Goal: Task Accomplishment & Management: Use online tool/utility

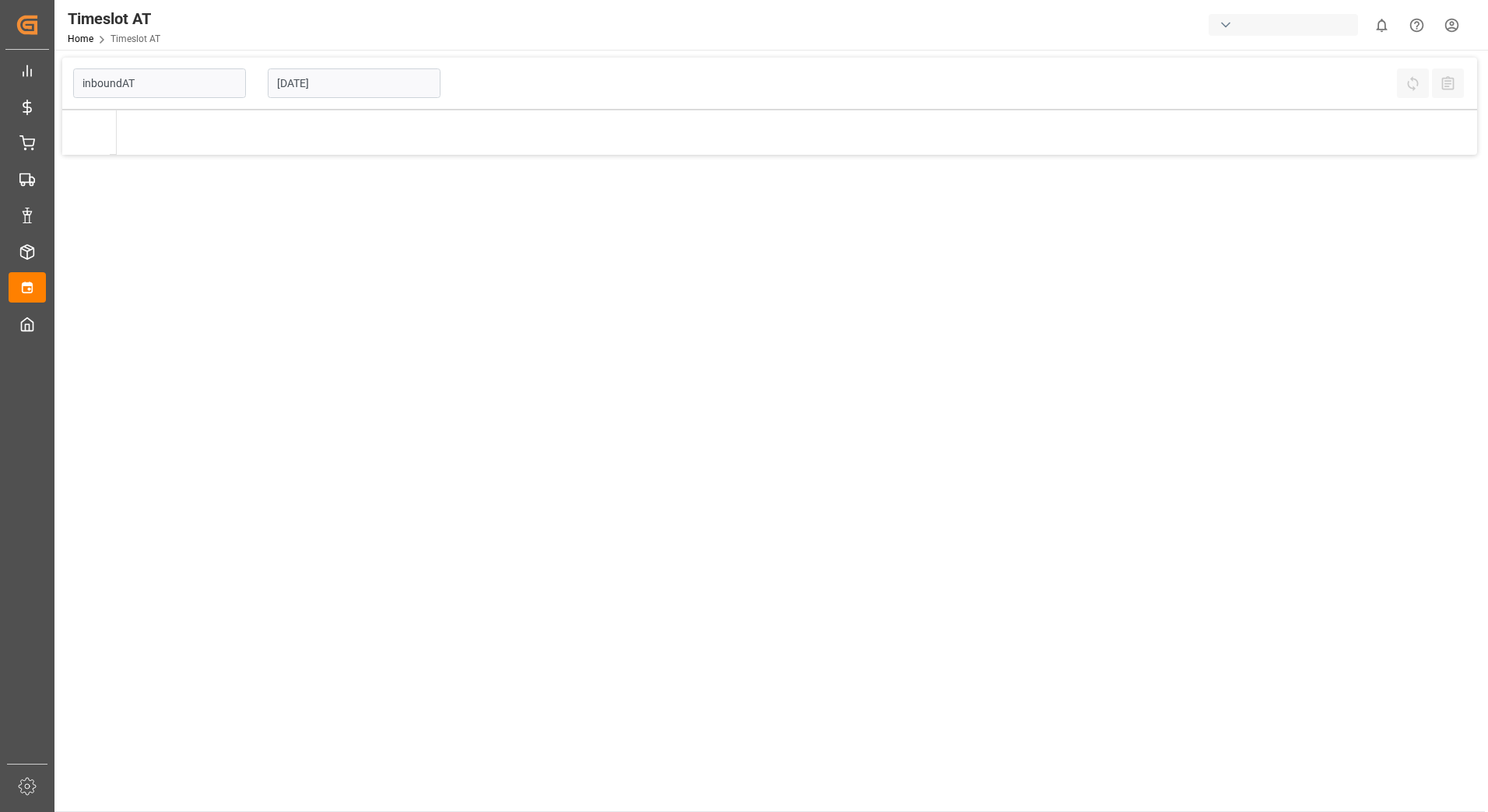
type input "Inbound AT"
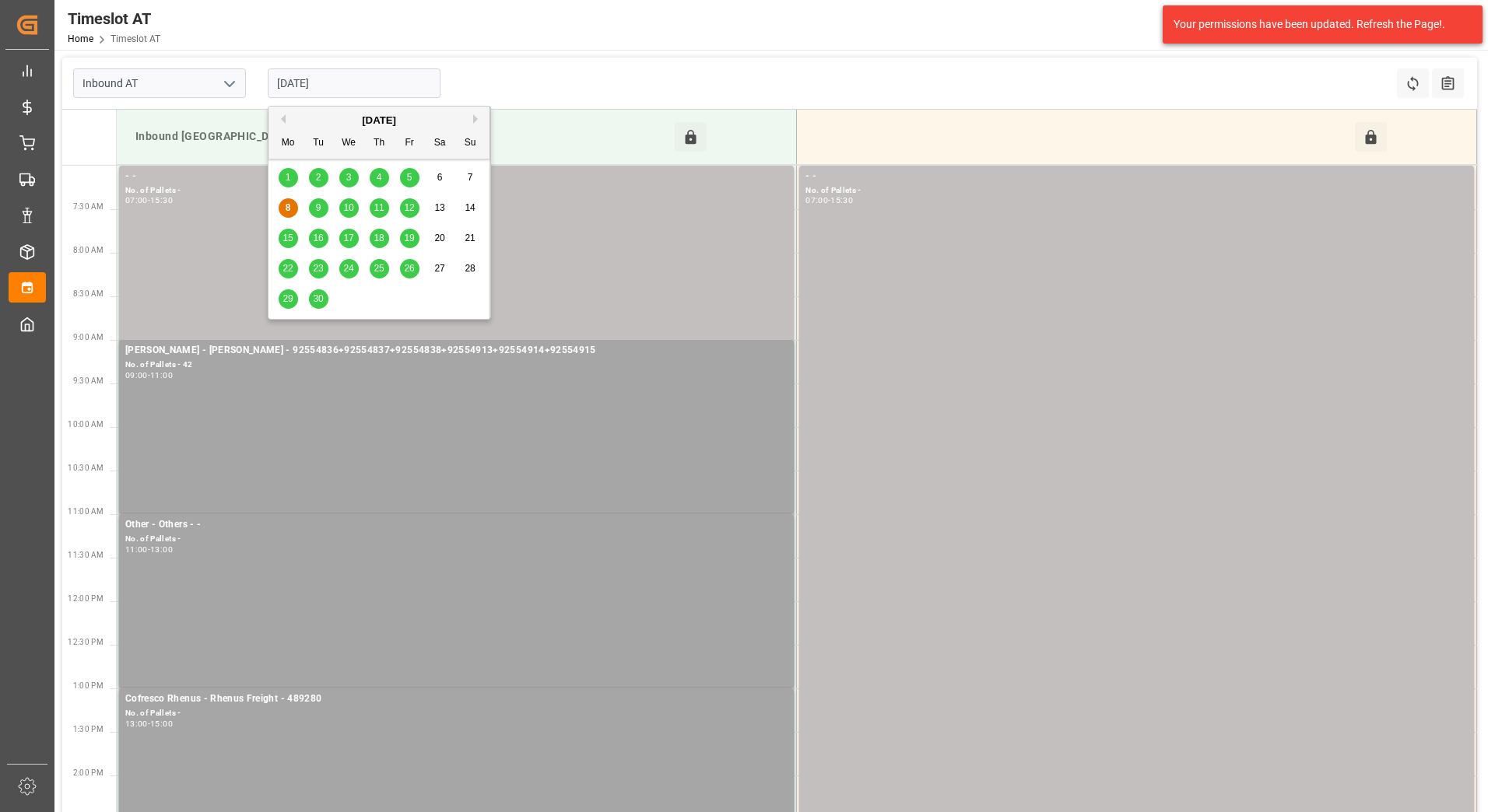
click at [349, 84] on input "[DATE]" at bounding box center [353, 83] width 173 height 30
click at [411, 179] on span "5" at bounding box center [410, 178] width 6 height 11
type input "[DATE]"
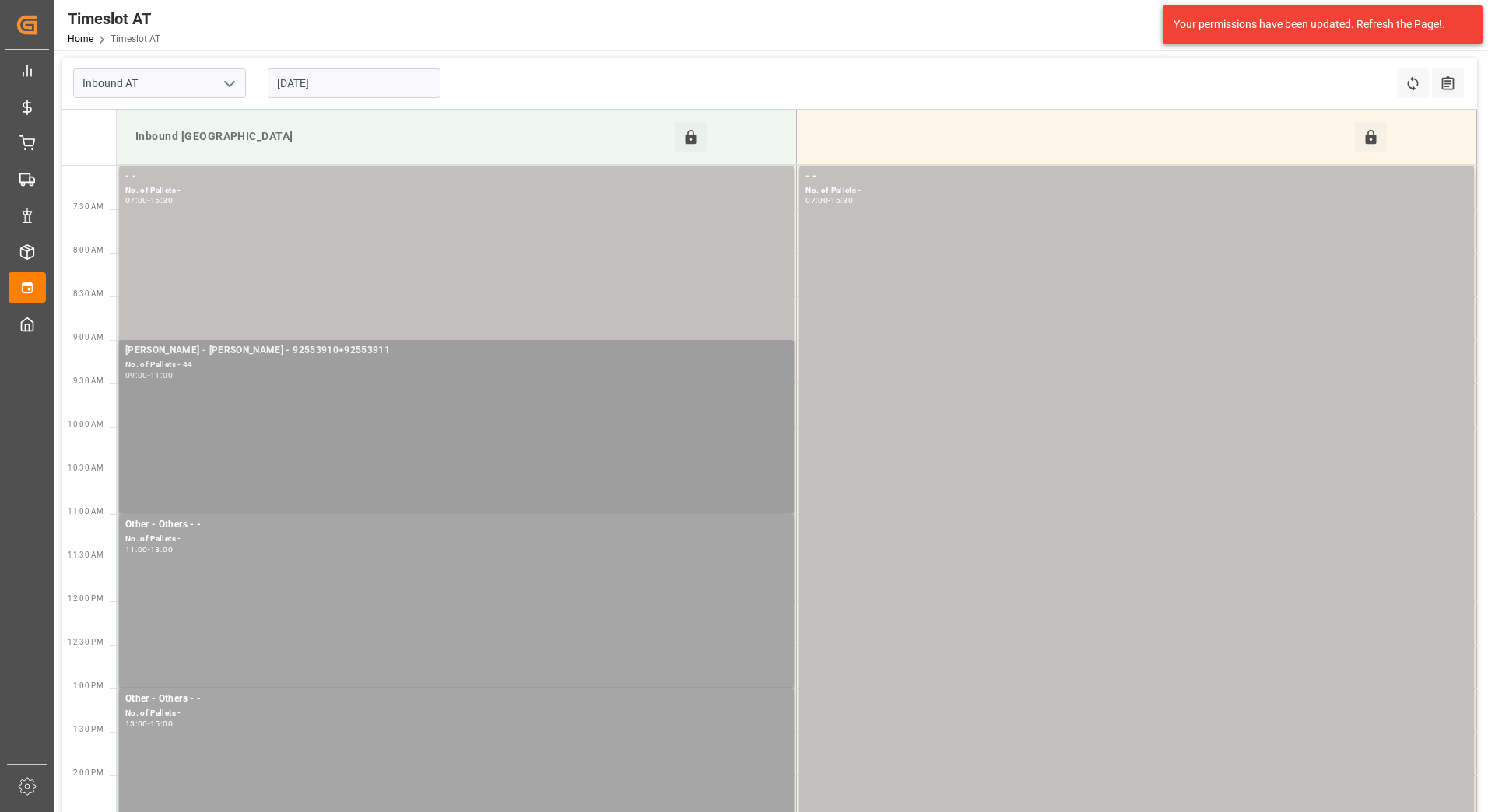
click at [442, 356] on div "Melitta Rhenus - Gebr Weiss - 92553910+92553911" at bounding box center [456, 351] width 662 height 16
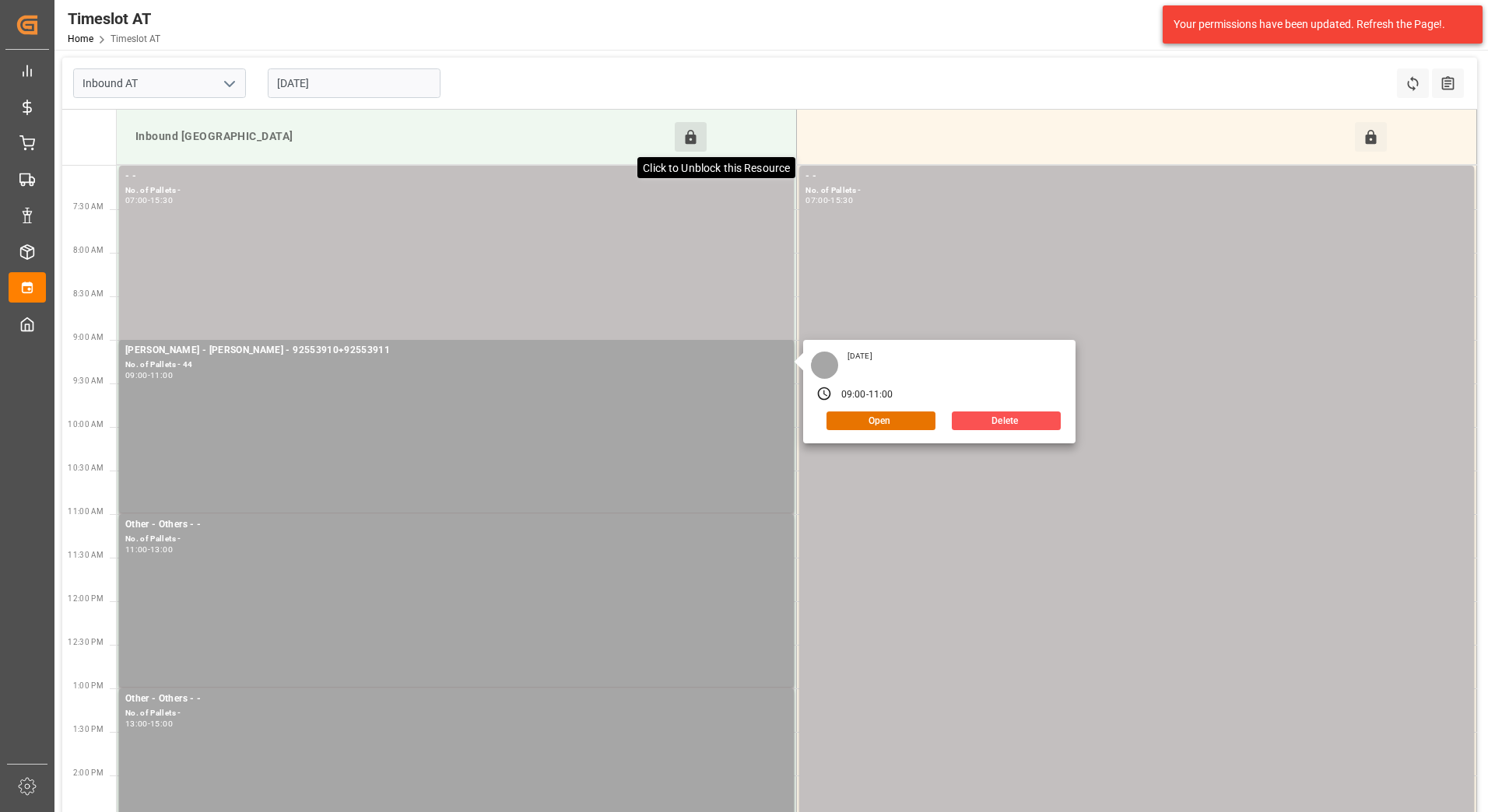
click at [686, 140] on icon at bounding box center [691, 137] width 11 height 14
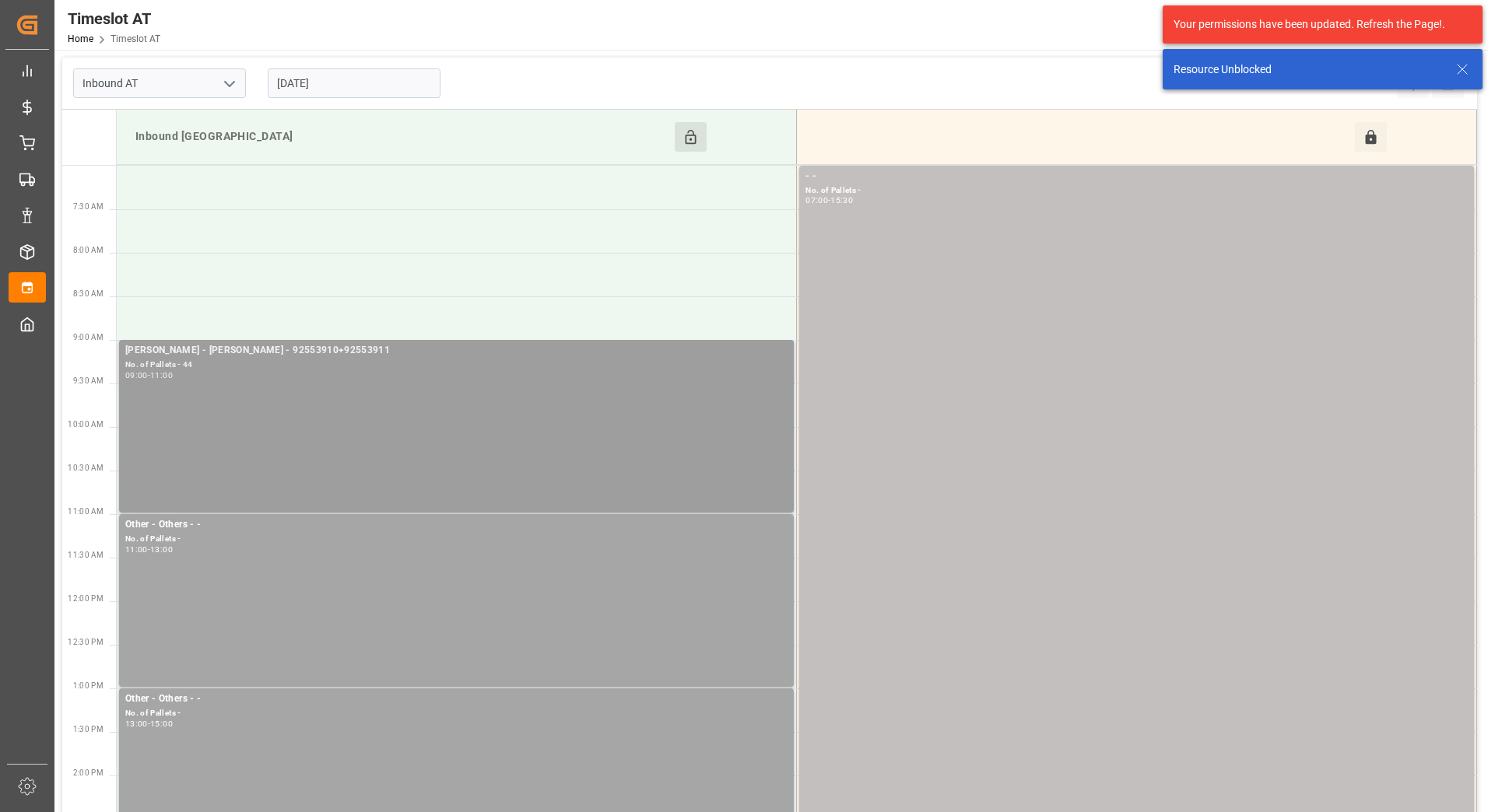
click at [459, 375] on div "09:00 - 11:00" at bounding box center [456, 375] width 662 height 8
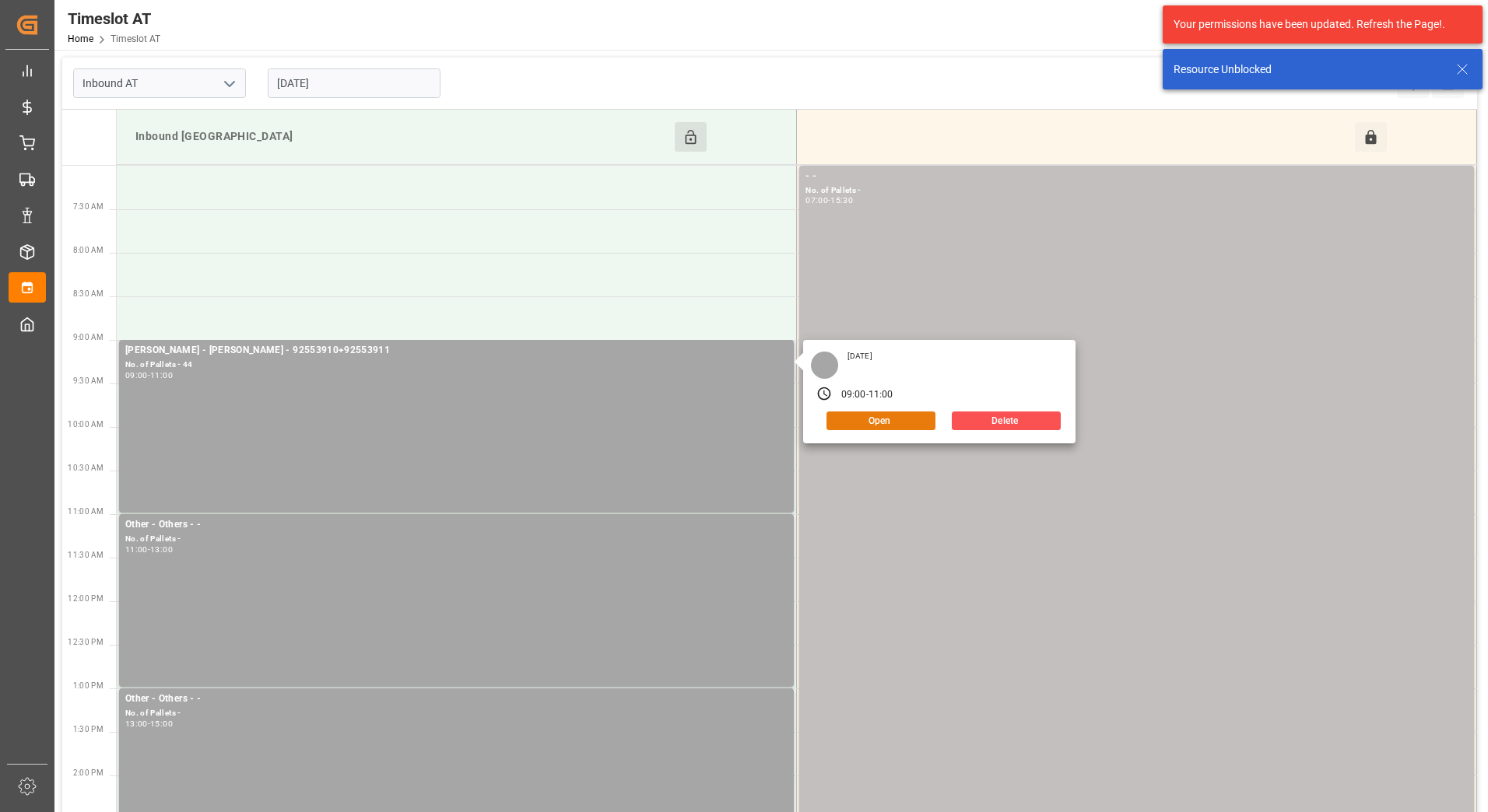
click at [870, 424] on button "Open" at bounding box center [881, 421] width 109 height 18
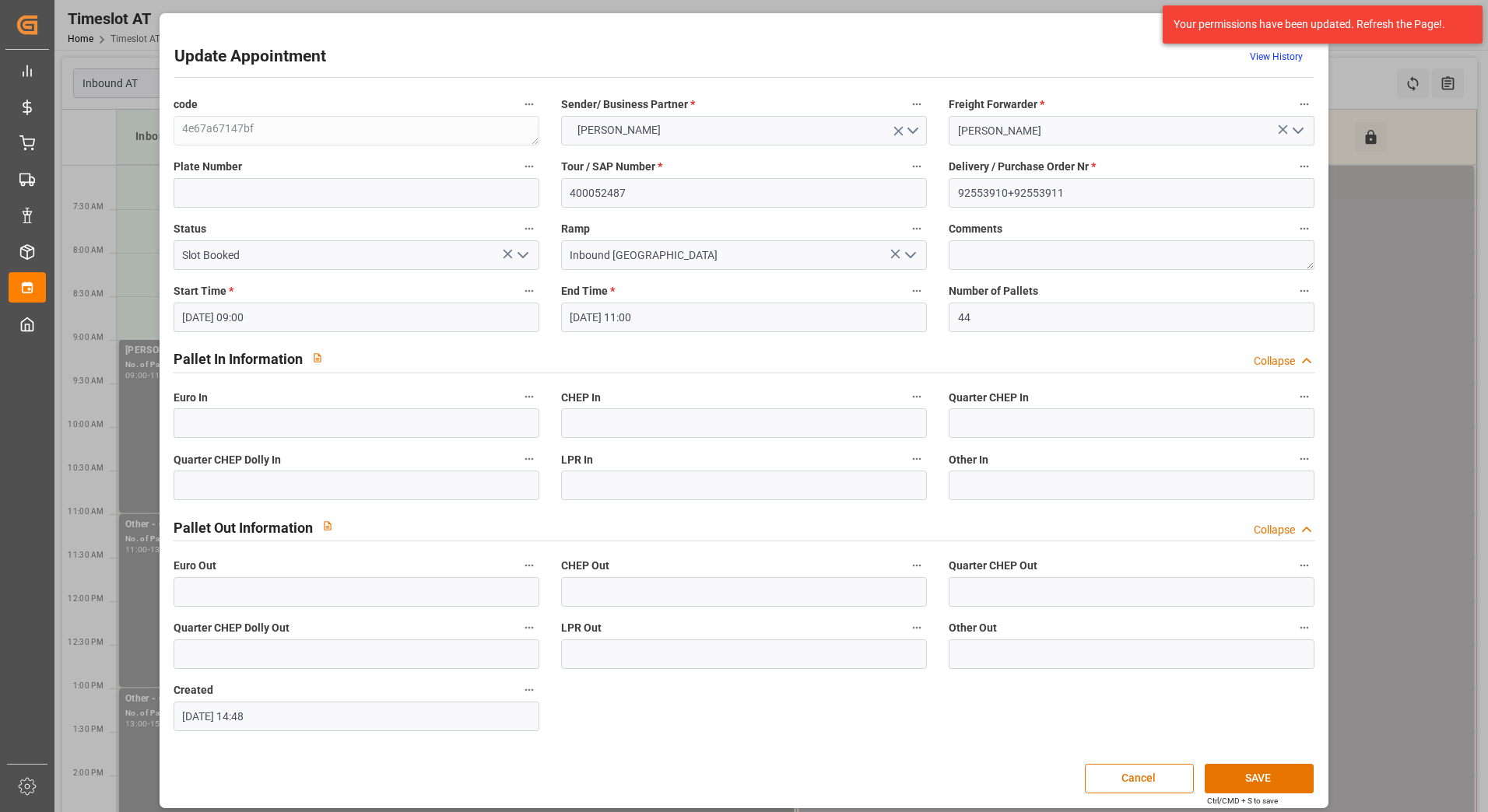
click at [527, 249] on icon "open menu" at bounding box center [523, 255] width 18 height 18
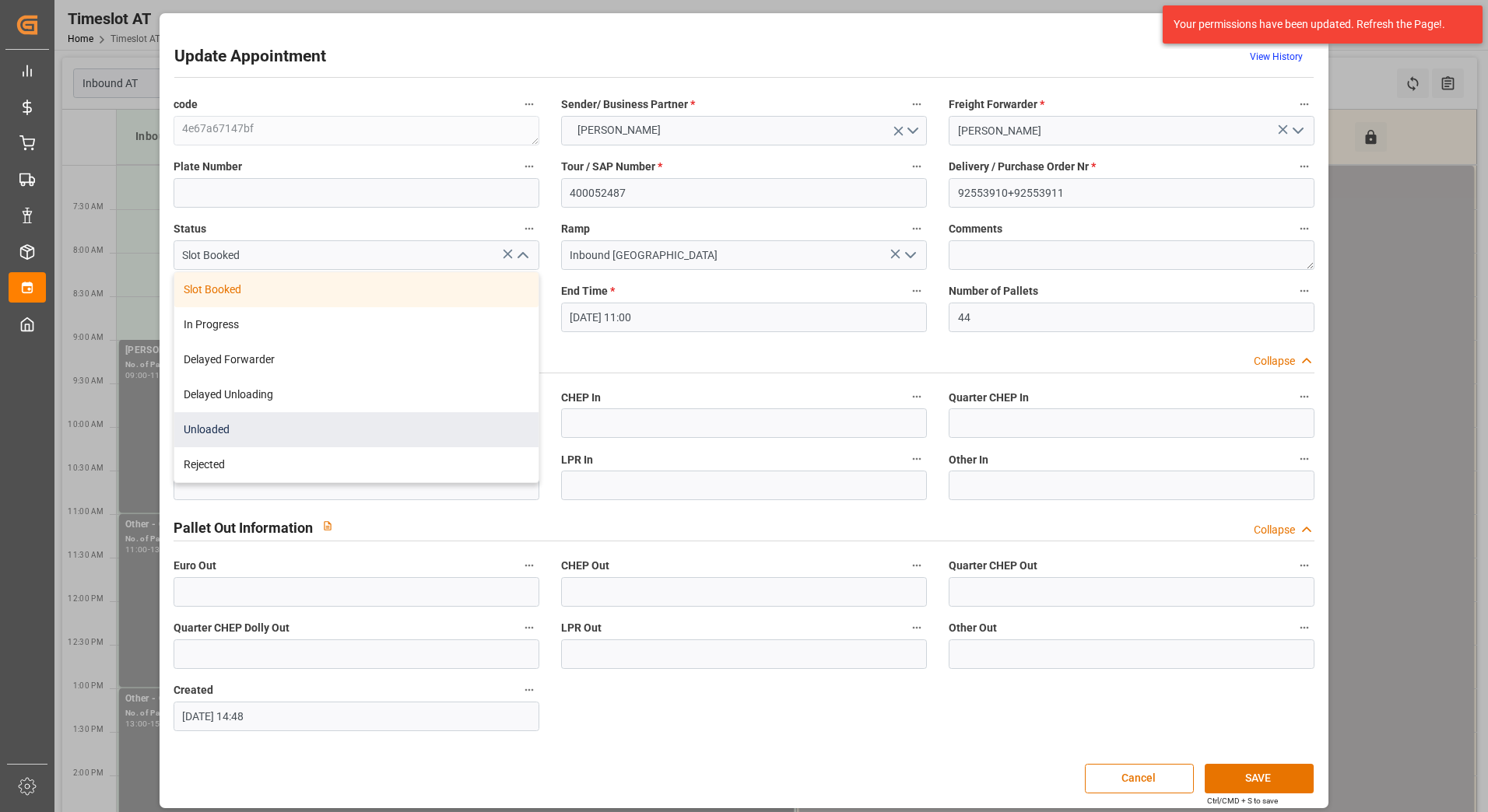
click at [278, 435] on div "Unloaded" at bounding box center [356, 430] width 364 height 35
type input "Unloaded"
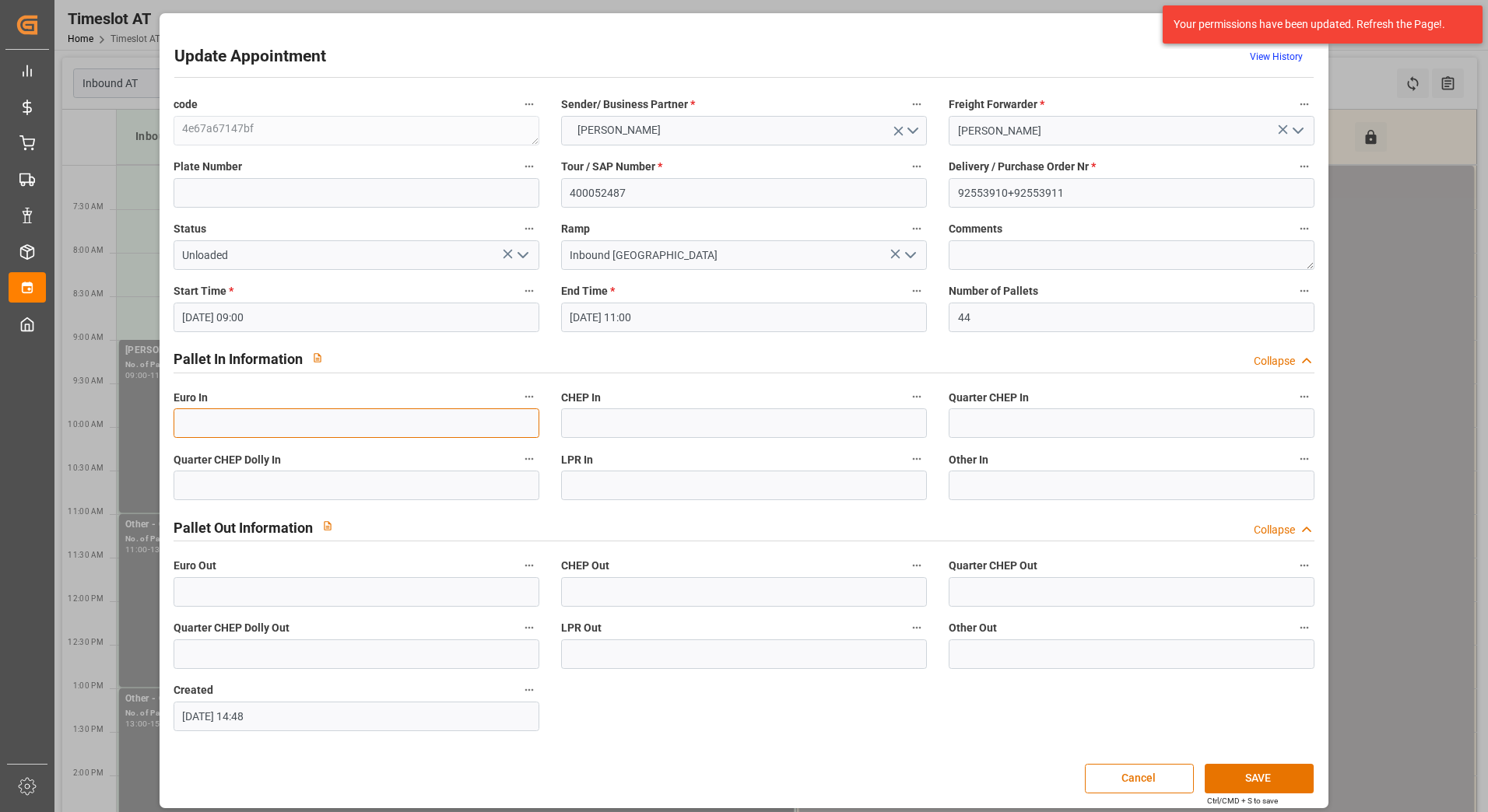
click at [331, 424] on input "text" at bounding box center [356, 424] width 365 height 30
type input "51"
click at [1283, 782] on button "SAVE" at bounding box center [1259, 779] width 109 height 30
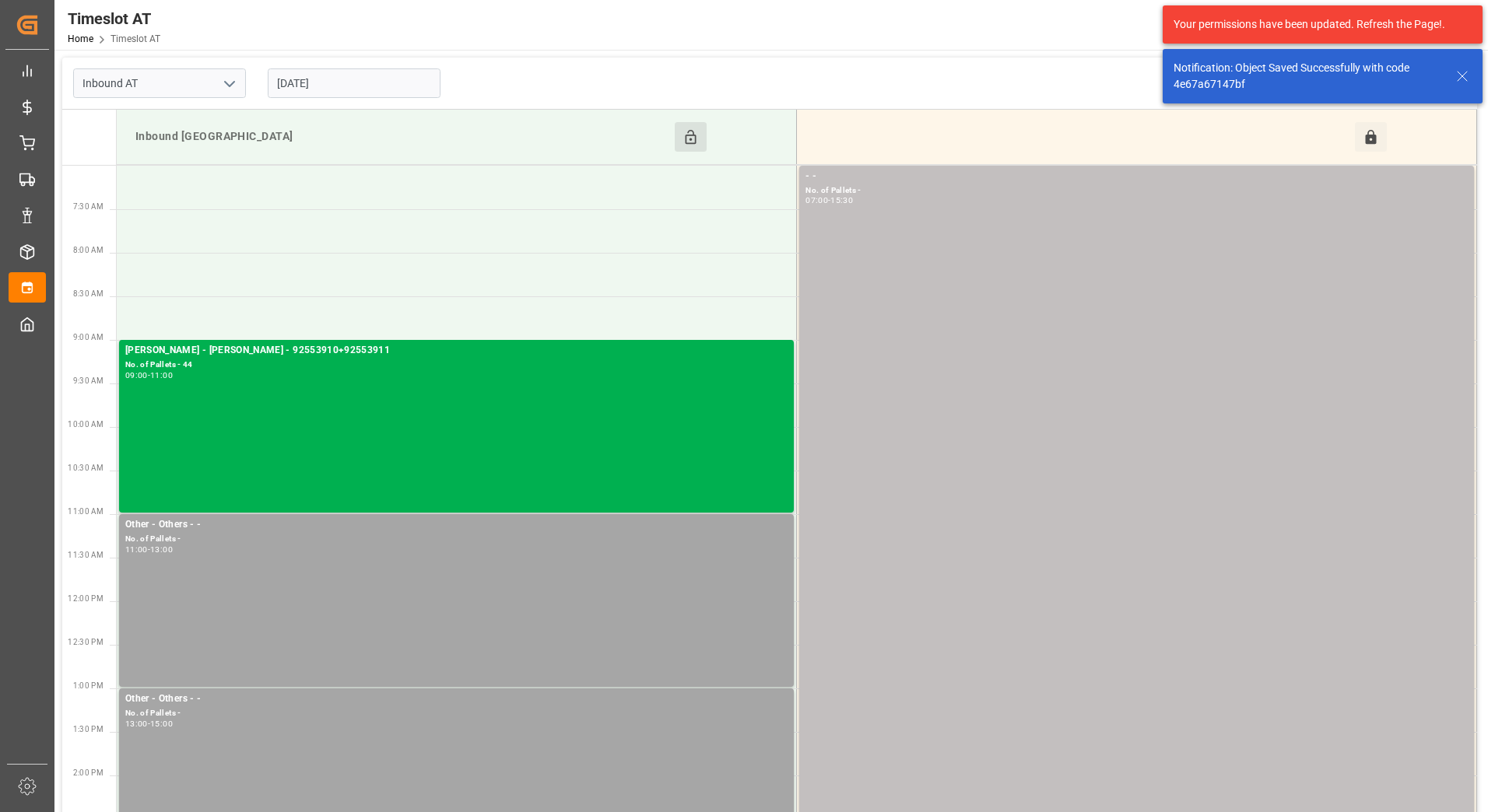
click at [393, 83] on input "[DATE]" at bounding box center [353, 83] width 173 height 30
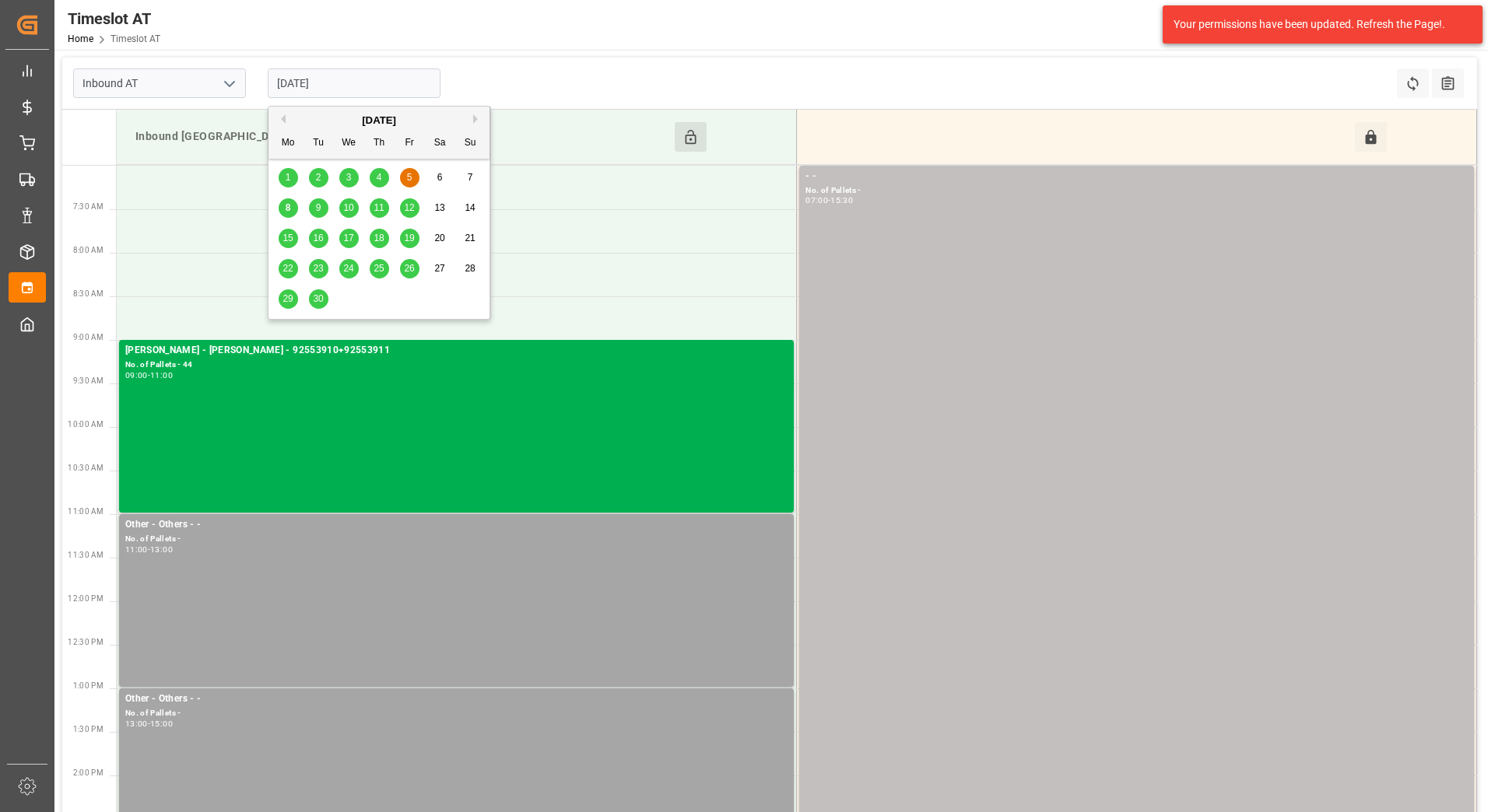
click at [279, 209] on div "8" at bounding box center [288, 208] width 19 height 18
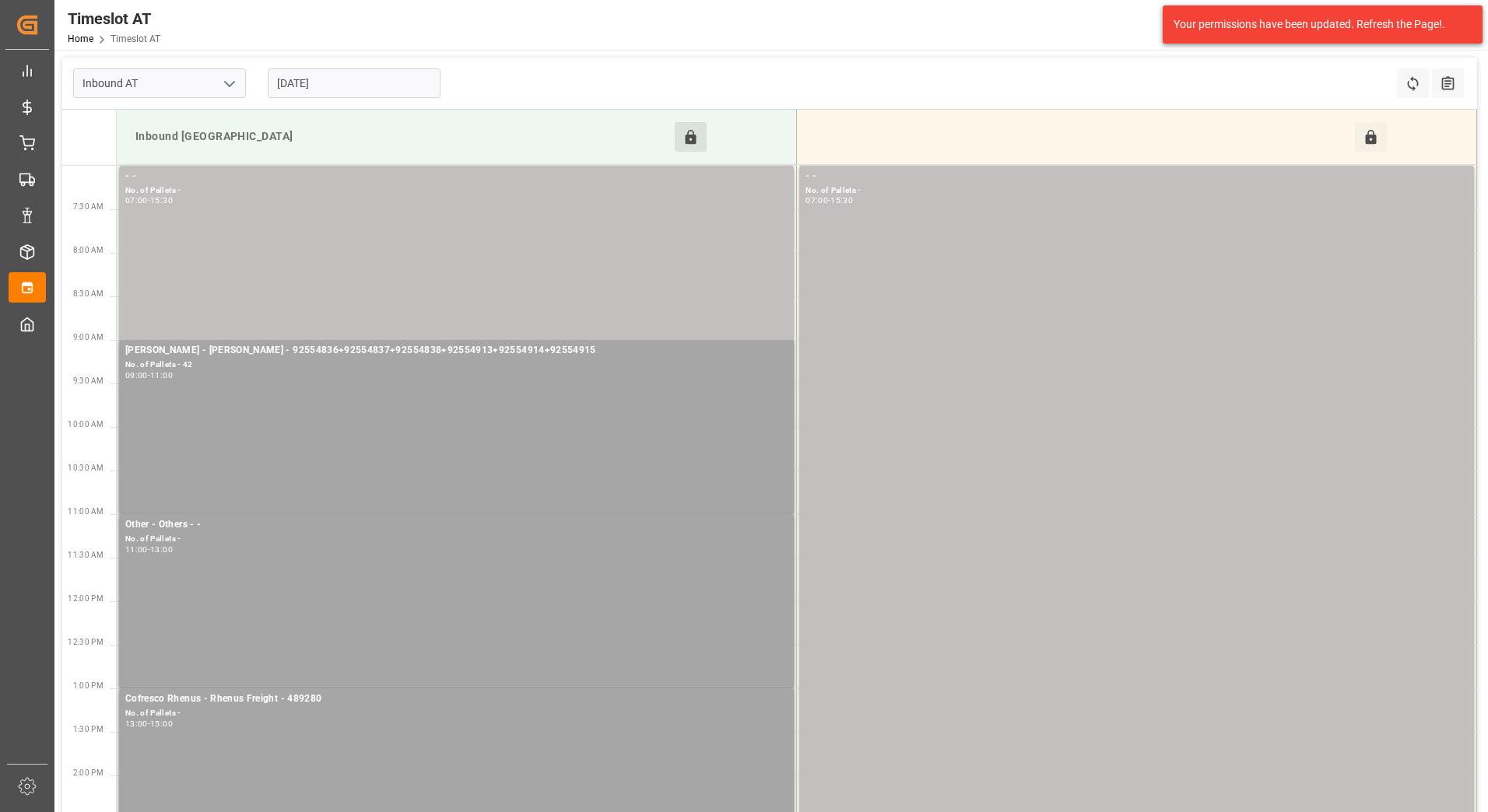
click at [328, 86] on input "[DATE]" at bounding box center [353, 83] width 173 height 30
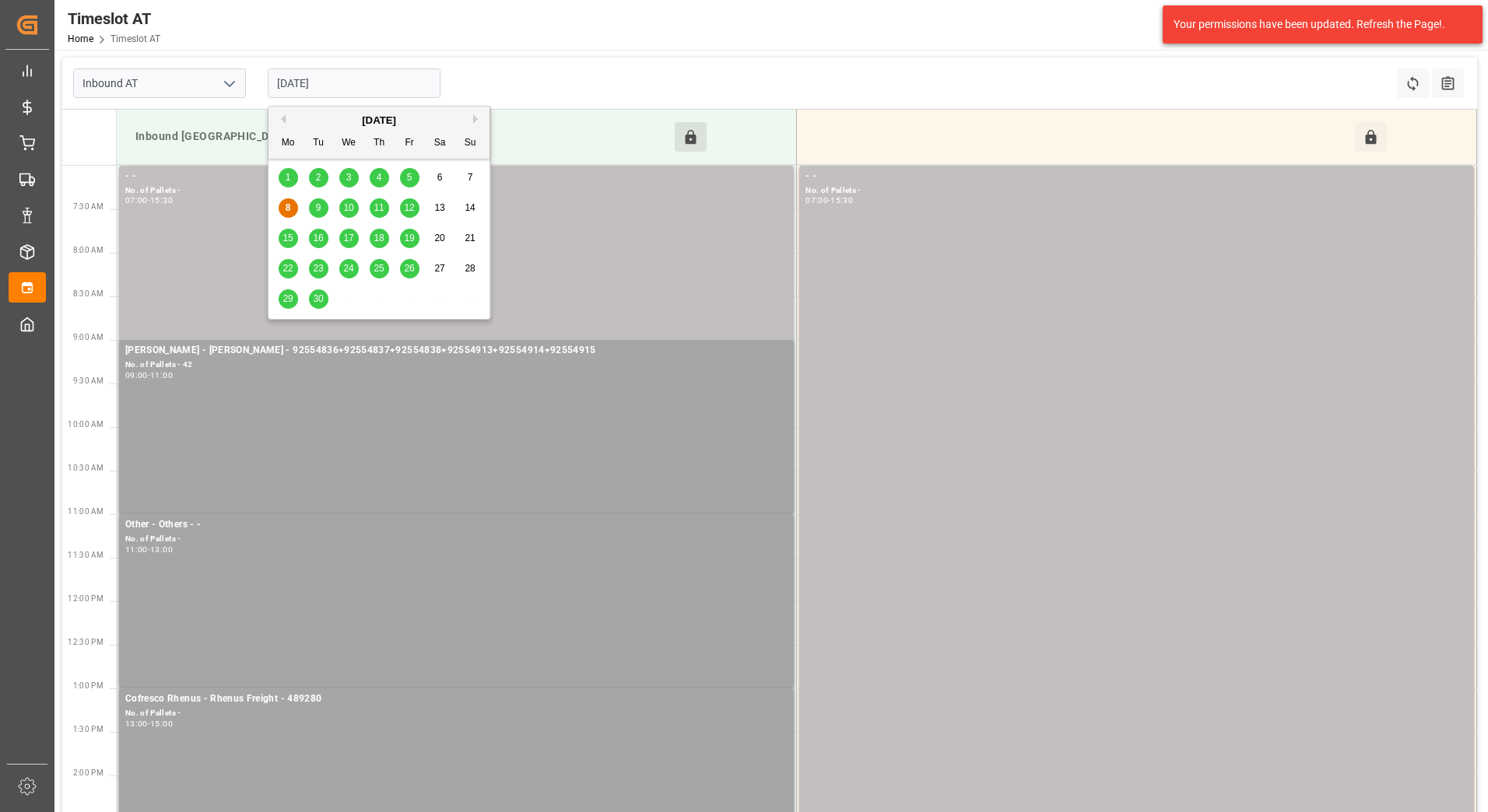
click at [376, 182] on span "4" at bounding box center [379, 178] width 6 height 11
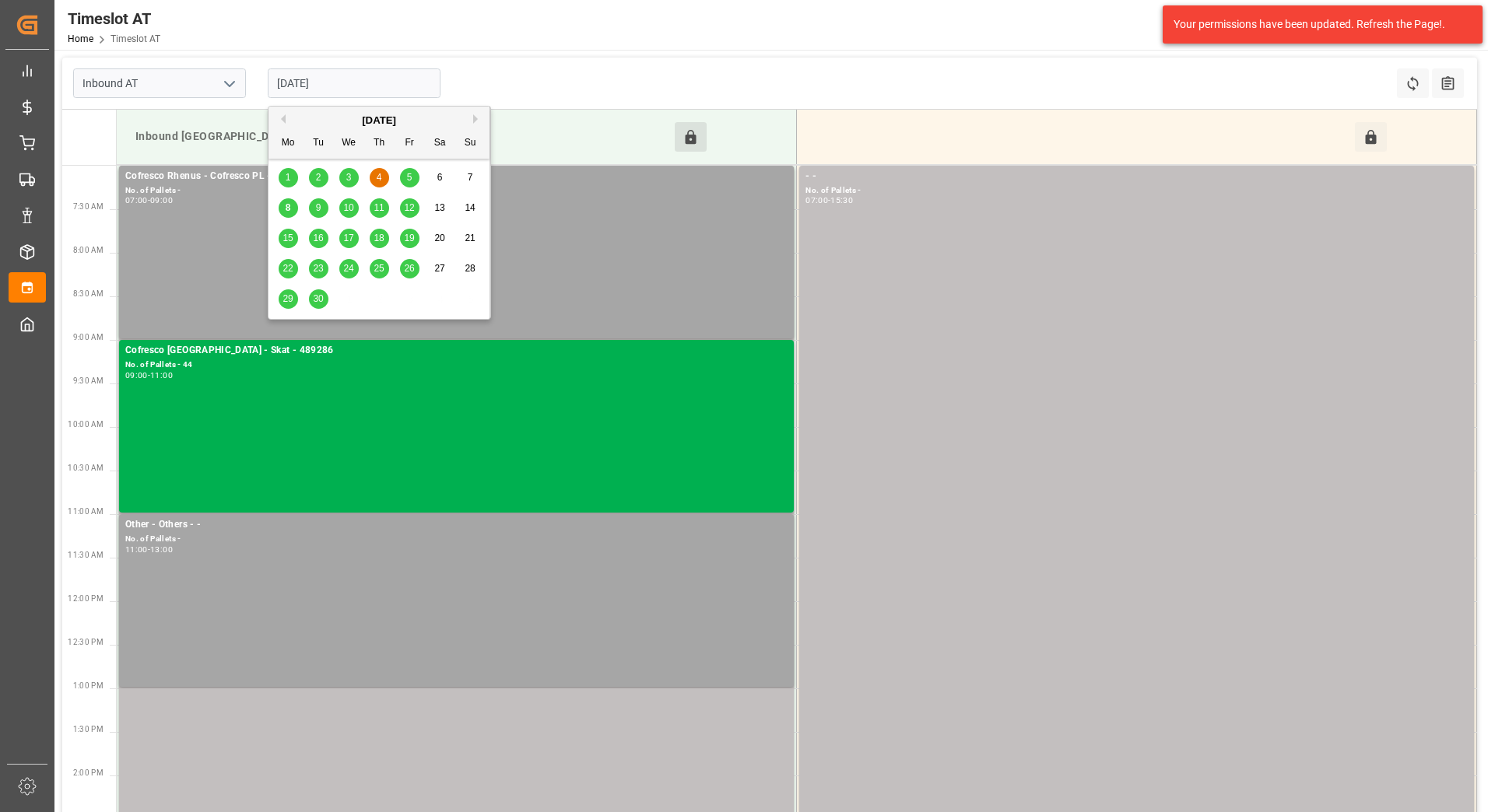
click at [355, 86] on input "[DATE]" at bounding box center [353, 83] width 173 height 30
click at [289, 212] on span "8" at bounding box center [289, 208] width 6 height 11
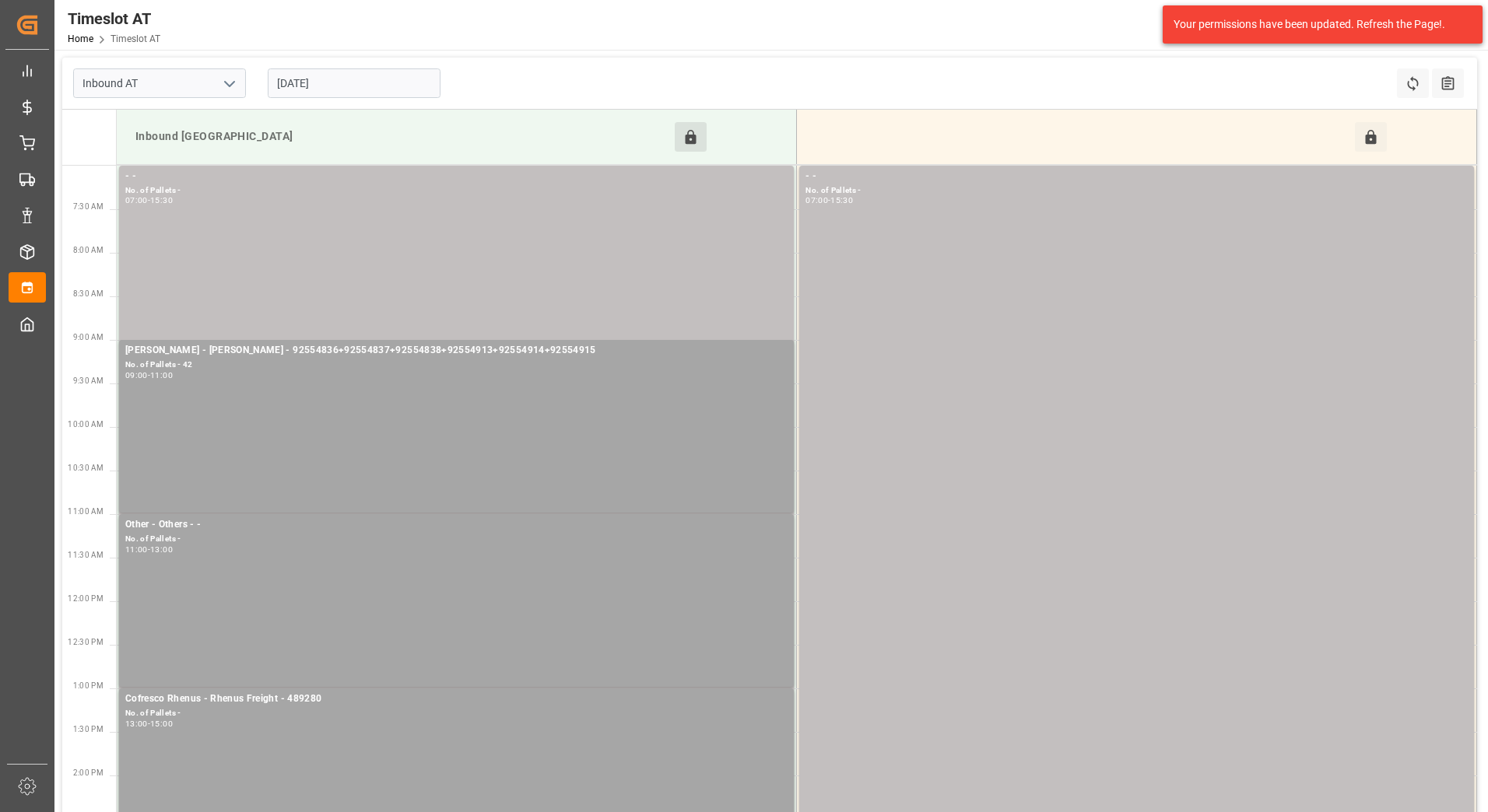
click at [373, 79] on input "[DATE]" at bounding box center [353, 83] width 173 height 30
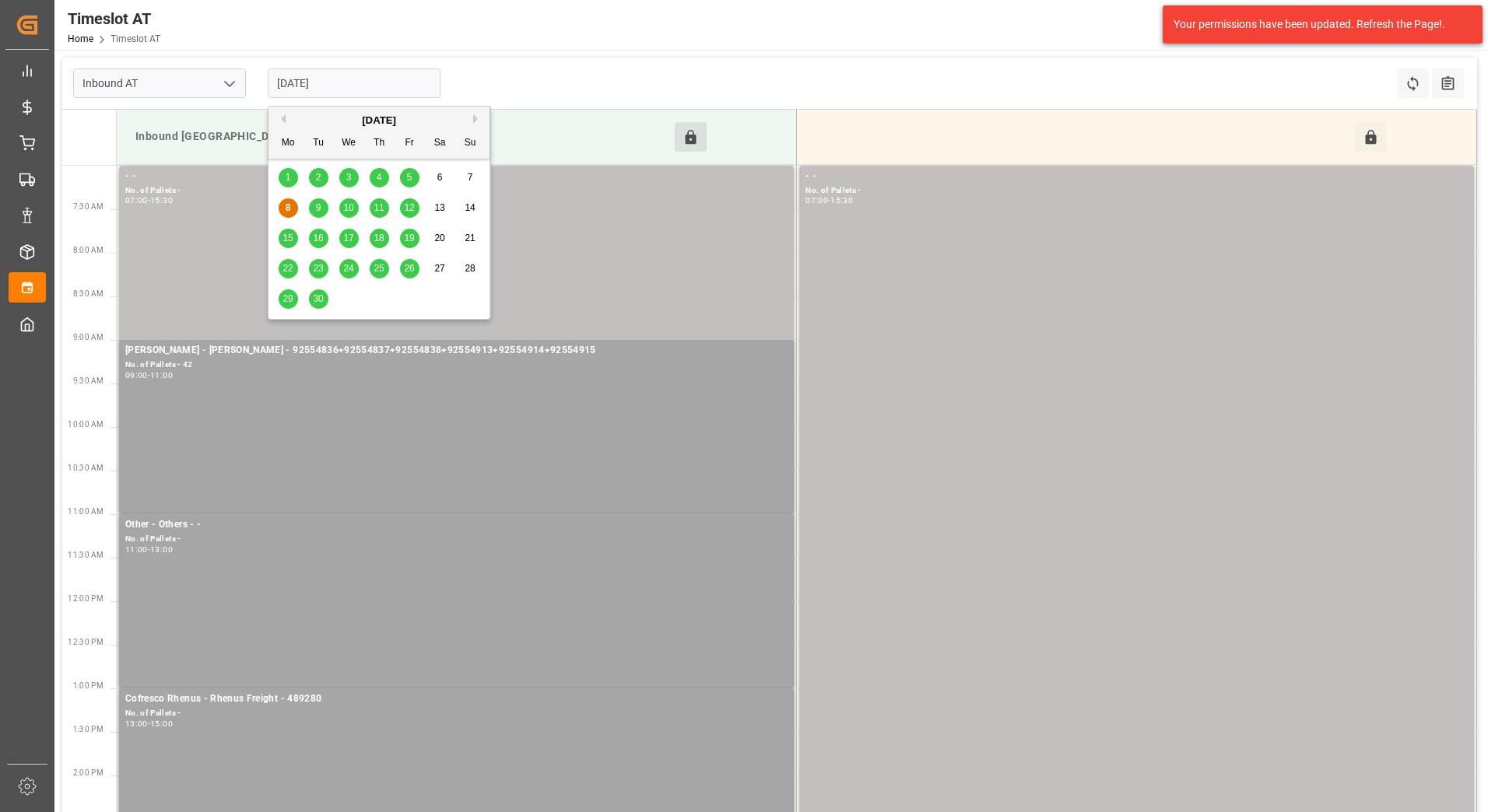
click at [373, 182] on div "4" at bounding box center [379, 178] width 19 height 18
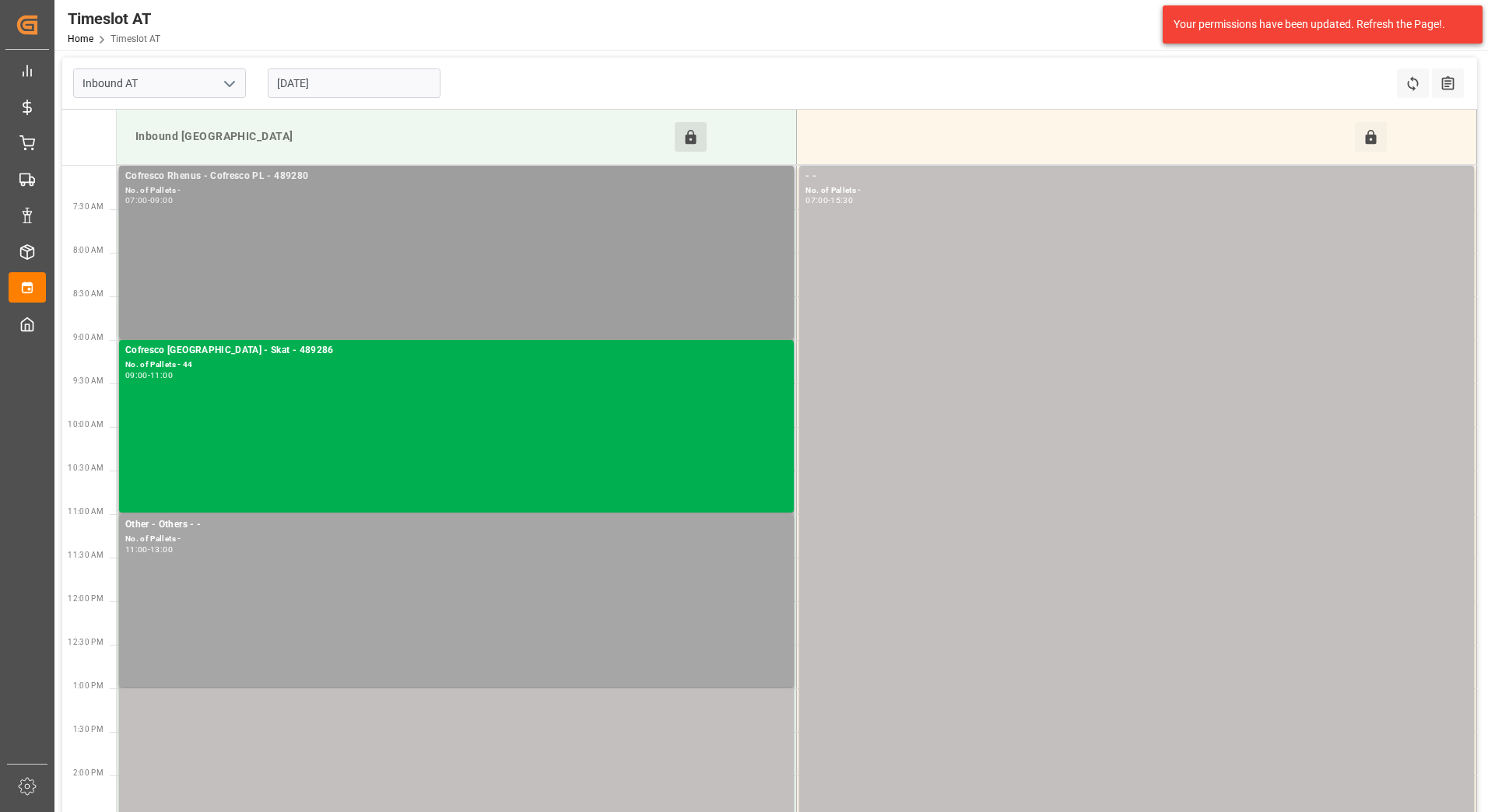
click at [404, 242] on div "Cofresco Rhenus - Cofresco PL - 489280 No. of Pallets - 07:00 - 09:00" at bounding box center [456, 252] width 662 height 166
click at [686, 136] on icon at bounding box center [691, 137] width 11 height 14
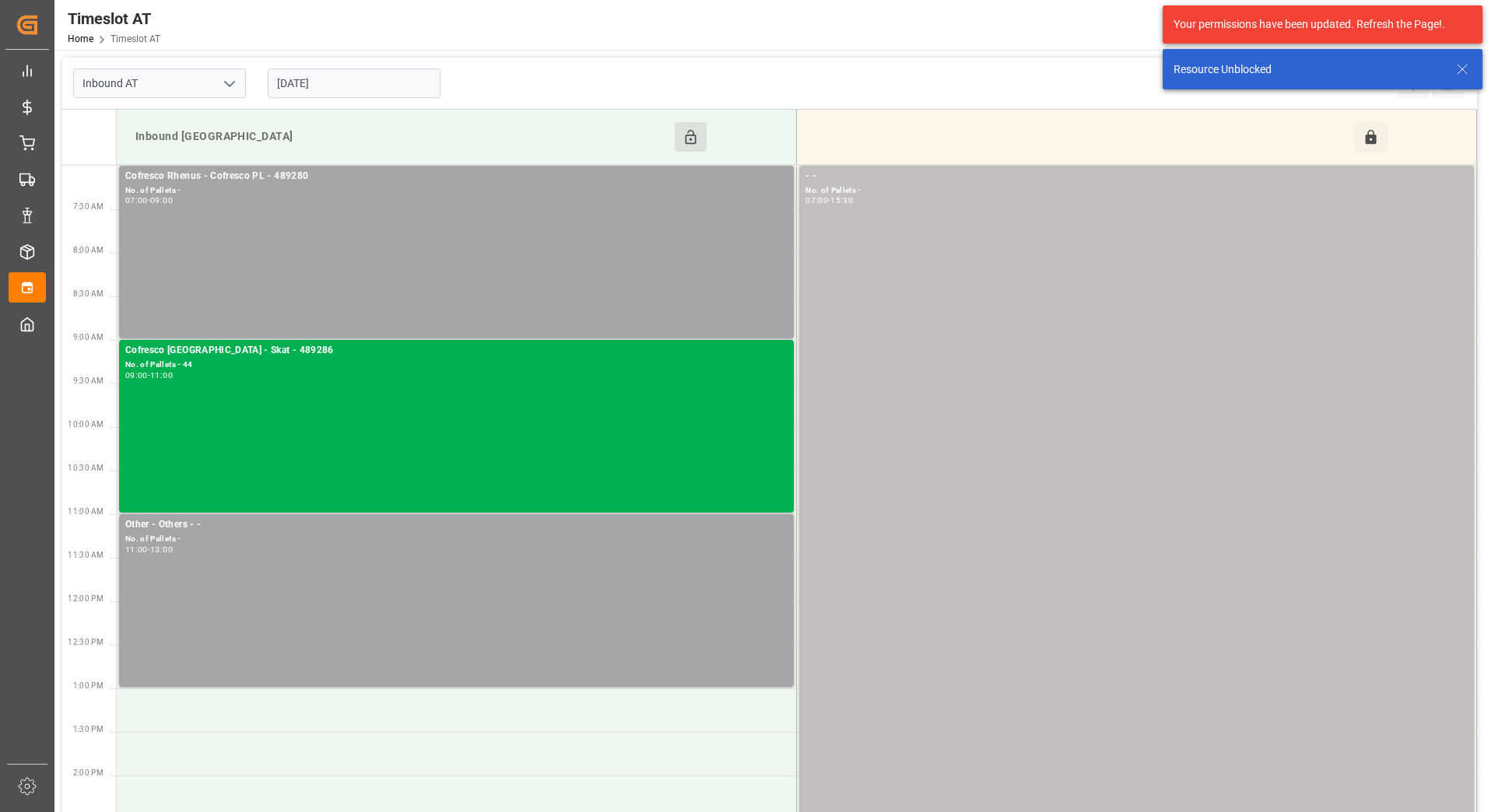
click at [598, 204] on div "07:00 - 09:00" at bounding box center [456, 201] width 662 height 8
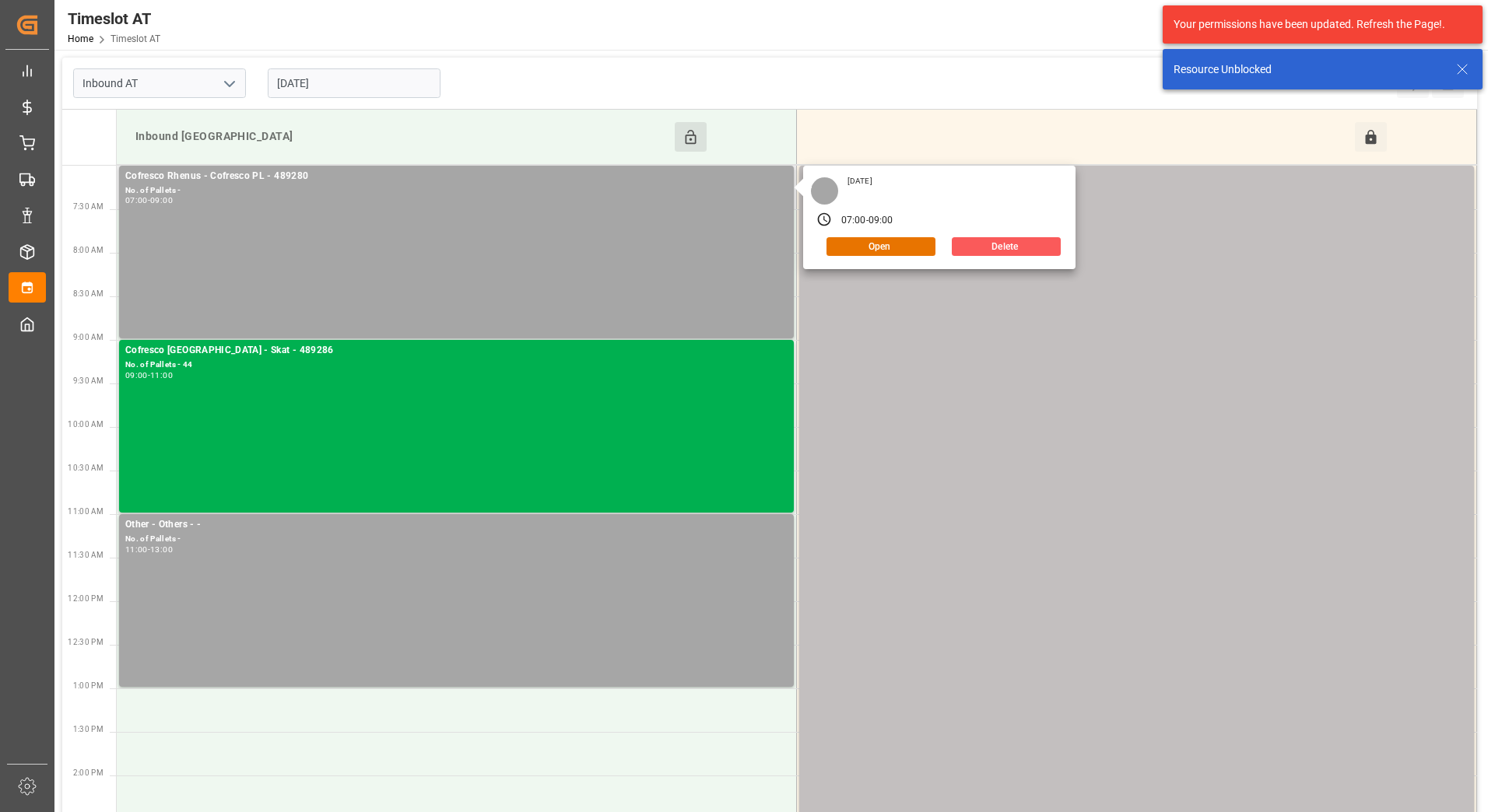
click at [989, 251] on button "Delete" at bounding box center [1006, 247] width 109 height 18
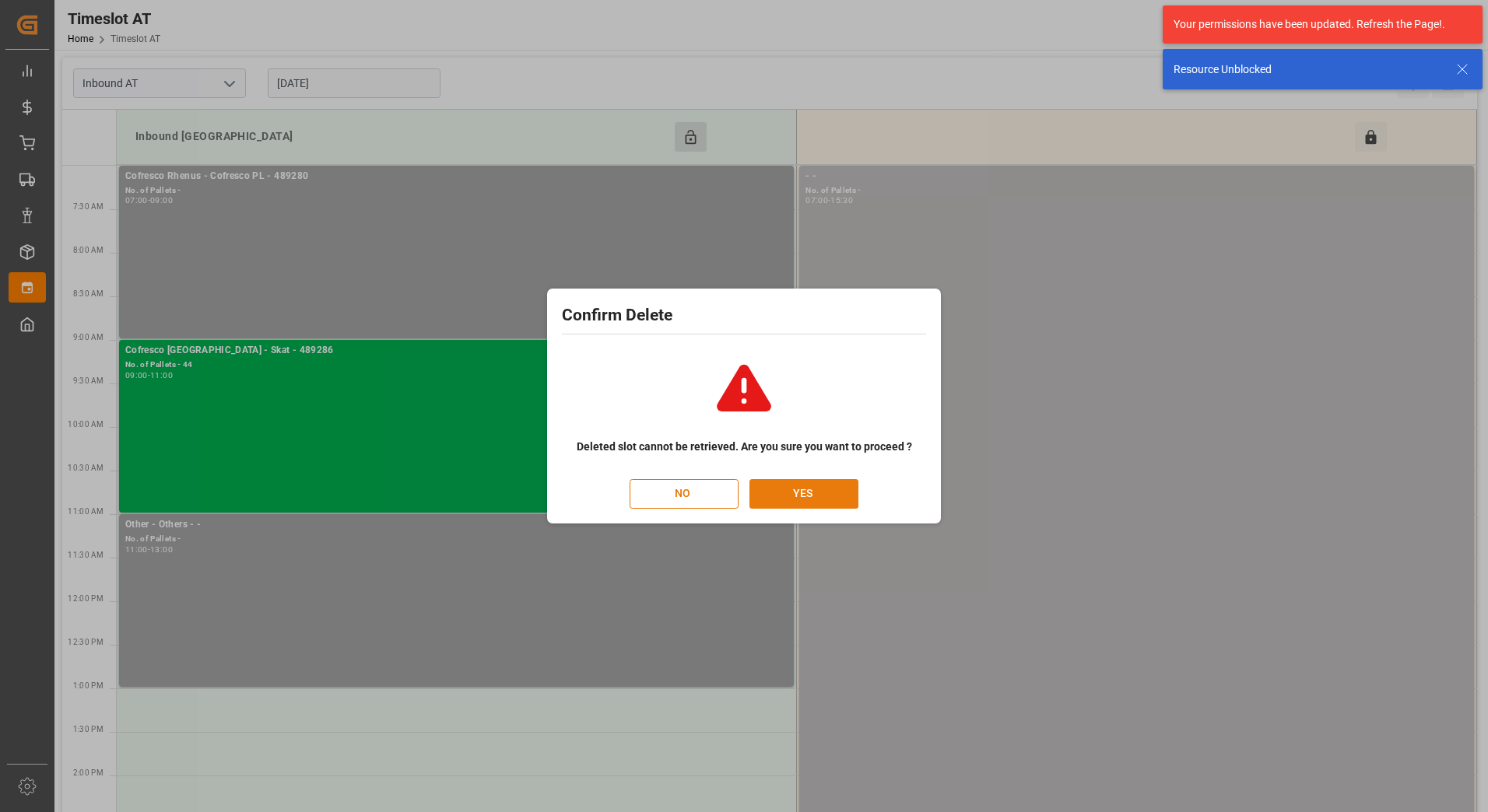
click at [800, 493] on button "YES" at bounding box center [804, 494] width 109 height 30
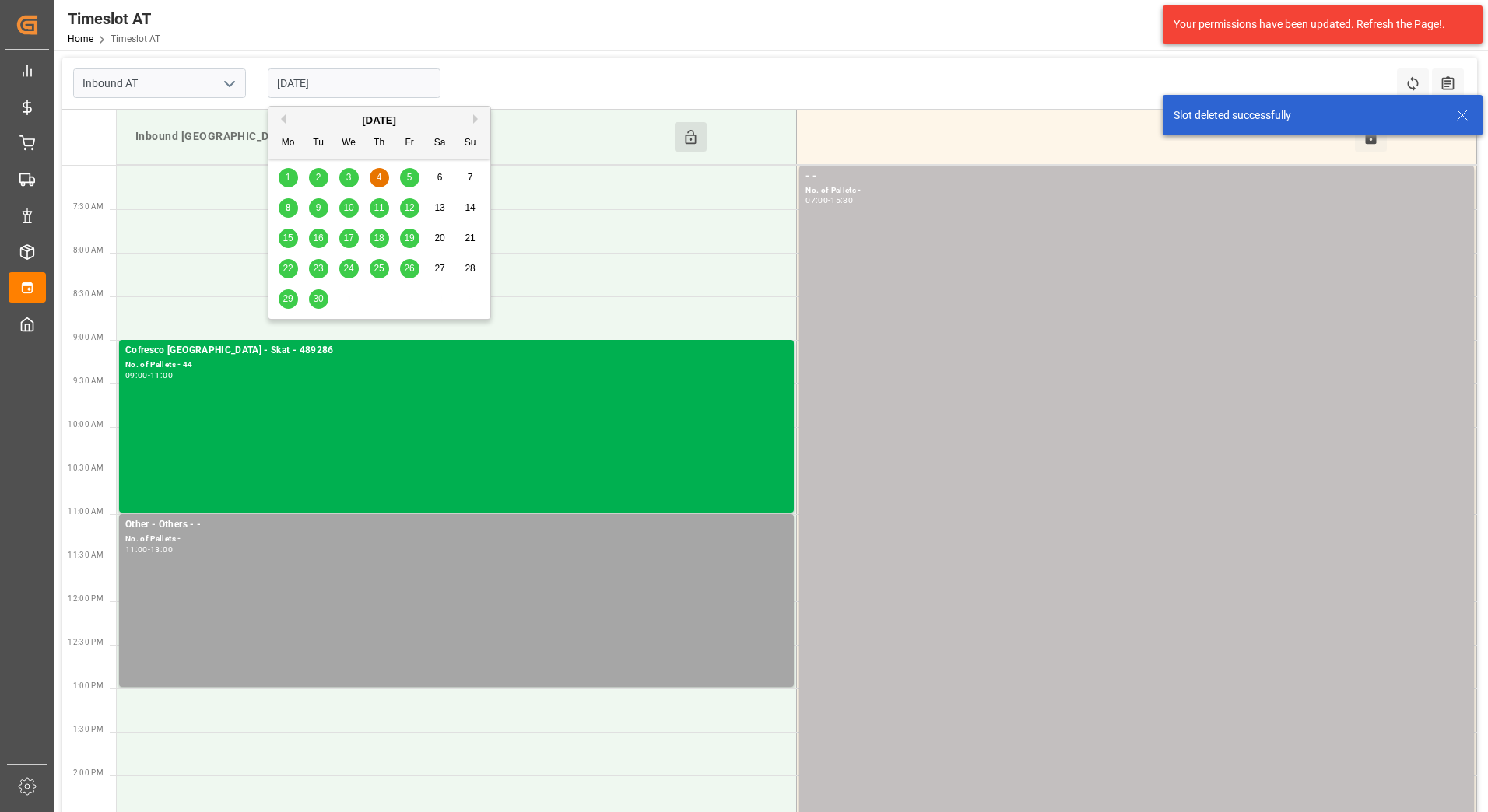
click at [400, 84] on input "[DATE]" at bounding box center [353, 83] width 173 height 30
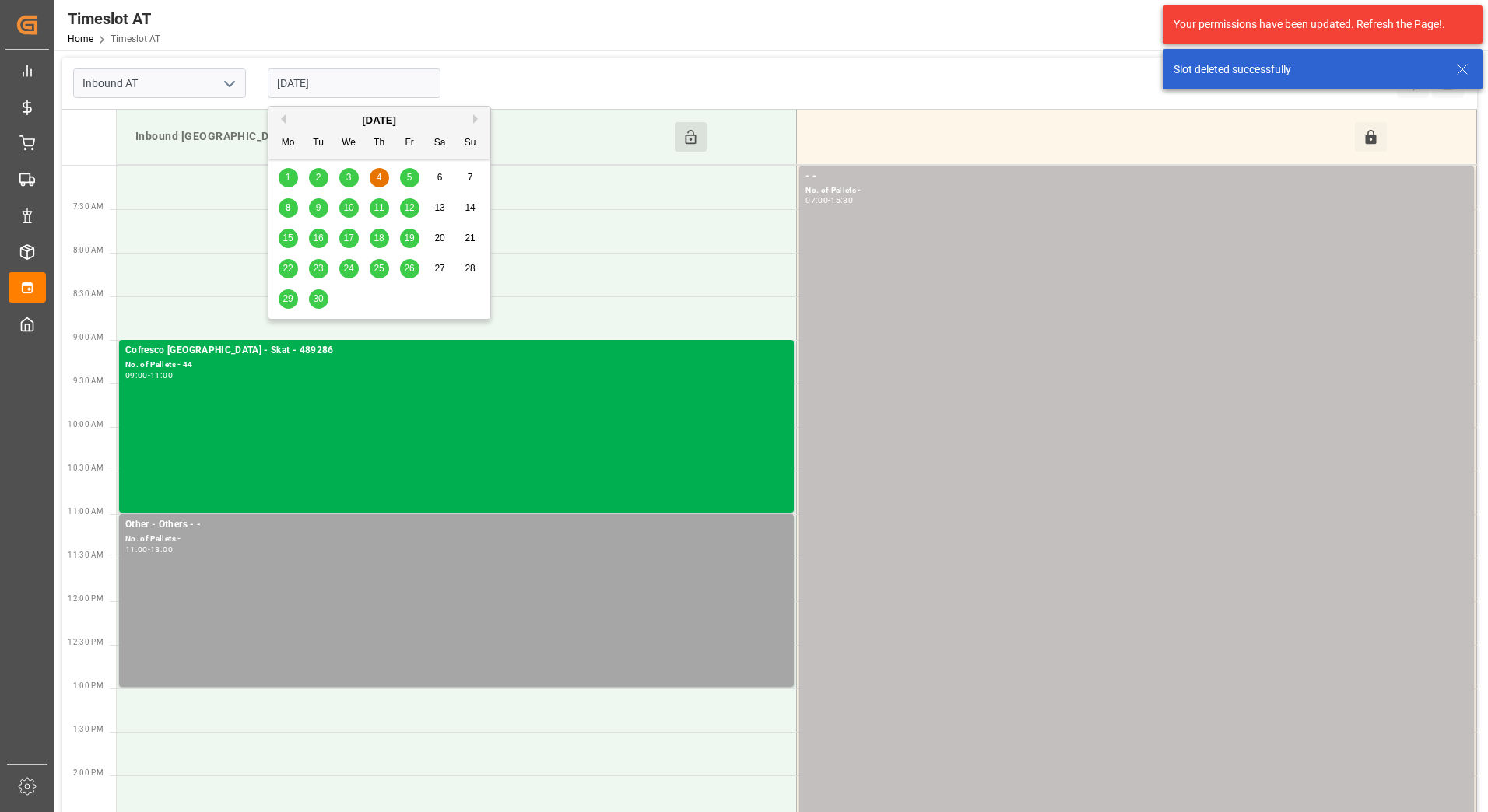
click at [381, 208] on span "11" at bounding box center [378, 208] width 10 height 11
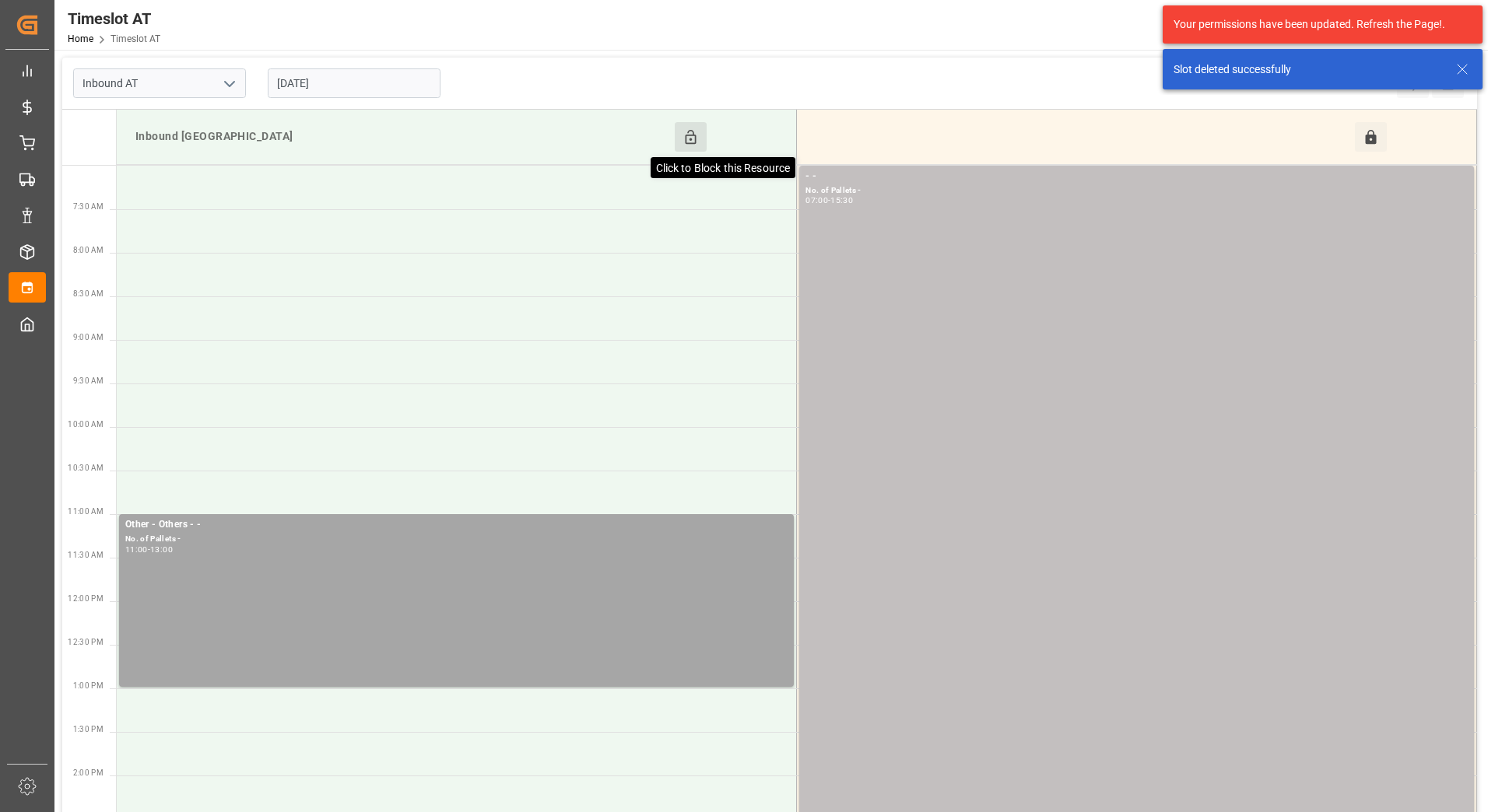
click at [684, 137] on icon at bounding box center [691, 138] width 17 height 17
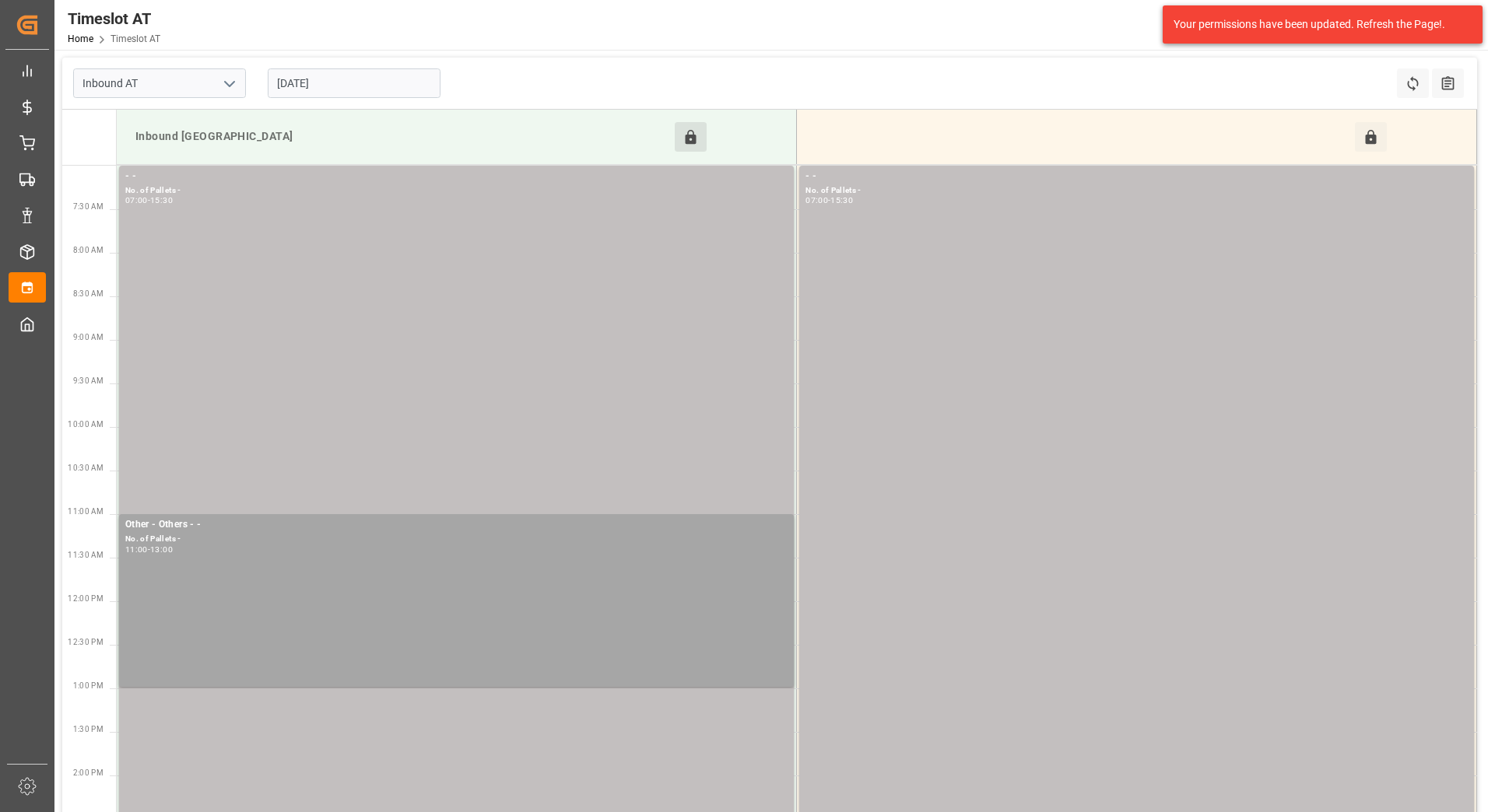
click at [344, 80] on input "[DATE]" at bounding box center [353, 83] width 173 height 30
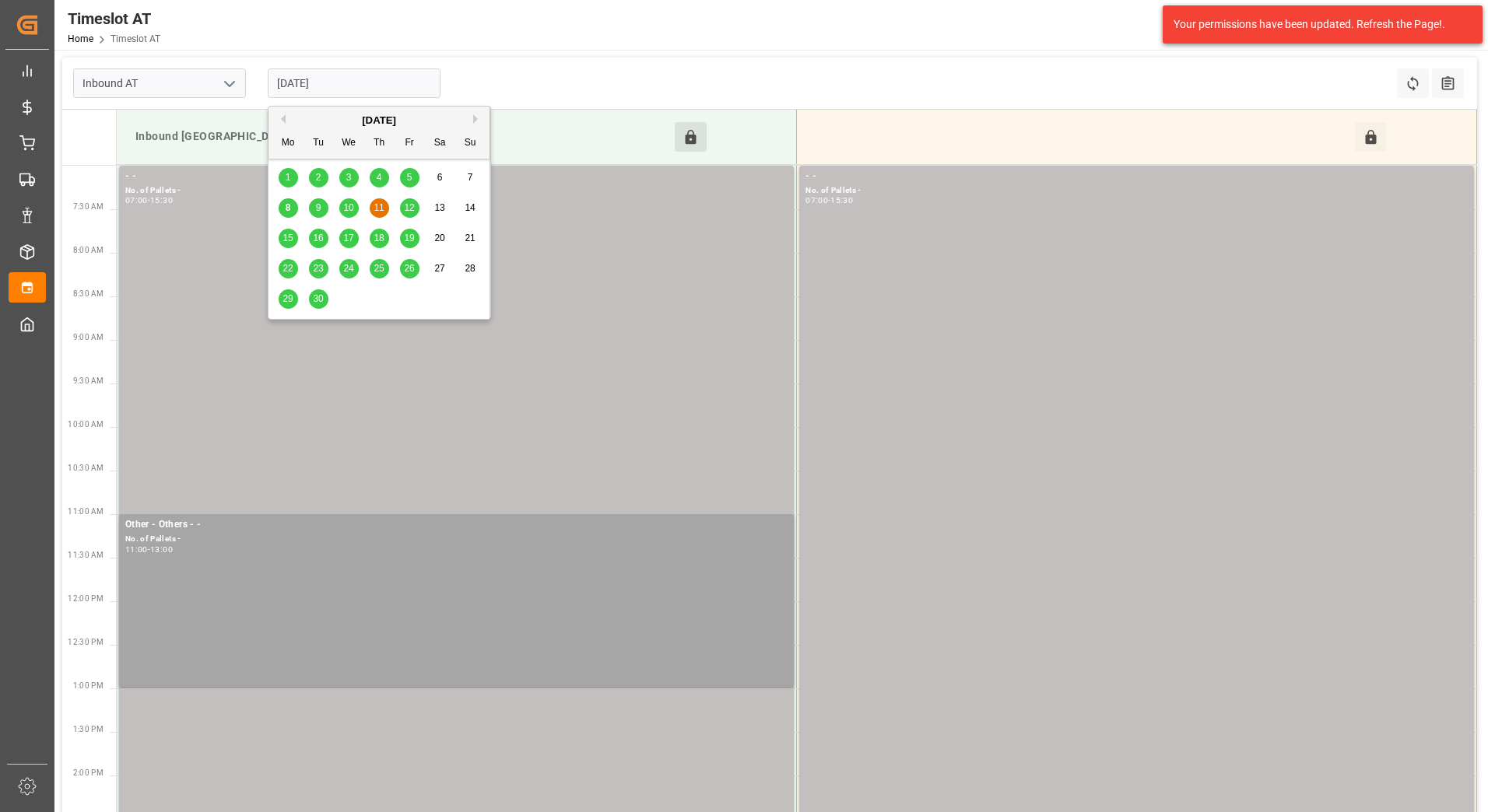
click at [324, 209] on div "9" at bounding box center [318, 208] width 19 height 18
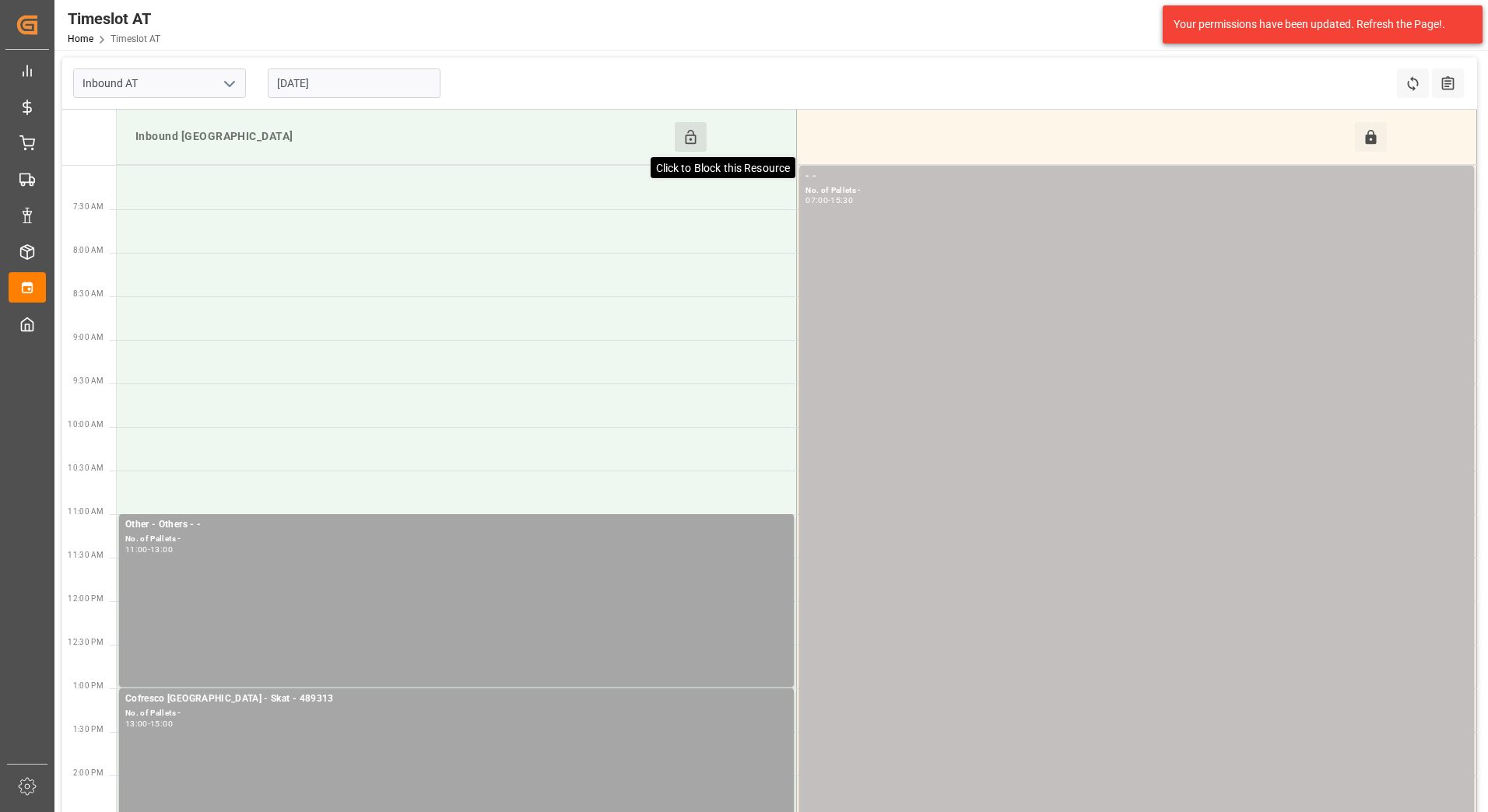
click at [687, 135] on icon at bounding box center [691, 137] width 11 height 14
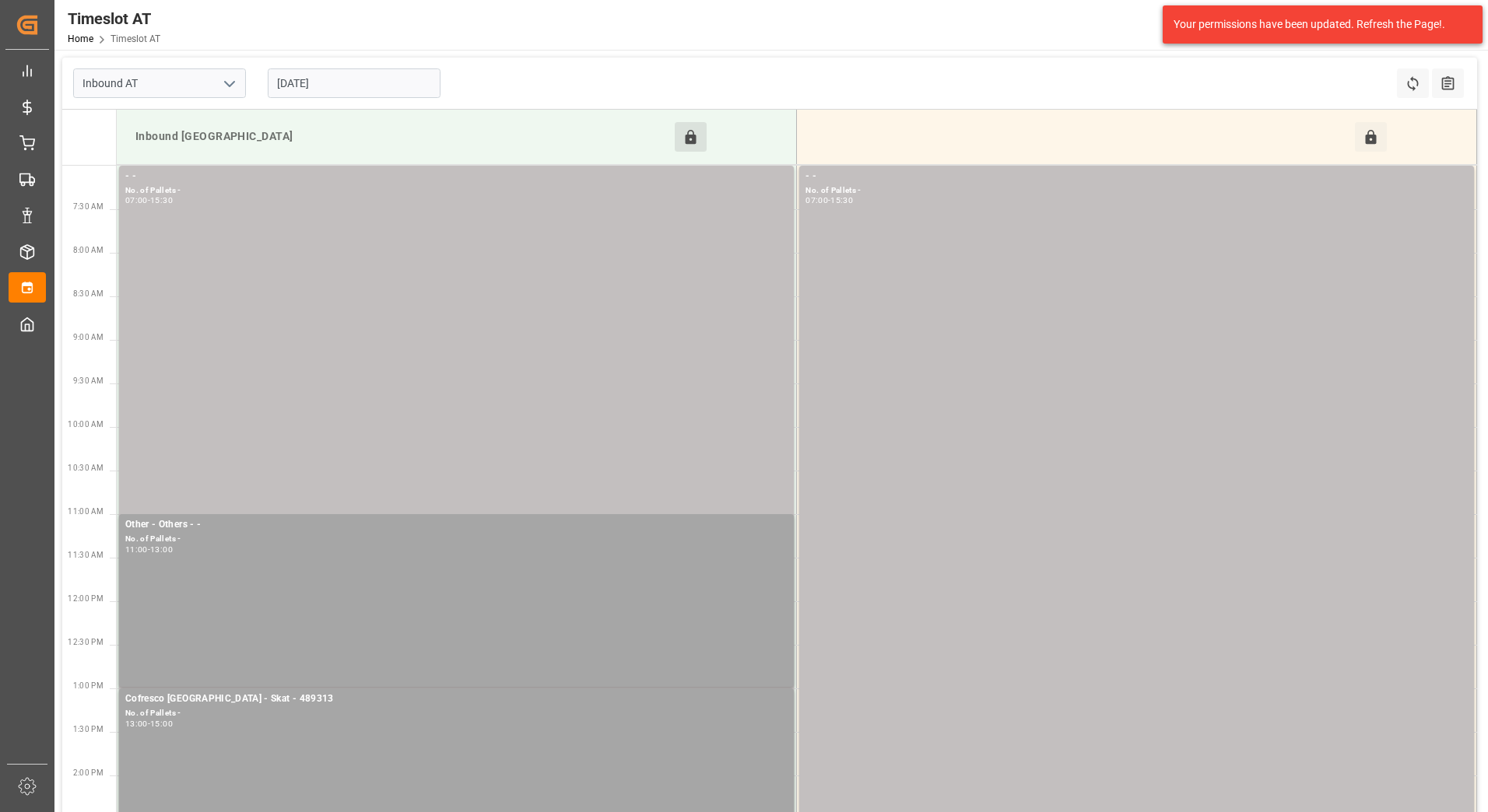
click at [395, 76] on input "[DATE]" at bounding box center [353, 83] width 173 height 30
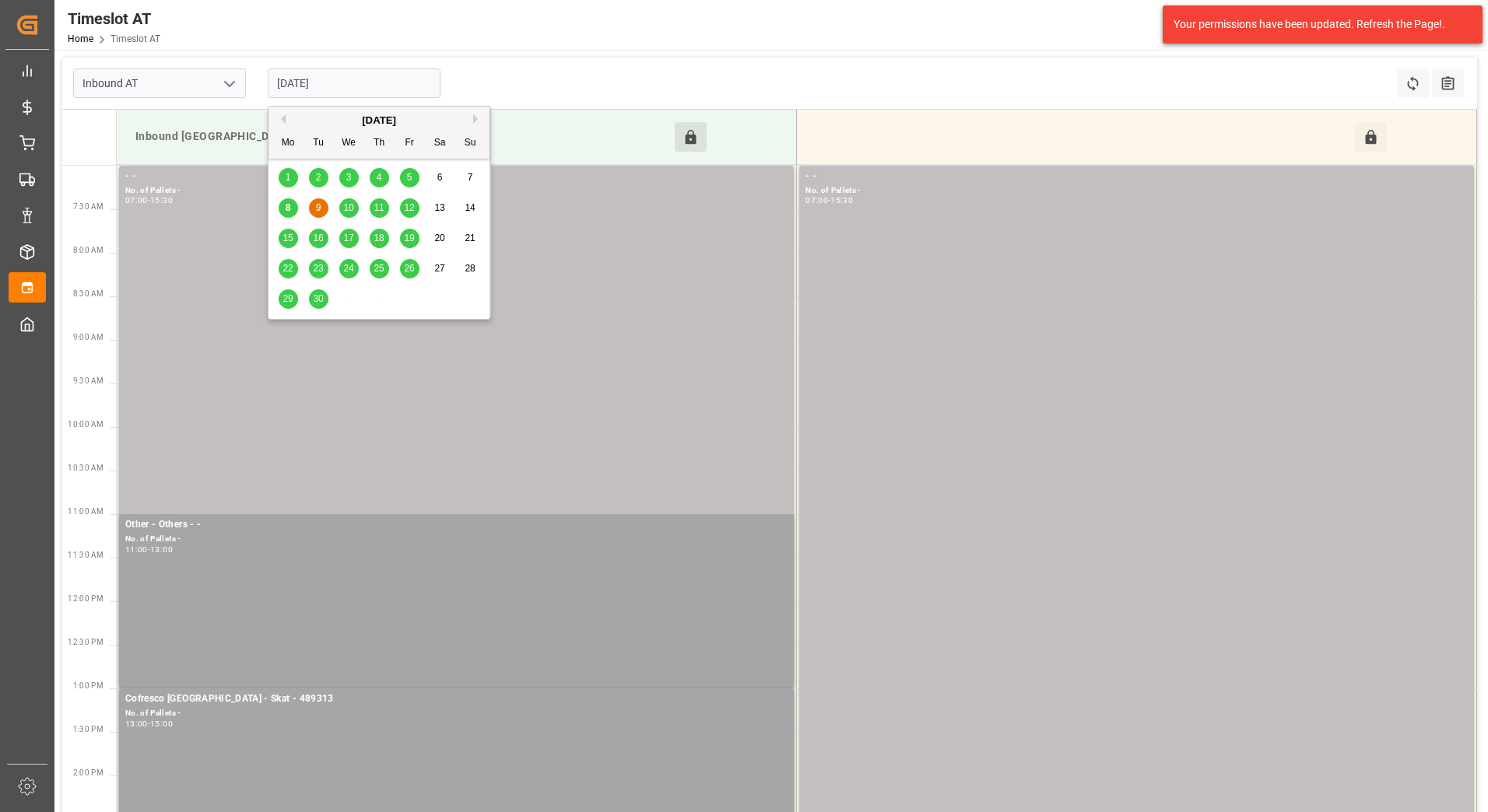
click at [289, 207] on span "8" at bounding box center [289, 208] width 6 height 11
type input "[DATE]"
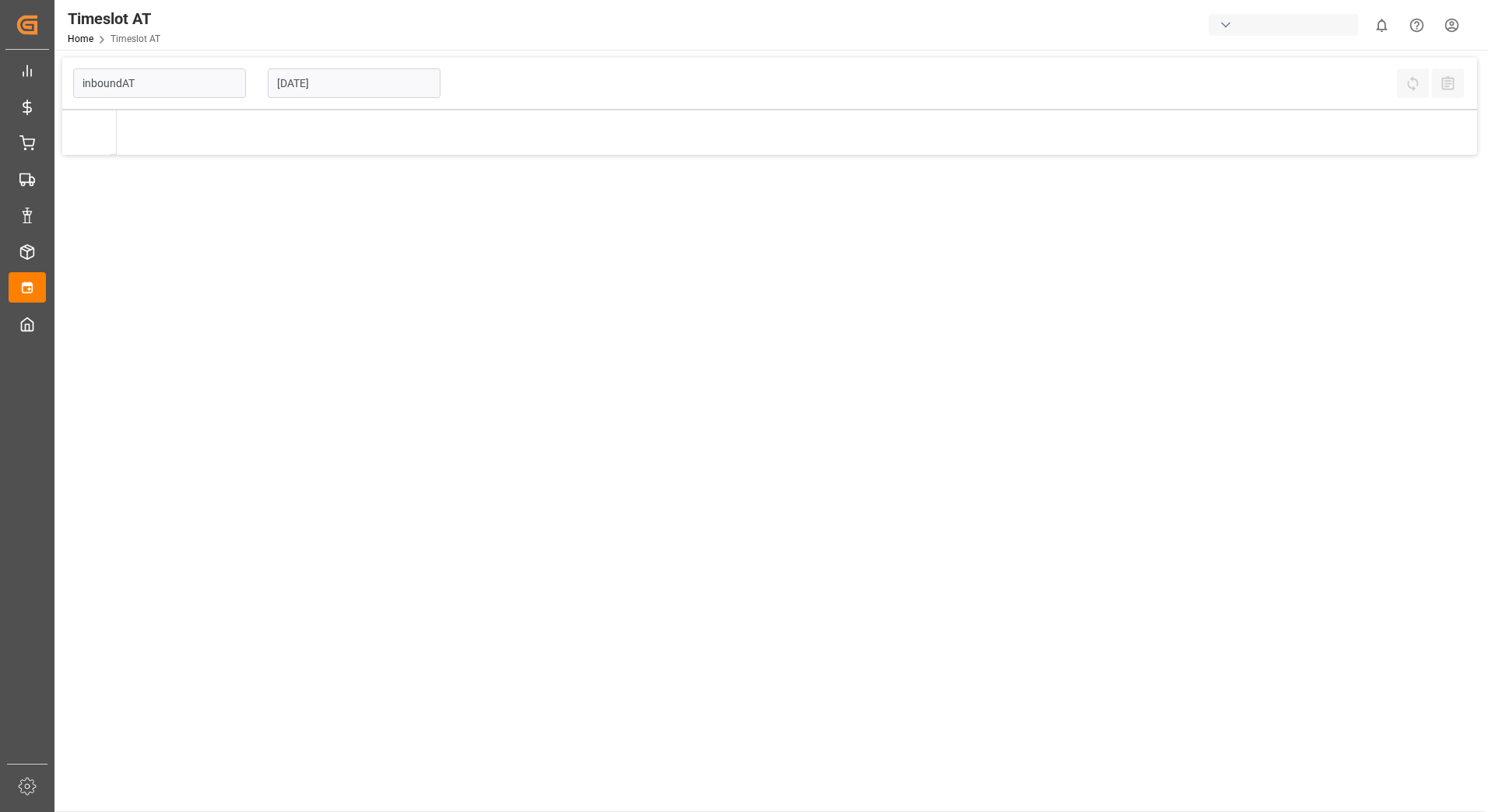
type input "Inbound AT"
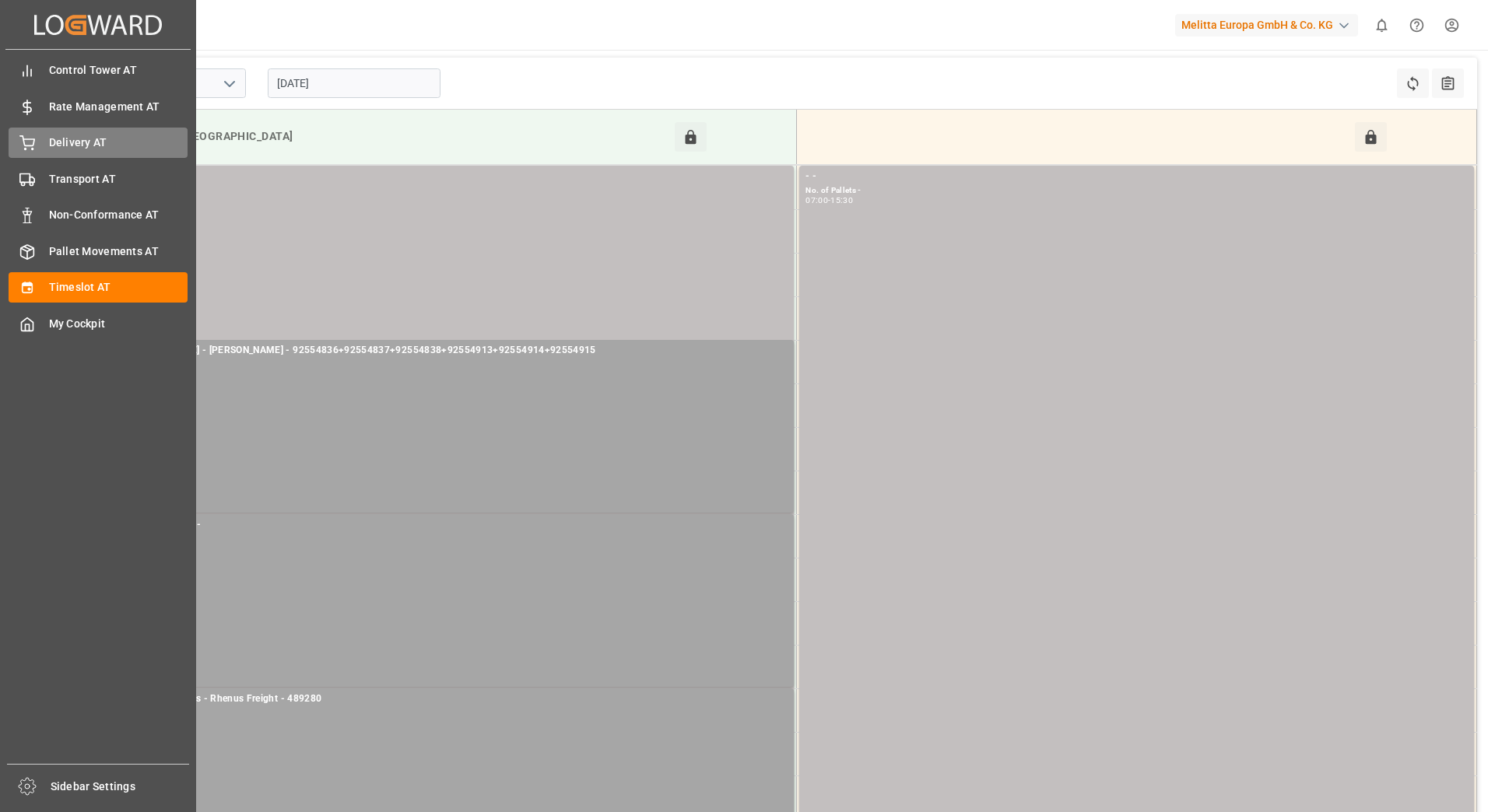
click at [37, 146] on div "Delivery AT Delivery AT" at bounding box center [98, 142] width 179 height 31
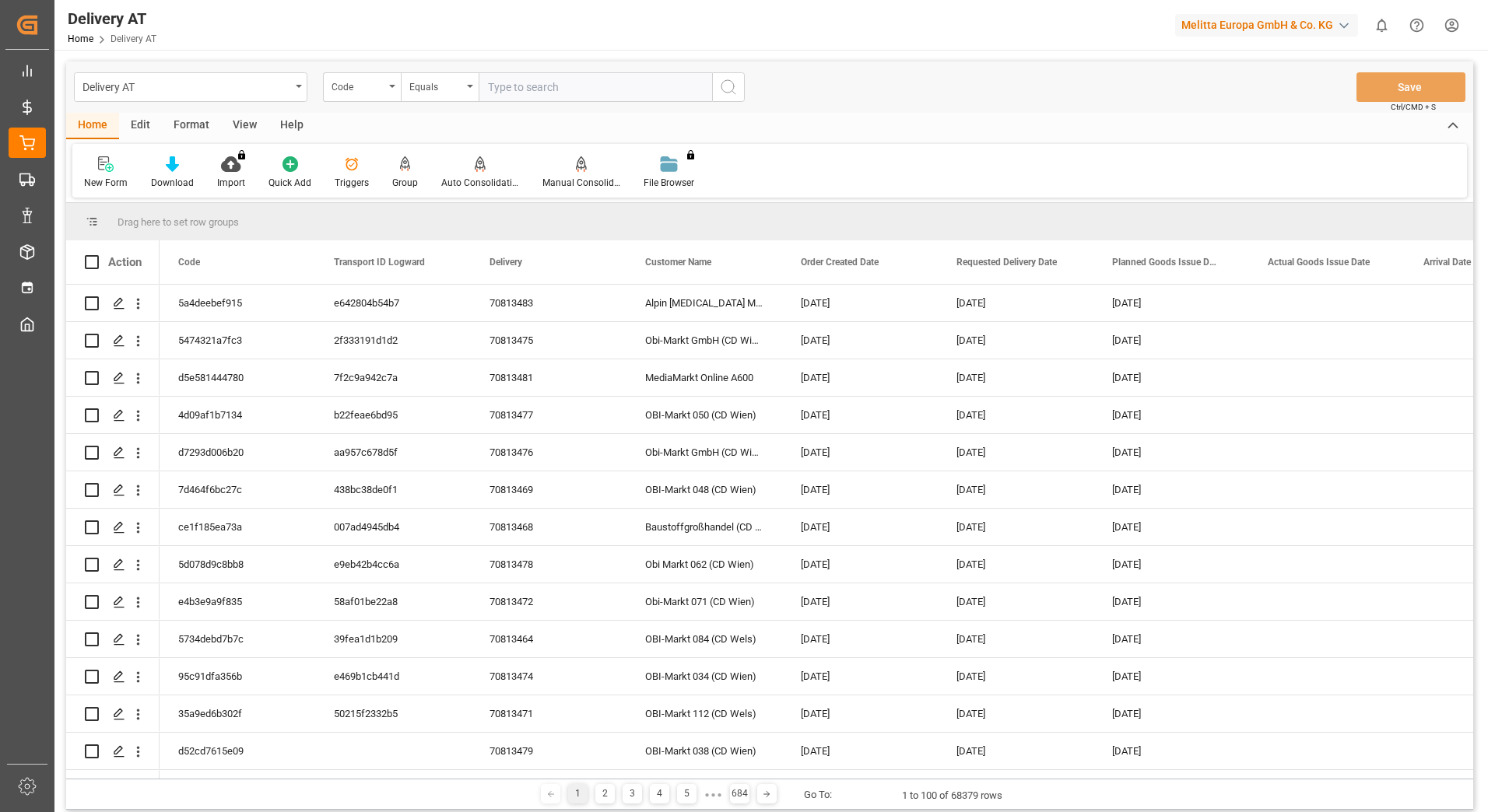
click at [404, 174] on div "Group" at bounding box center [404, 172] width 49 height 34
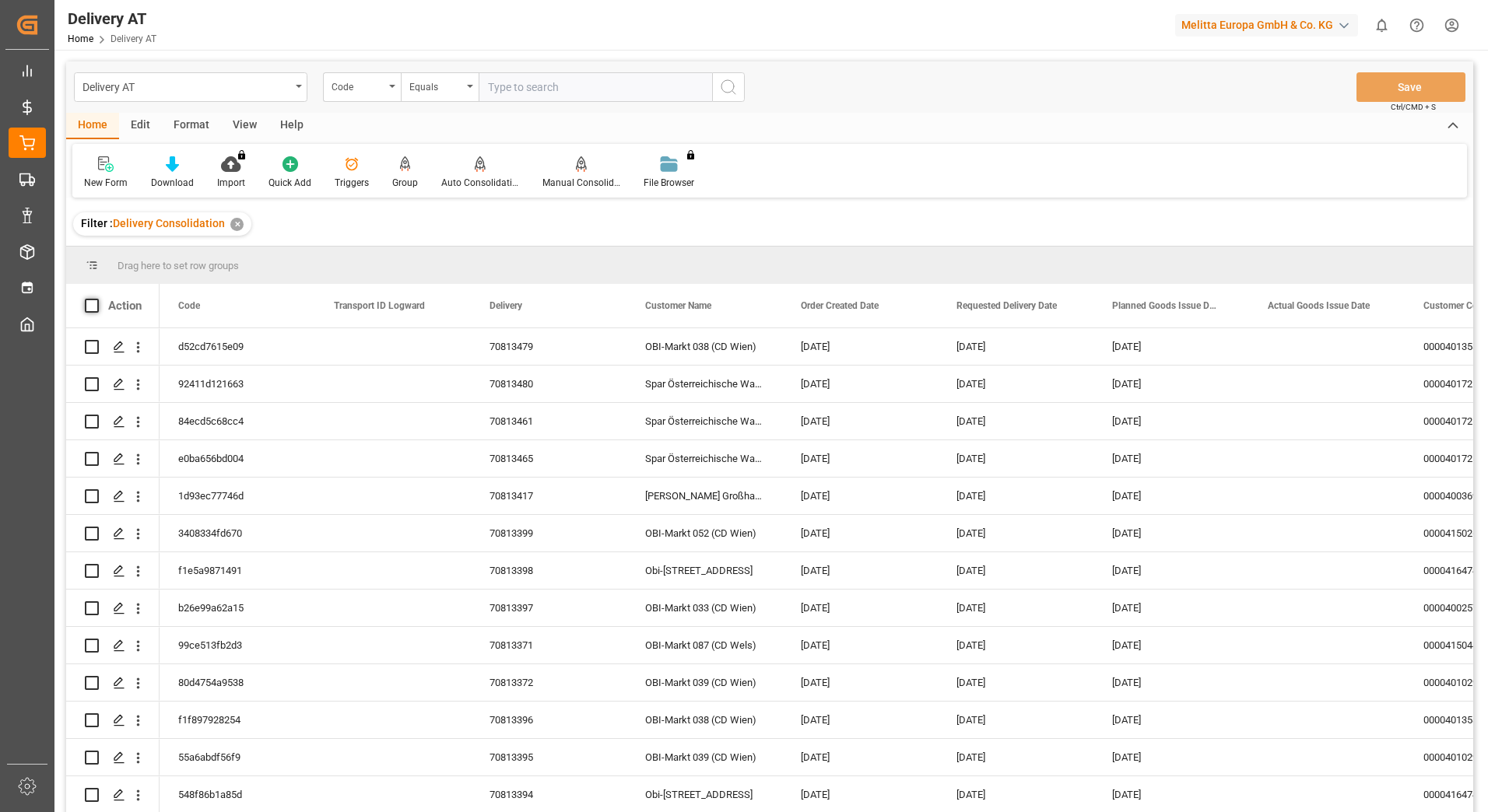
click at [92, 303] on span at bounding box center [92, 305] width 14 height 14
click at [96, 299] on input "checkbox" at bounding box center [96, 299] width 0 height 0
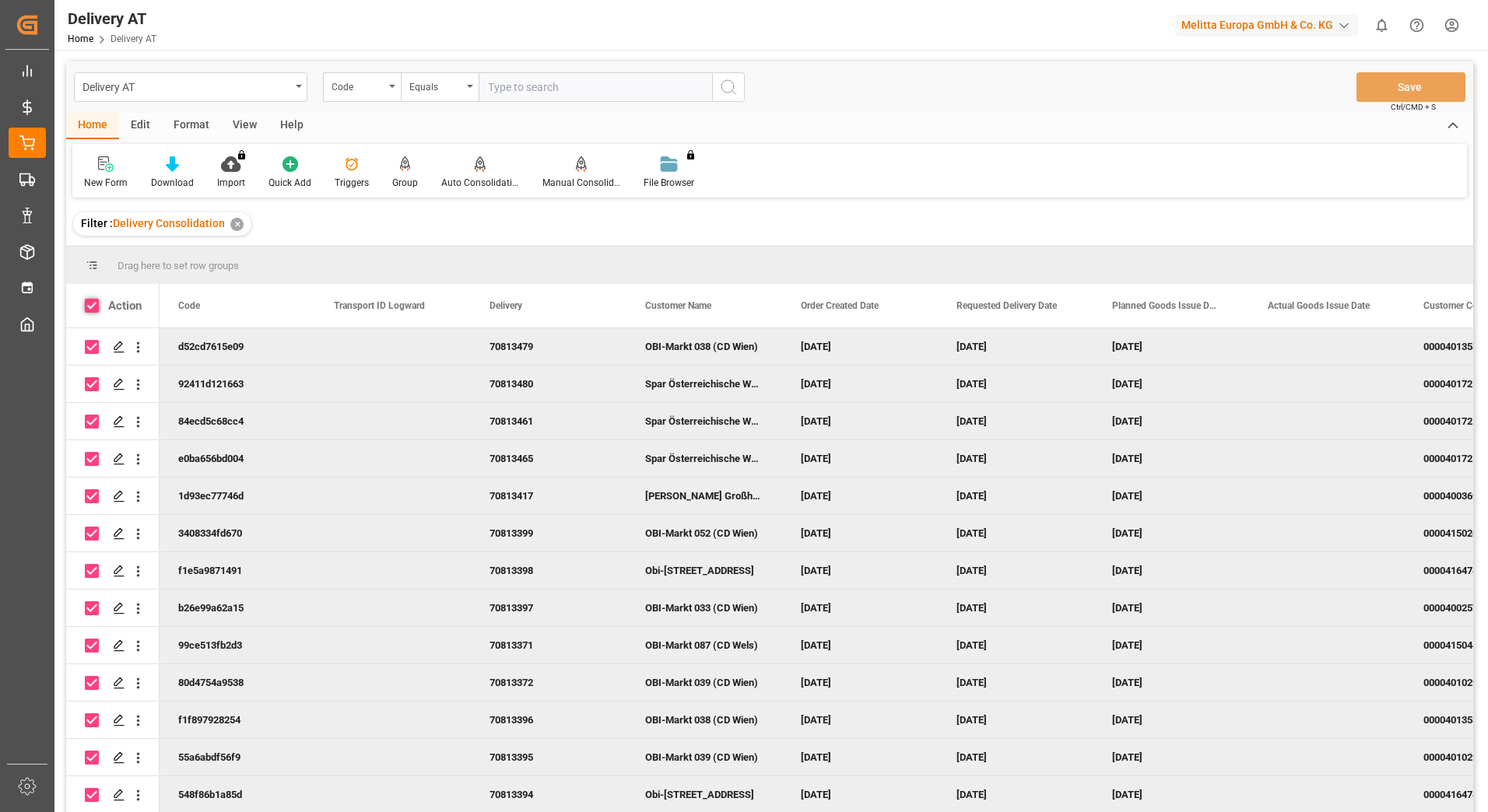
checkbox input "true"
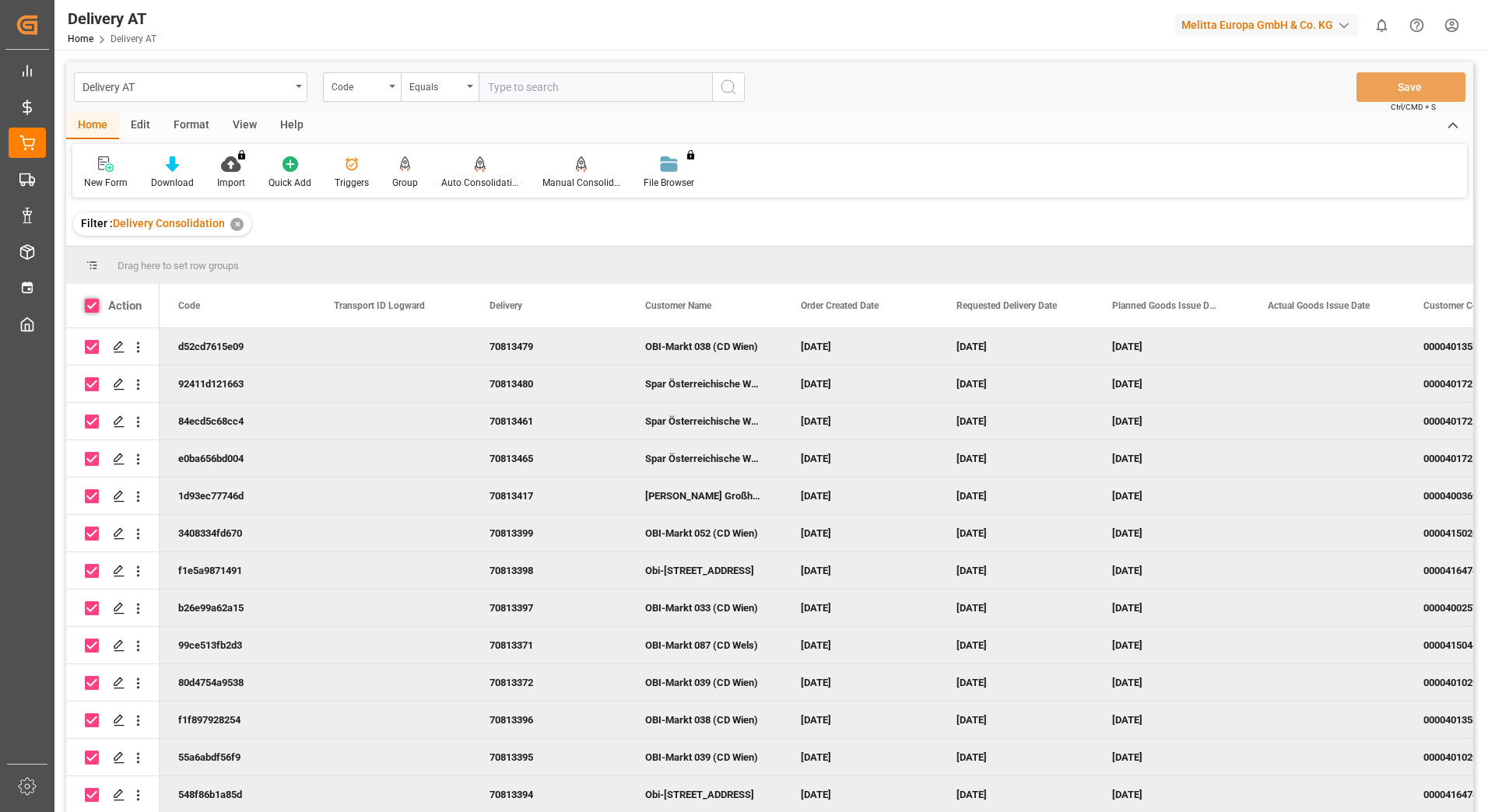
checkbox input "true"
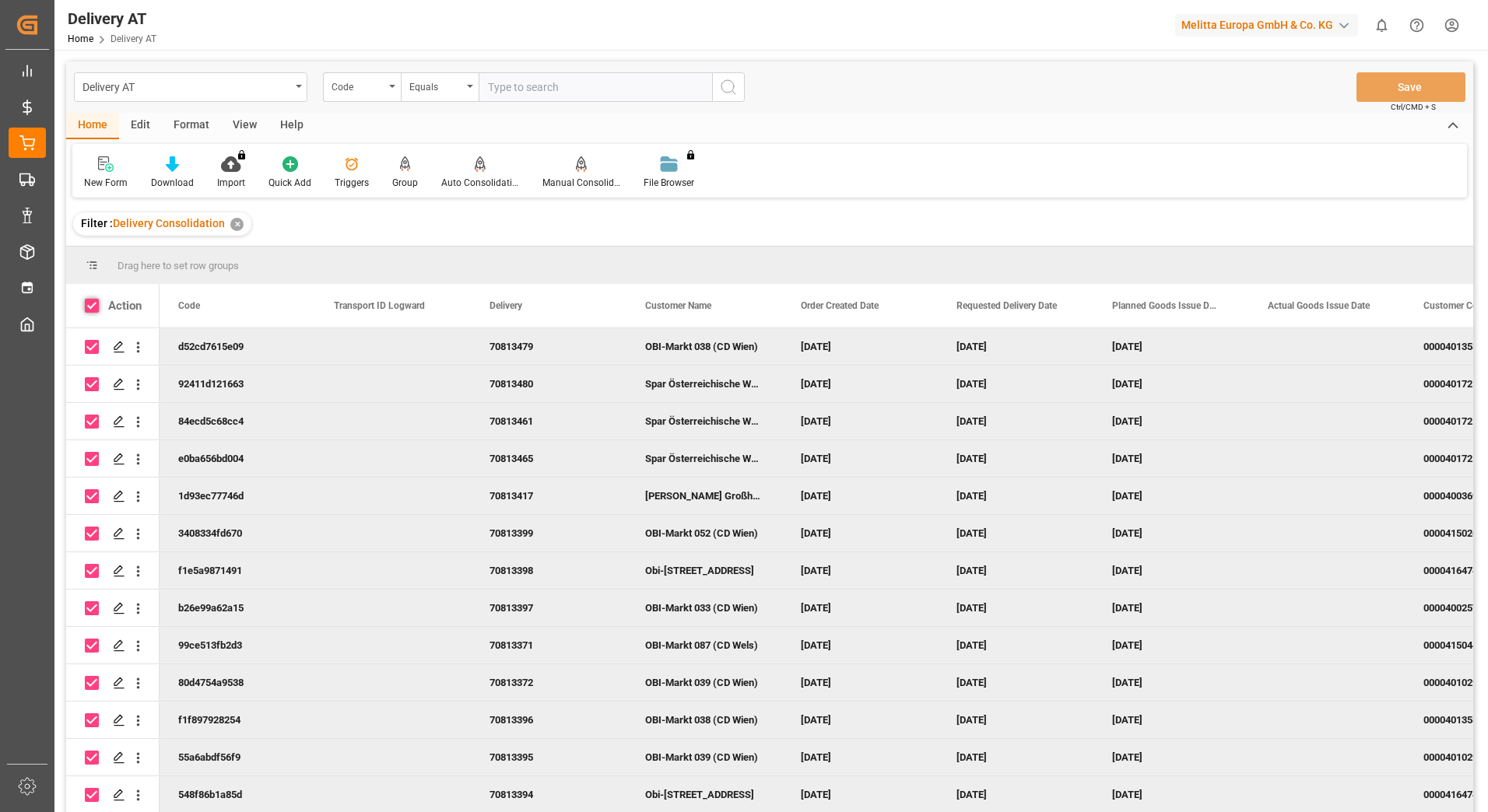
checkbox input "true"
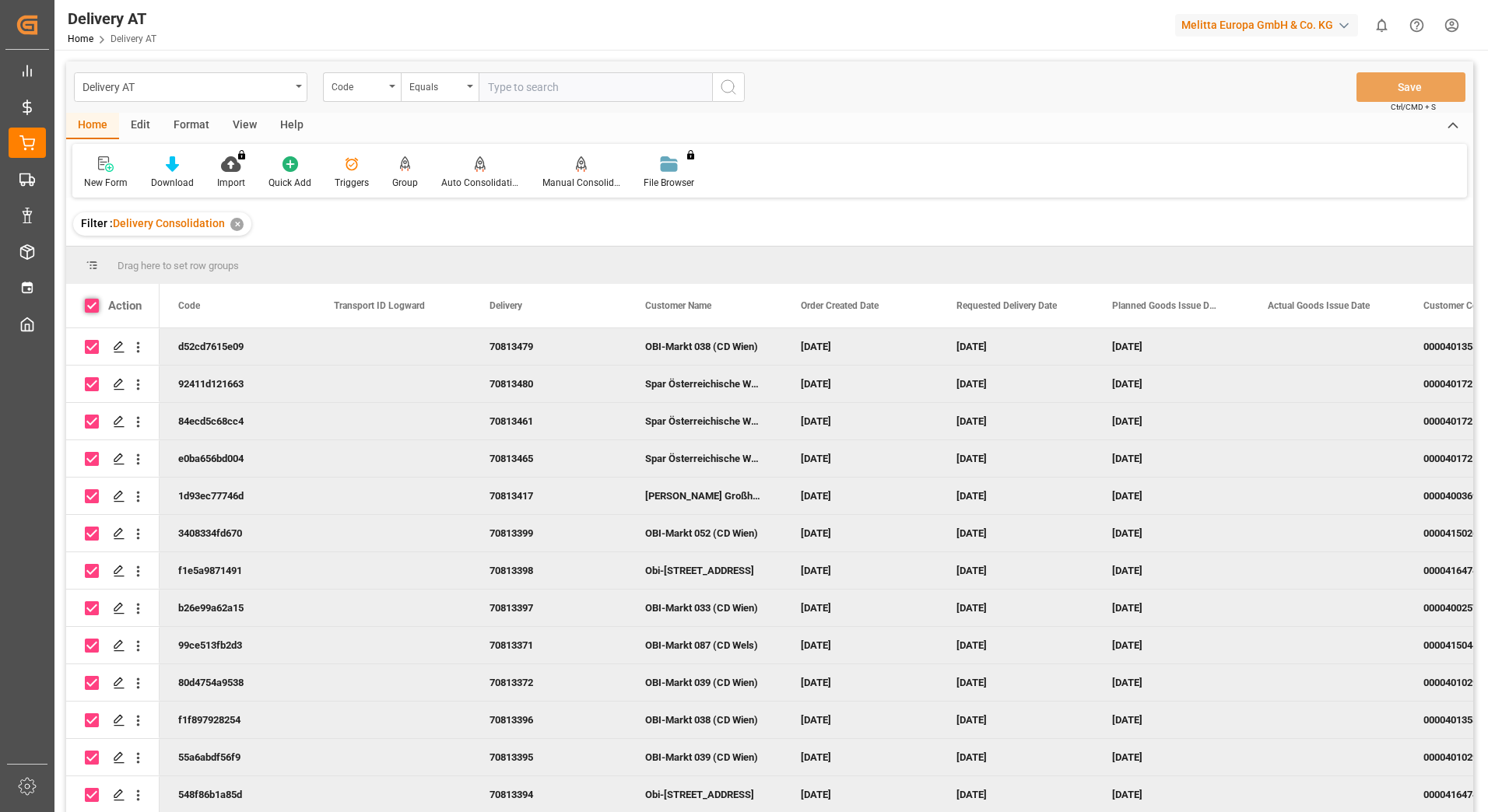
checkbox input "true"
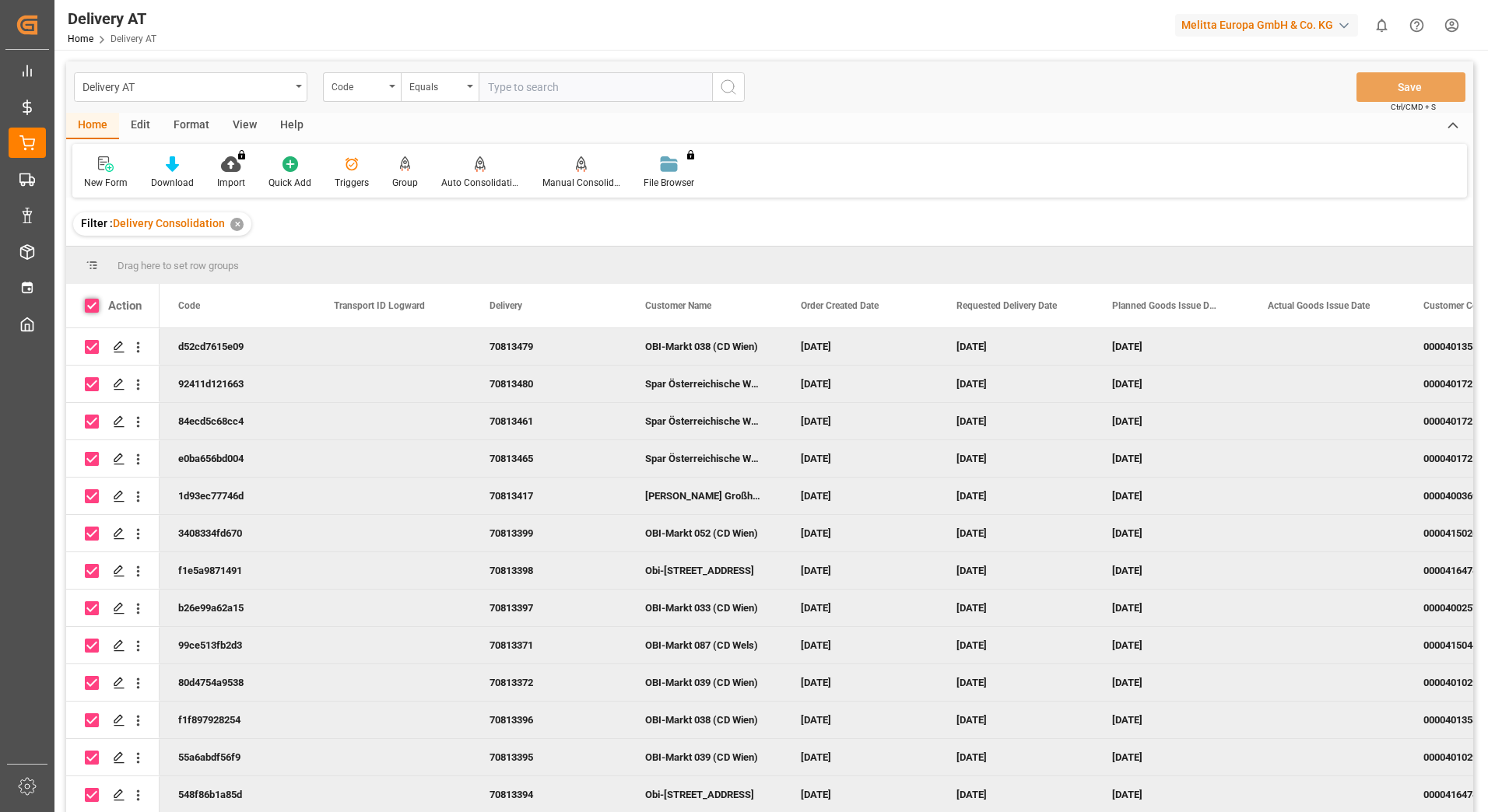
checkbox input "true"
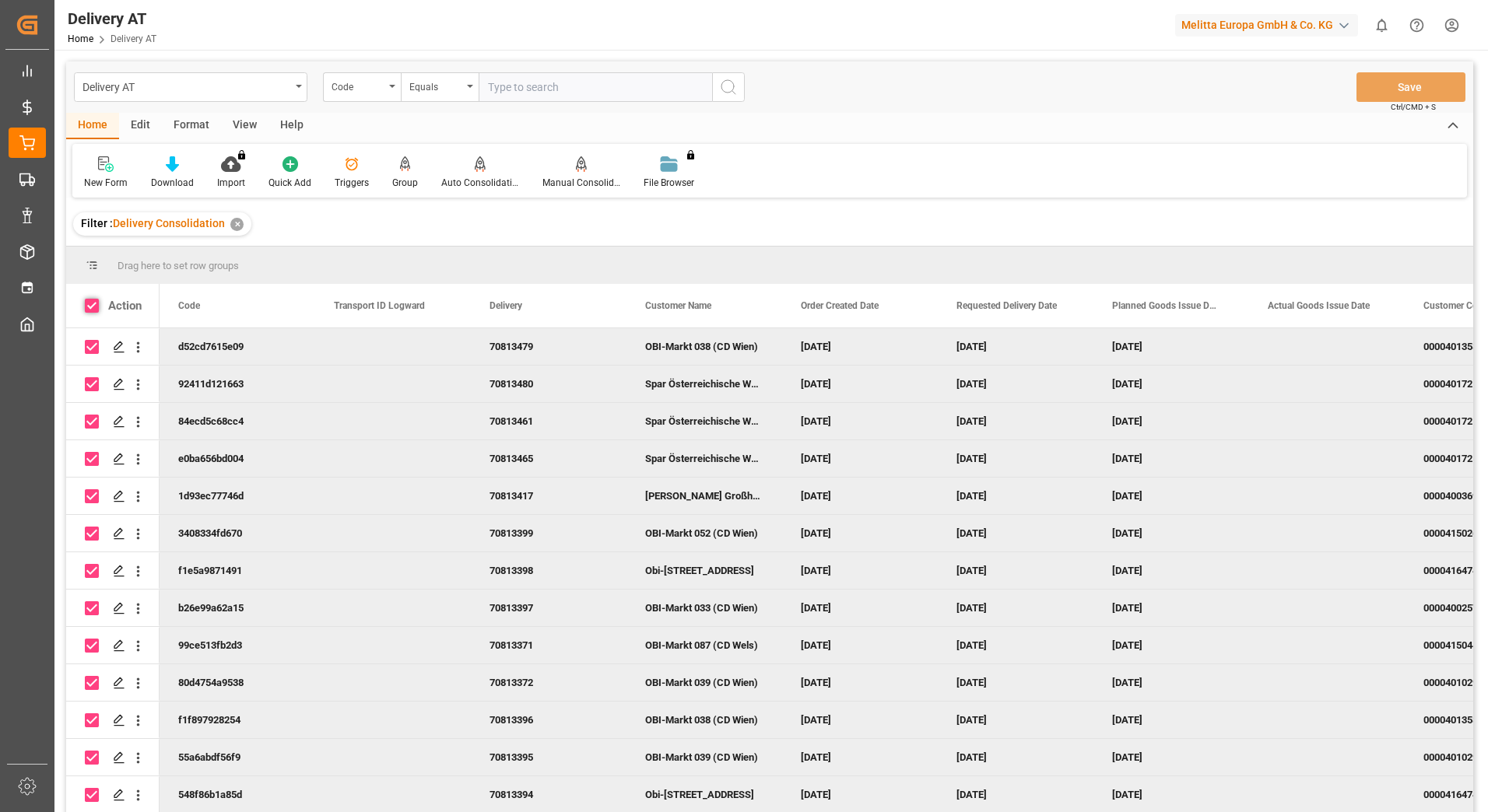
checkbox input "true"
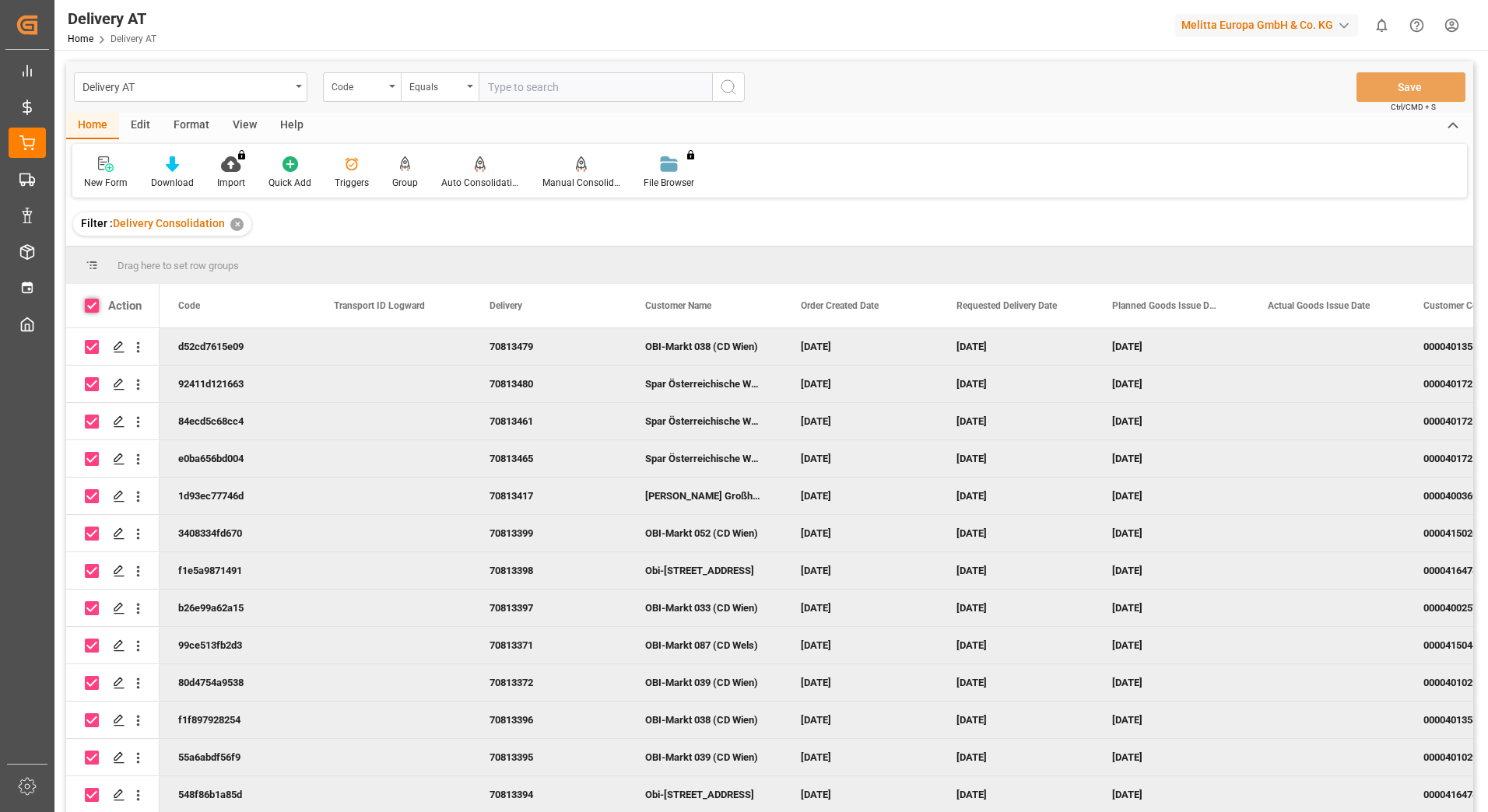
checkbox input "true"
click at [480, 174] on div "Auto Consolidation" at bounding box center [479, 172] width 101 height 34
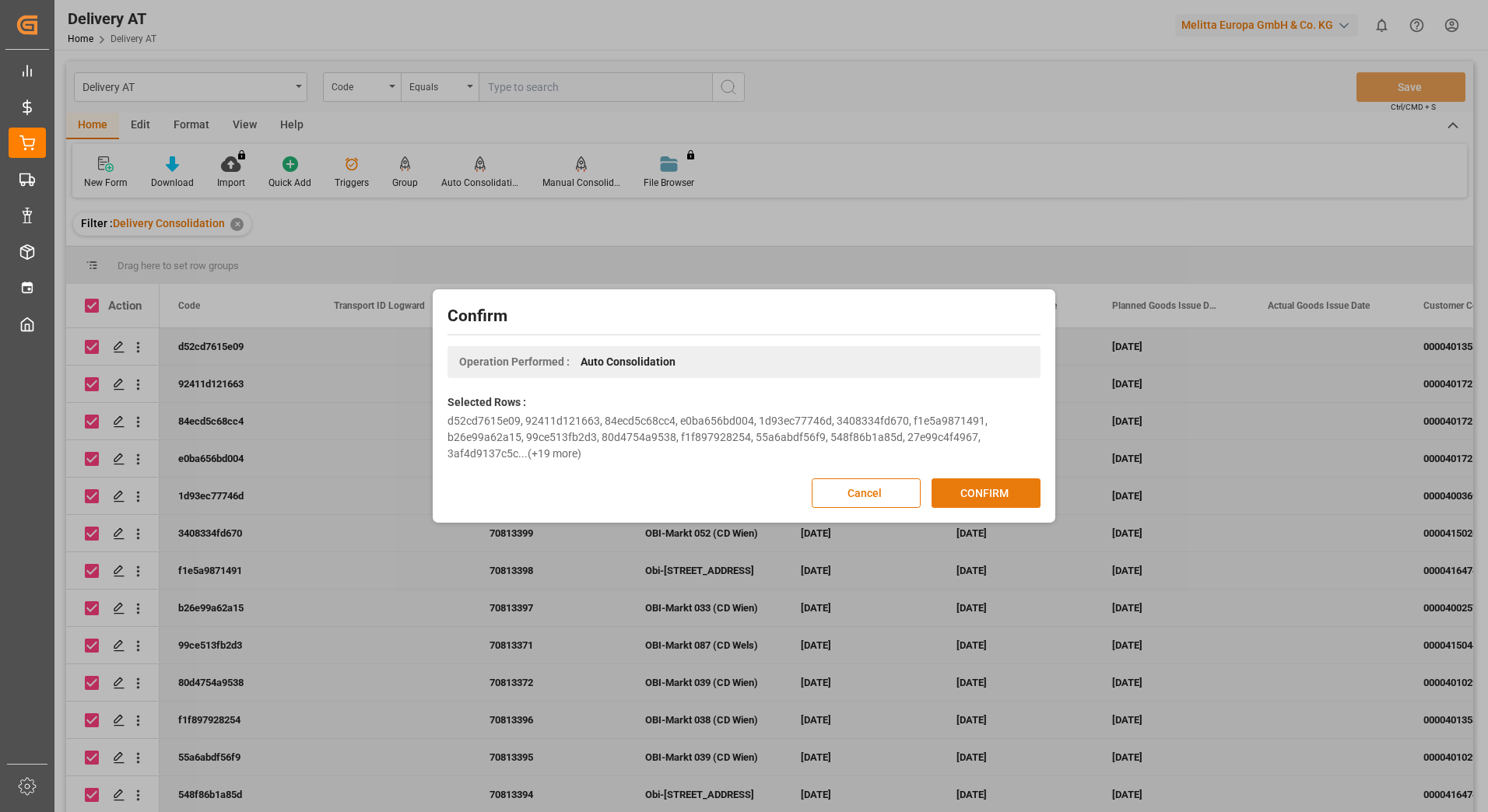
click at [1009, 498] on button "CONFIRM" at bounding box center [986, 493] width 109 height 30
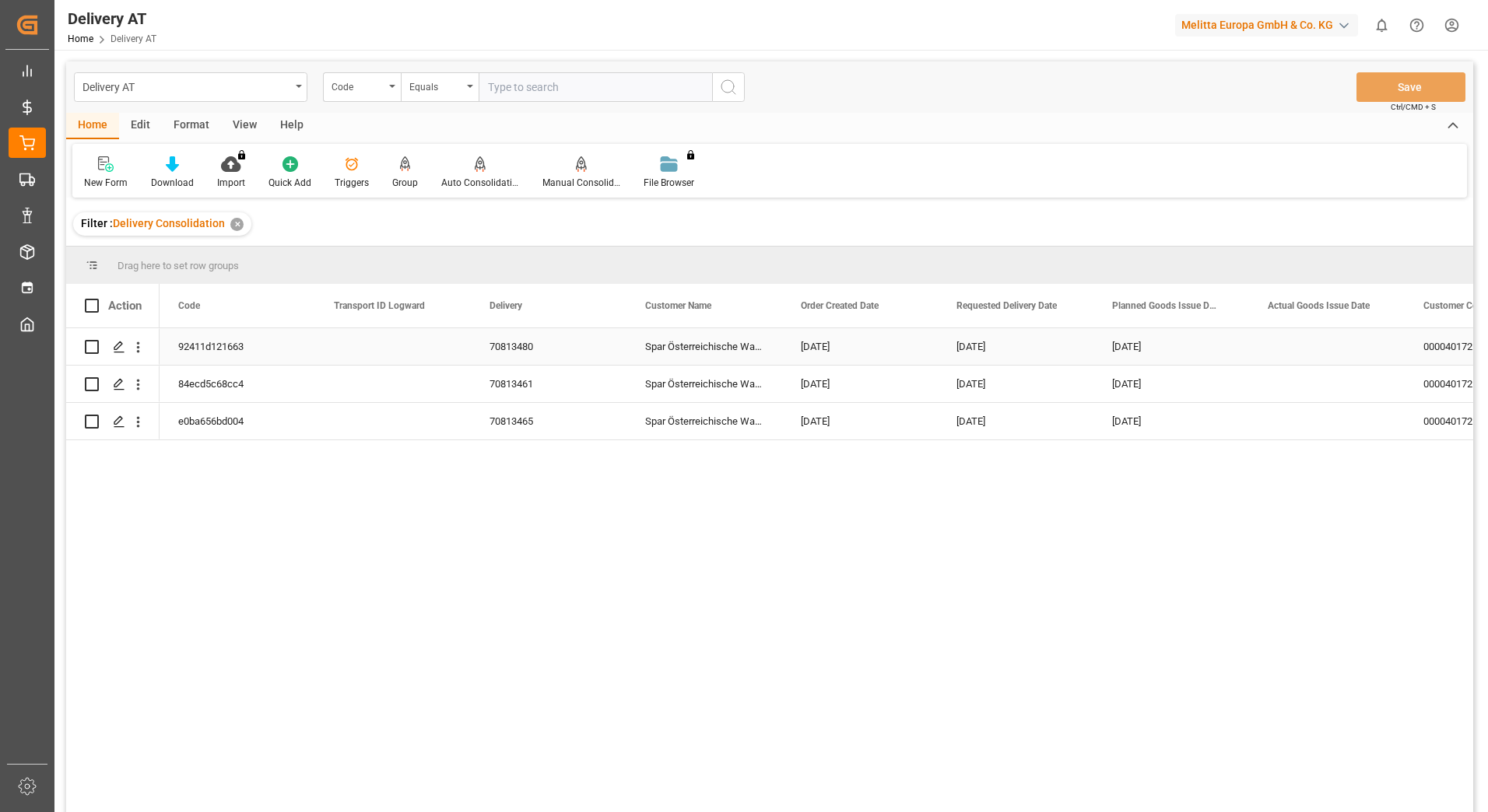
click at [92, 347] on input "Press Space to toggle row selection (unchecked)" at bounding box center [92, 347] width 14 height 14
checkbox input "true"
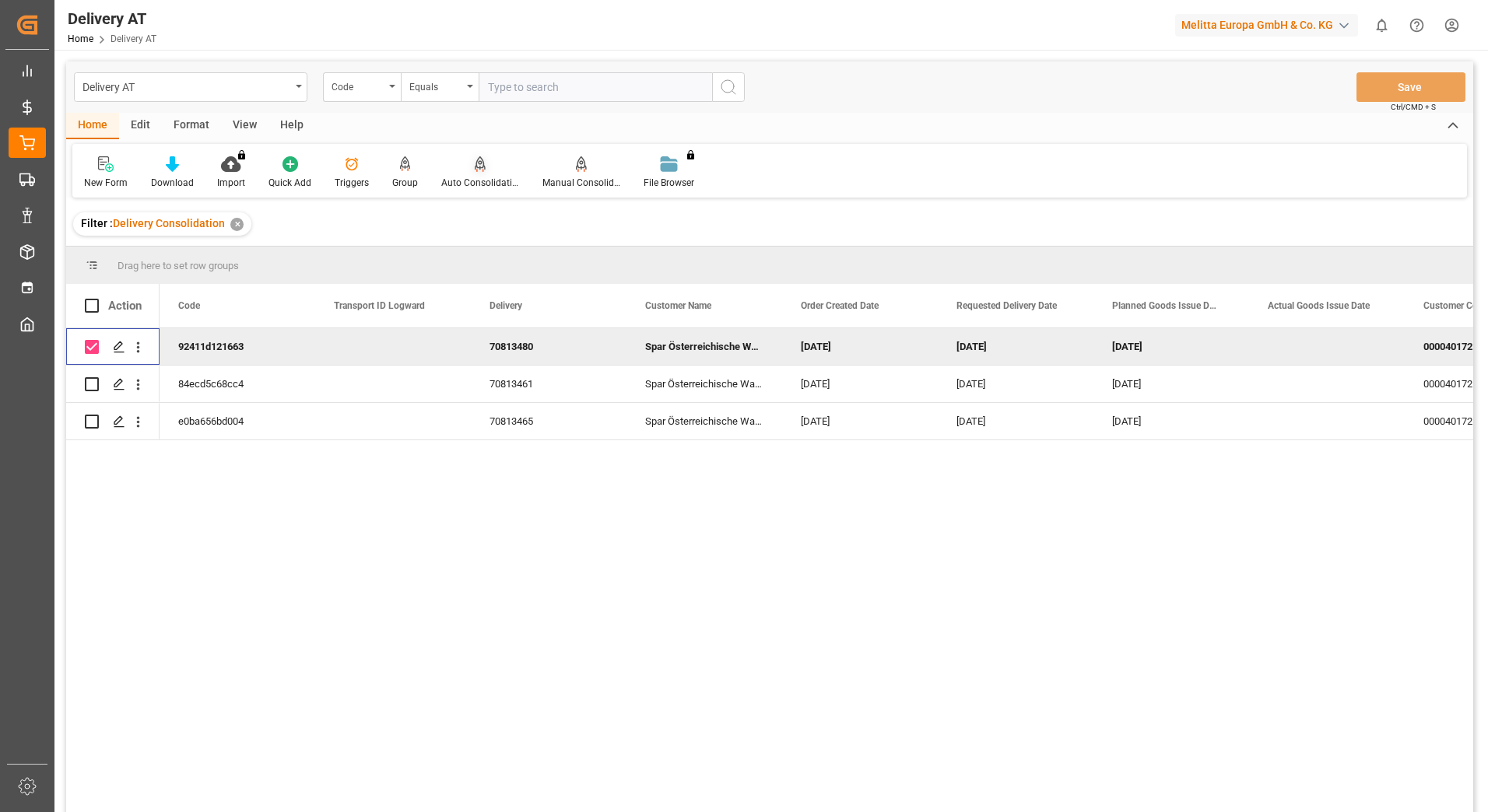
click at [491, 162] on div at bounding box center [480, 164] width 78 height 17
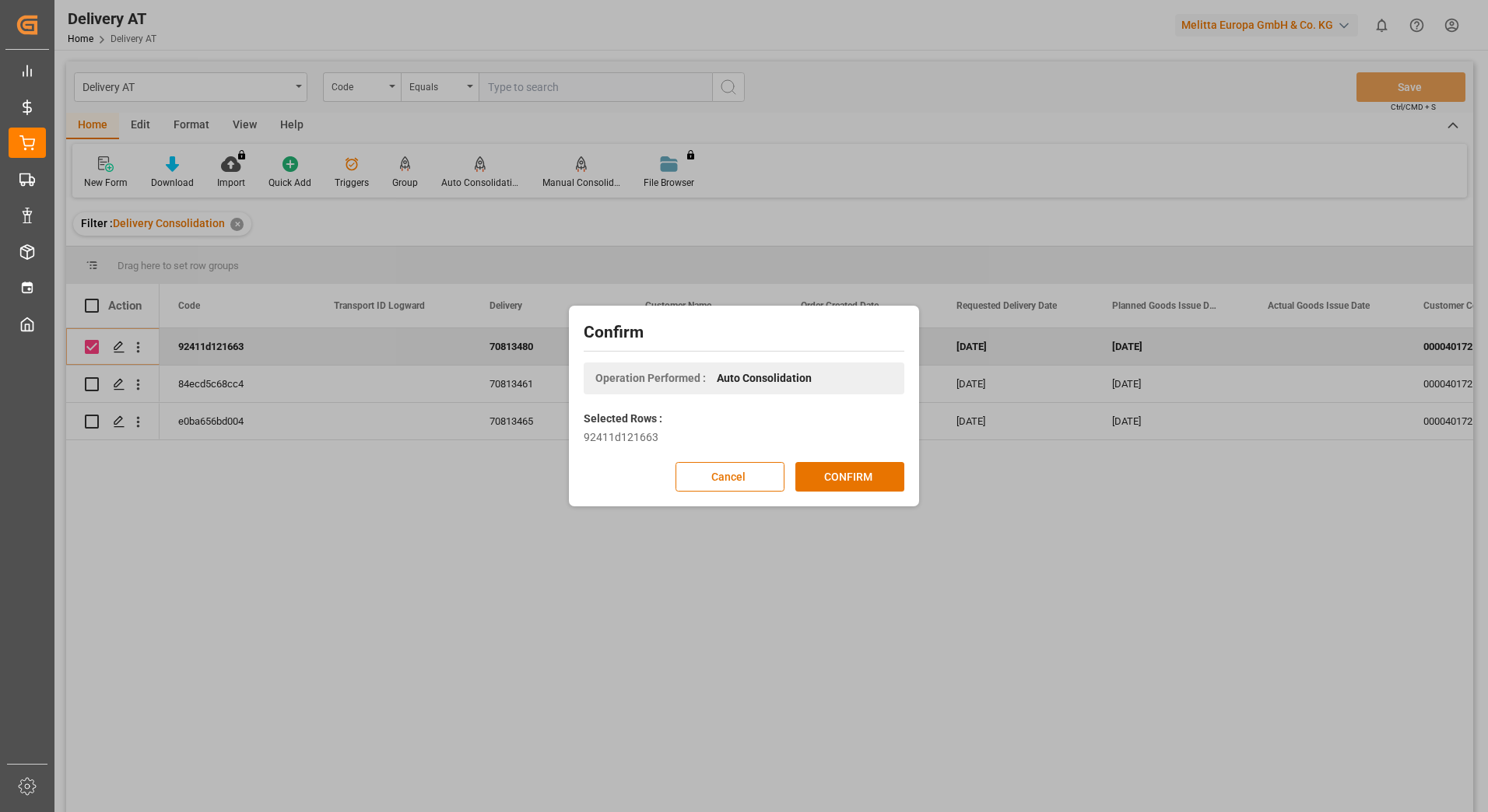
click at [580, 215] on div "Confirm Operation Performed : Auto Consolidation Selected Rows : 92411d121663 C…" at bounding box center [744, 406] width 1488 height 812
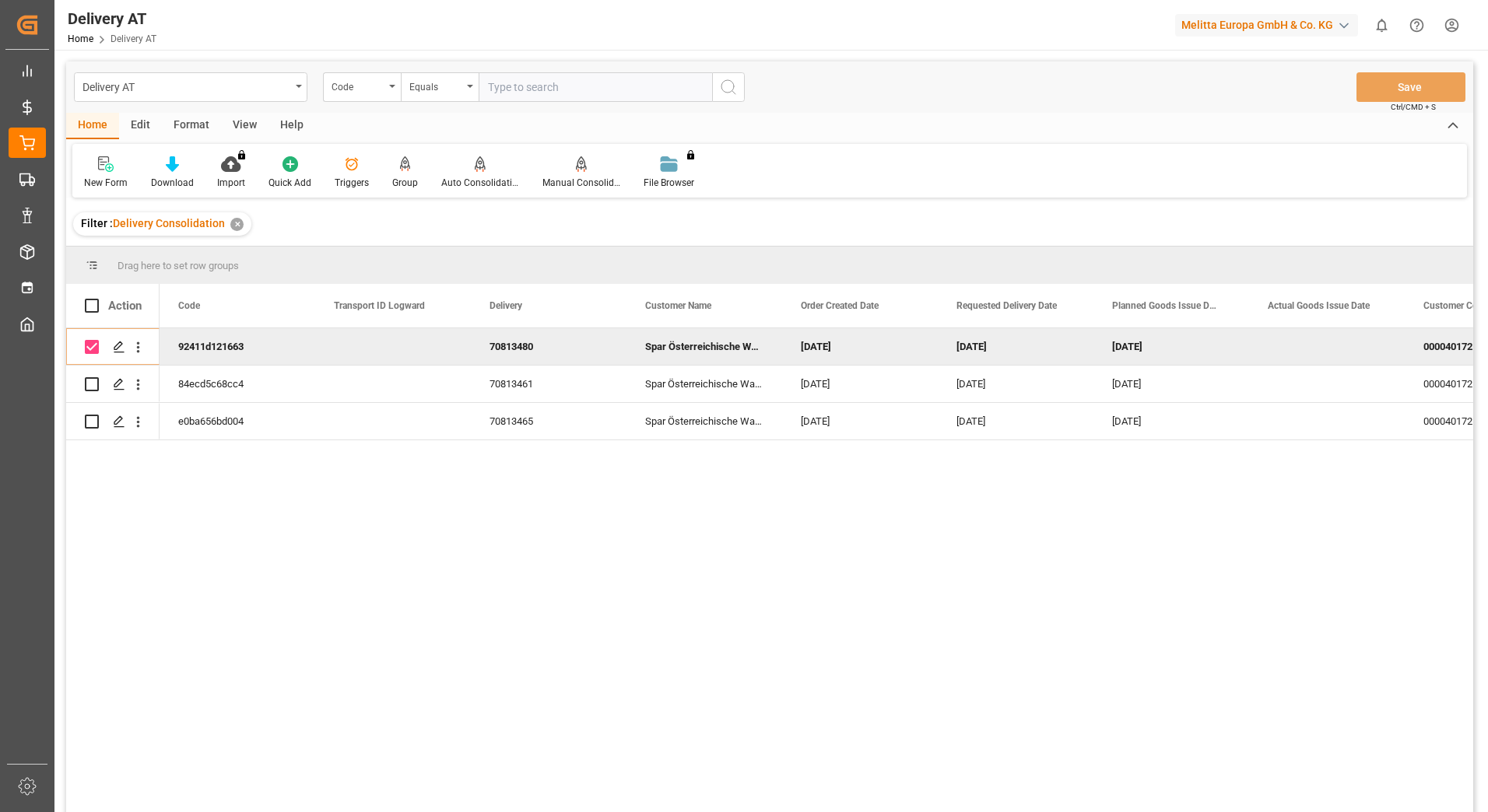
click at [256, 127] on div "View" at bounding box center [244, 126] width 47 height 27
click at [138, 174] on div "Active Filter Template" at bounding box center [122, 172] width 101 height 34
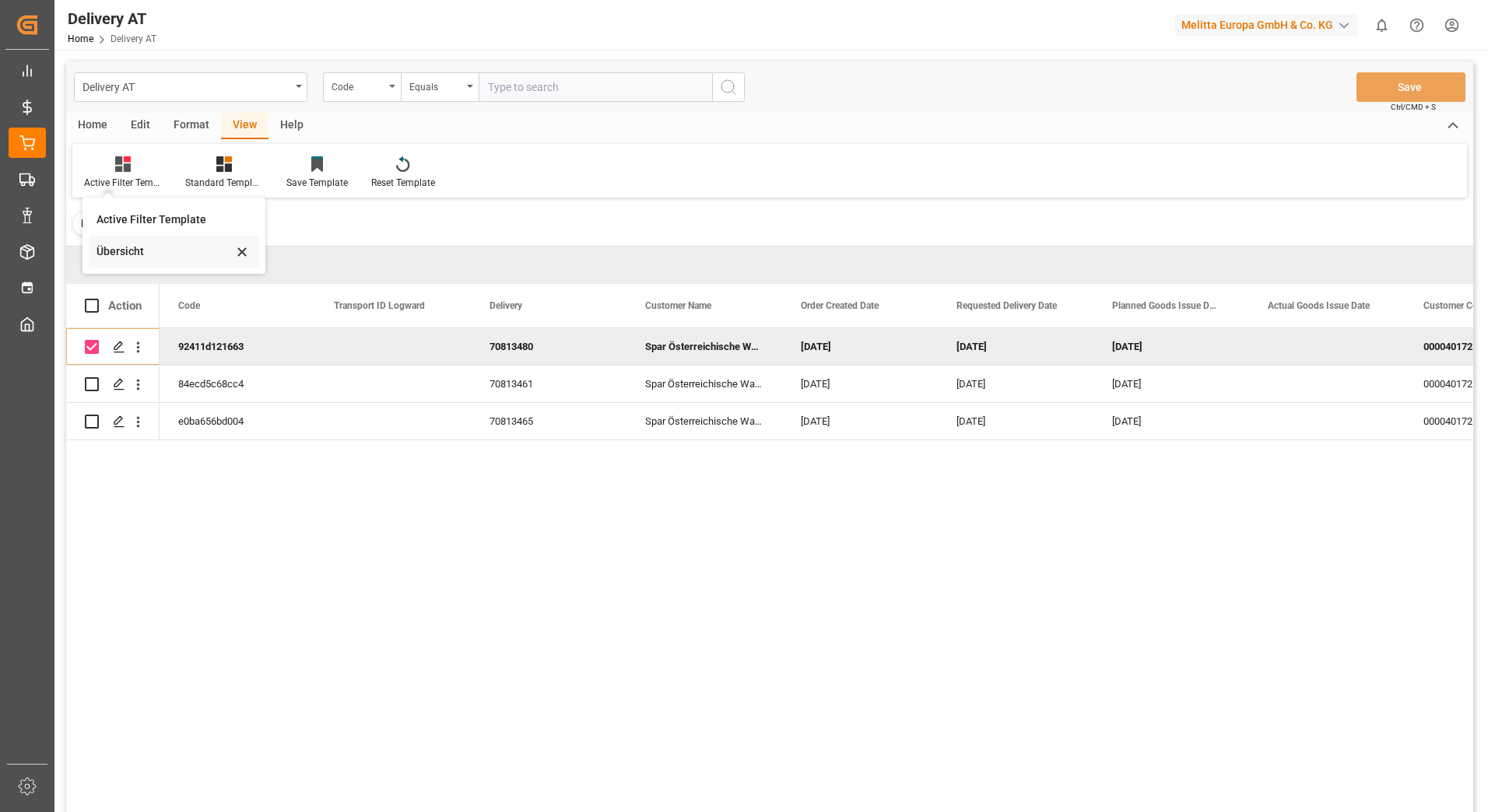
click at [144, 248] on div "Übersicht" at bounding box center [164, 252] width 136 height 17
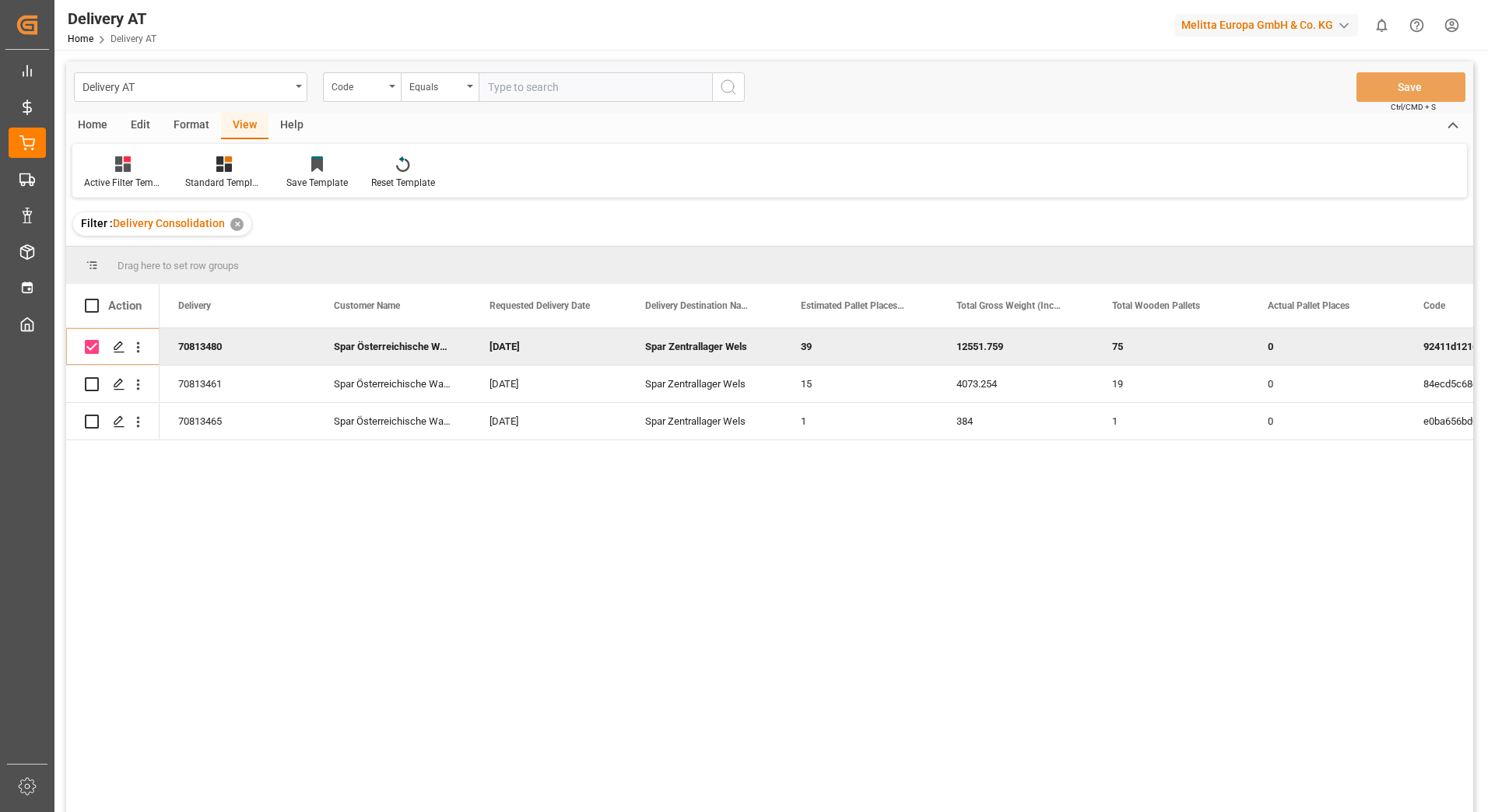
click at [346, 265] on div "Drag here to set row groups" at bounding box center [769, 265] width 1407 height 37
click at [121, 349] on icon "Press SPACE to deselect this row." at bounding box center [118, 347] width 12 height 12
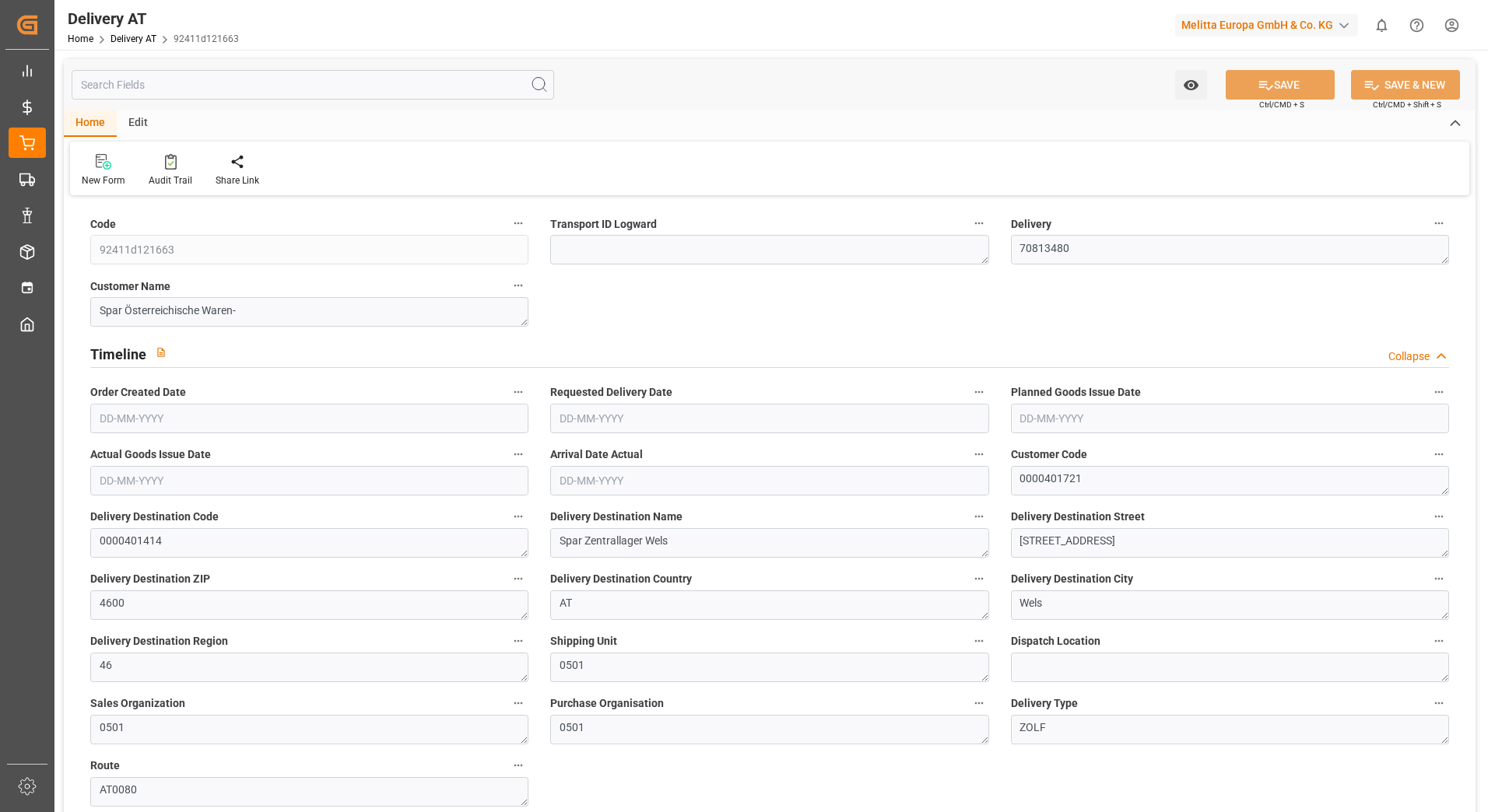
type input "8150.824"
type input "12551.759"
type input "64133.95"
type input "75"
type input "39"
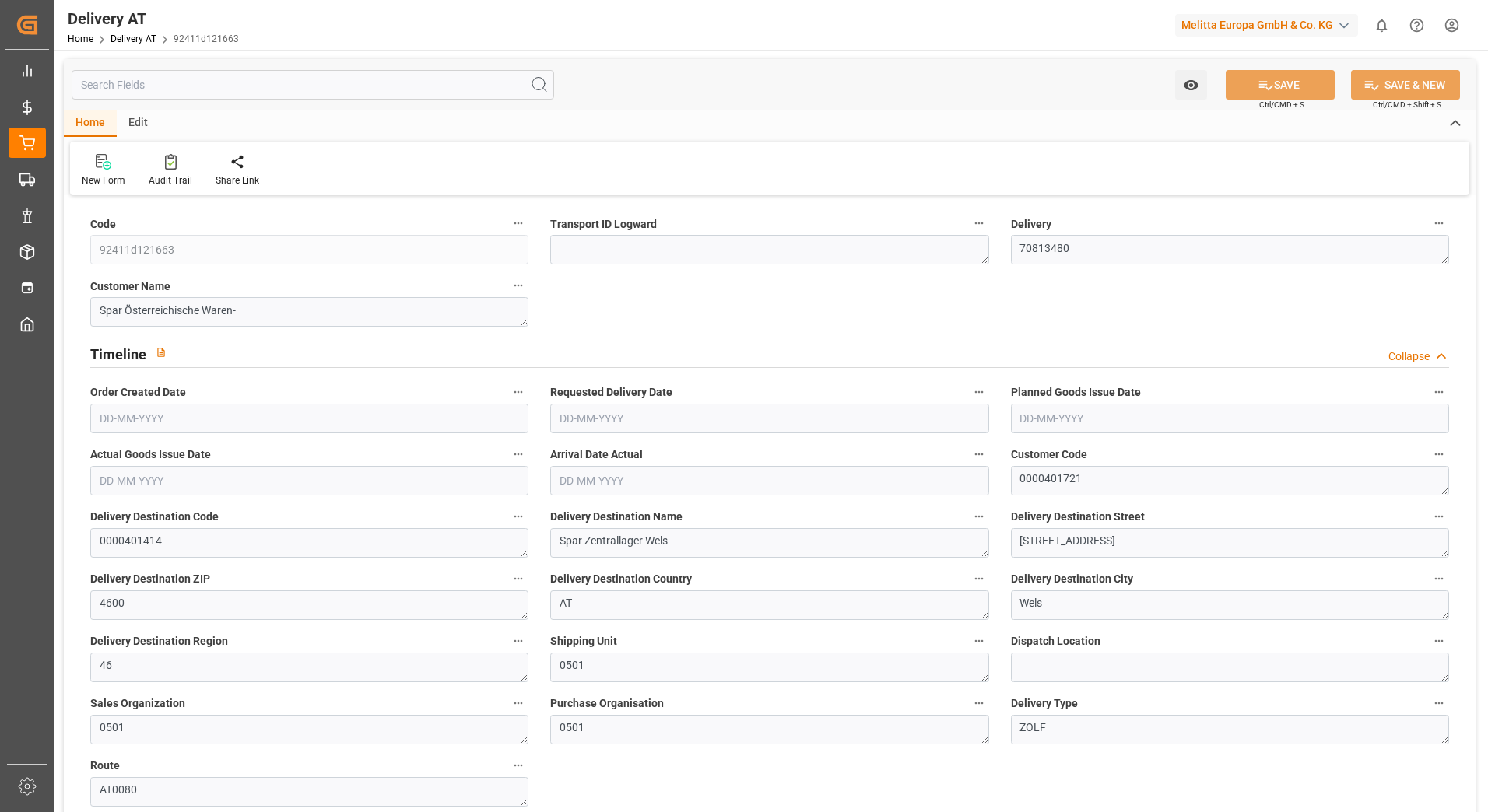
type input "0"
type input "1"
type input "0"
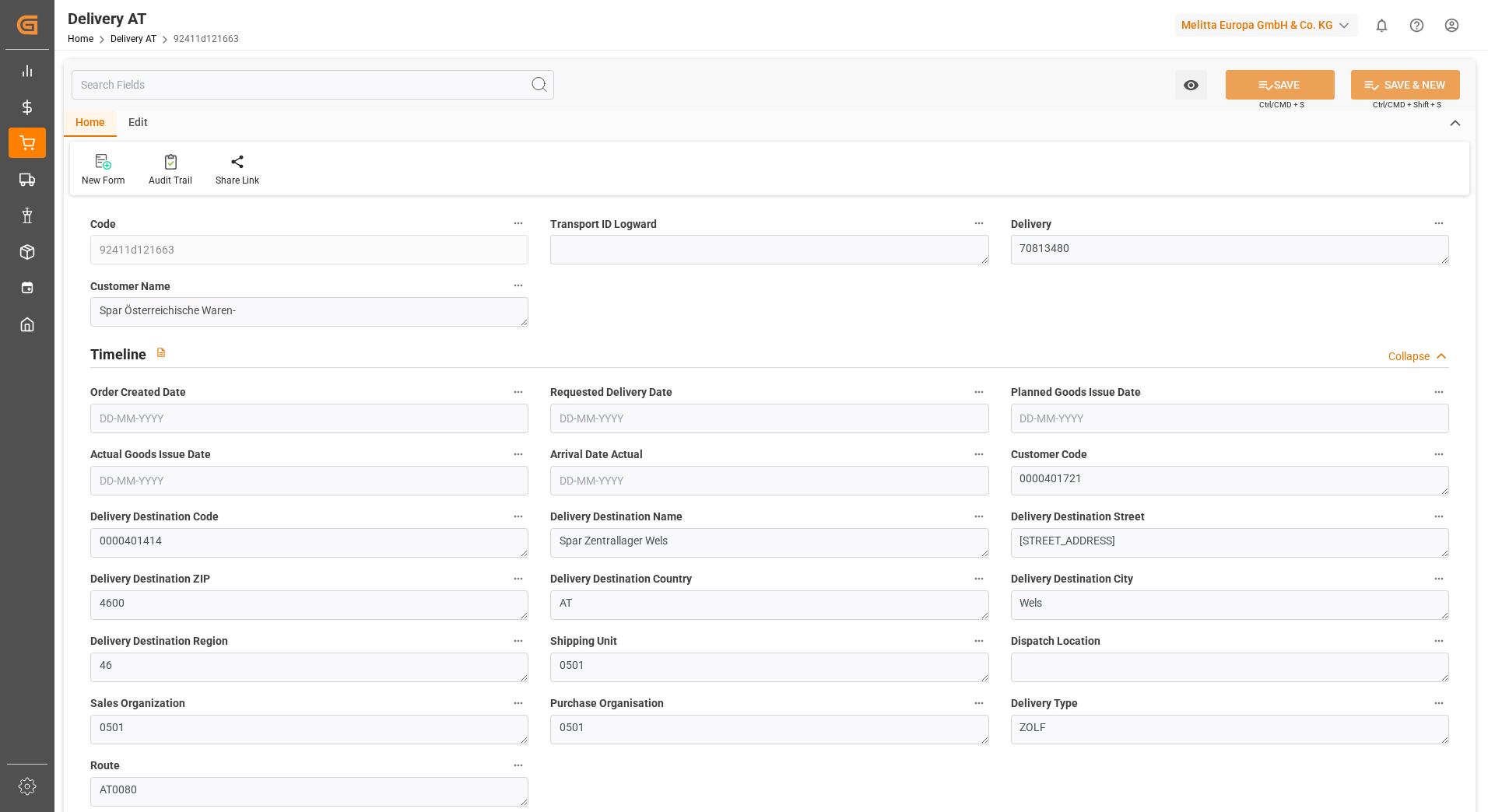
type input "0"
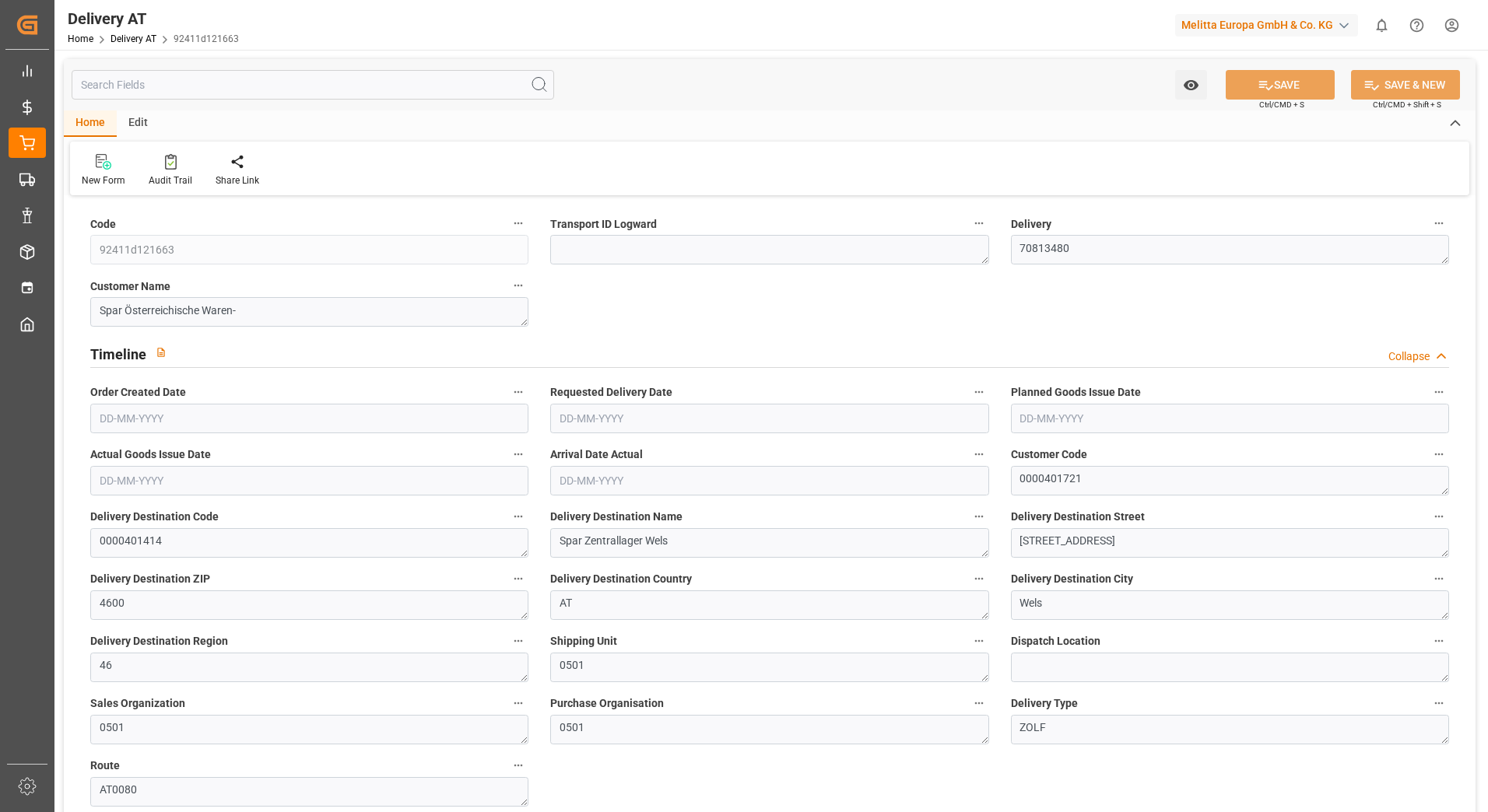
type input "0"
type input "102"
type input "818.28"
type input "0"
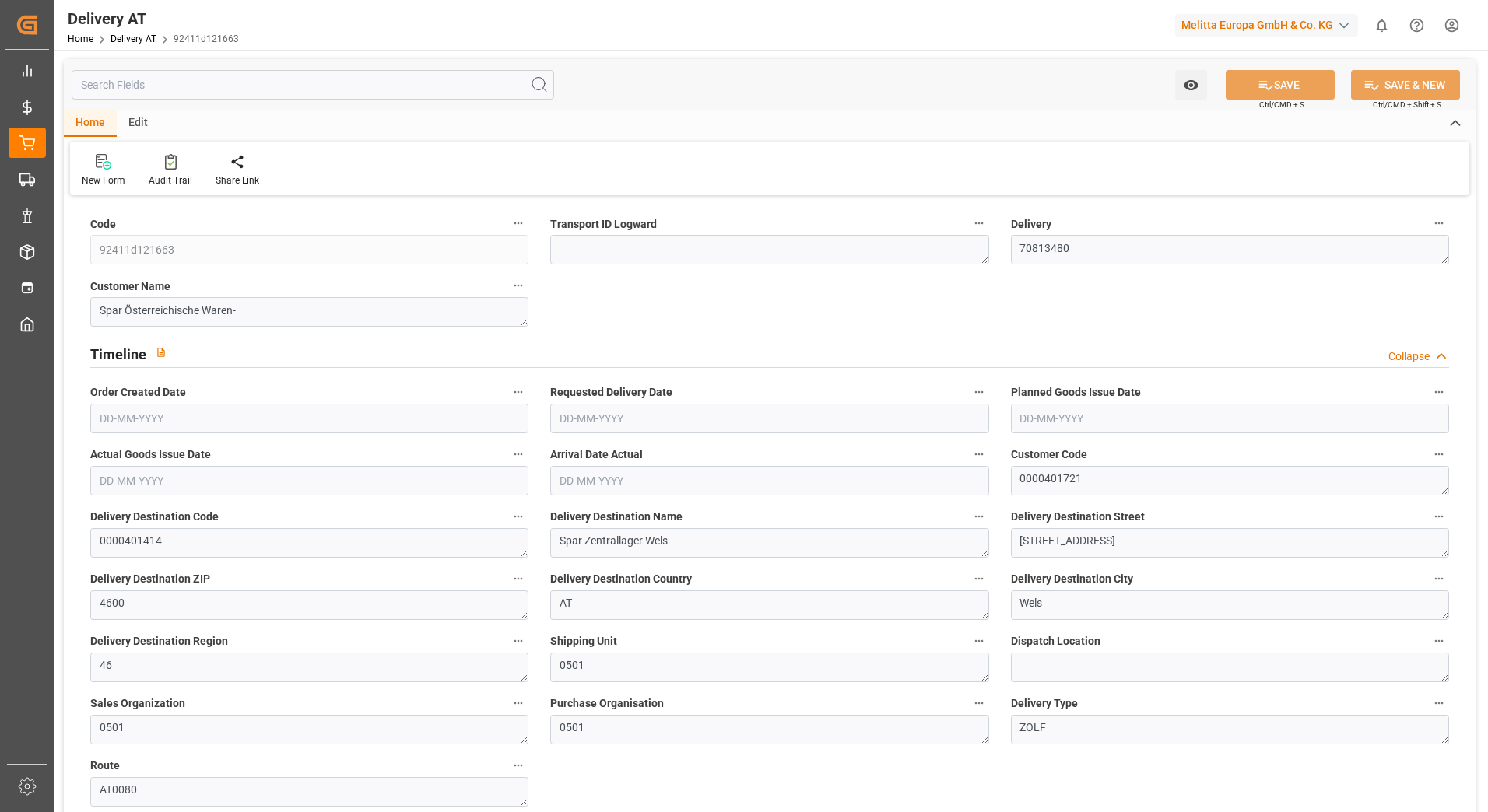
type input "0"
type input "1.5"
type input "0"
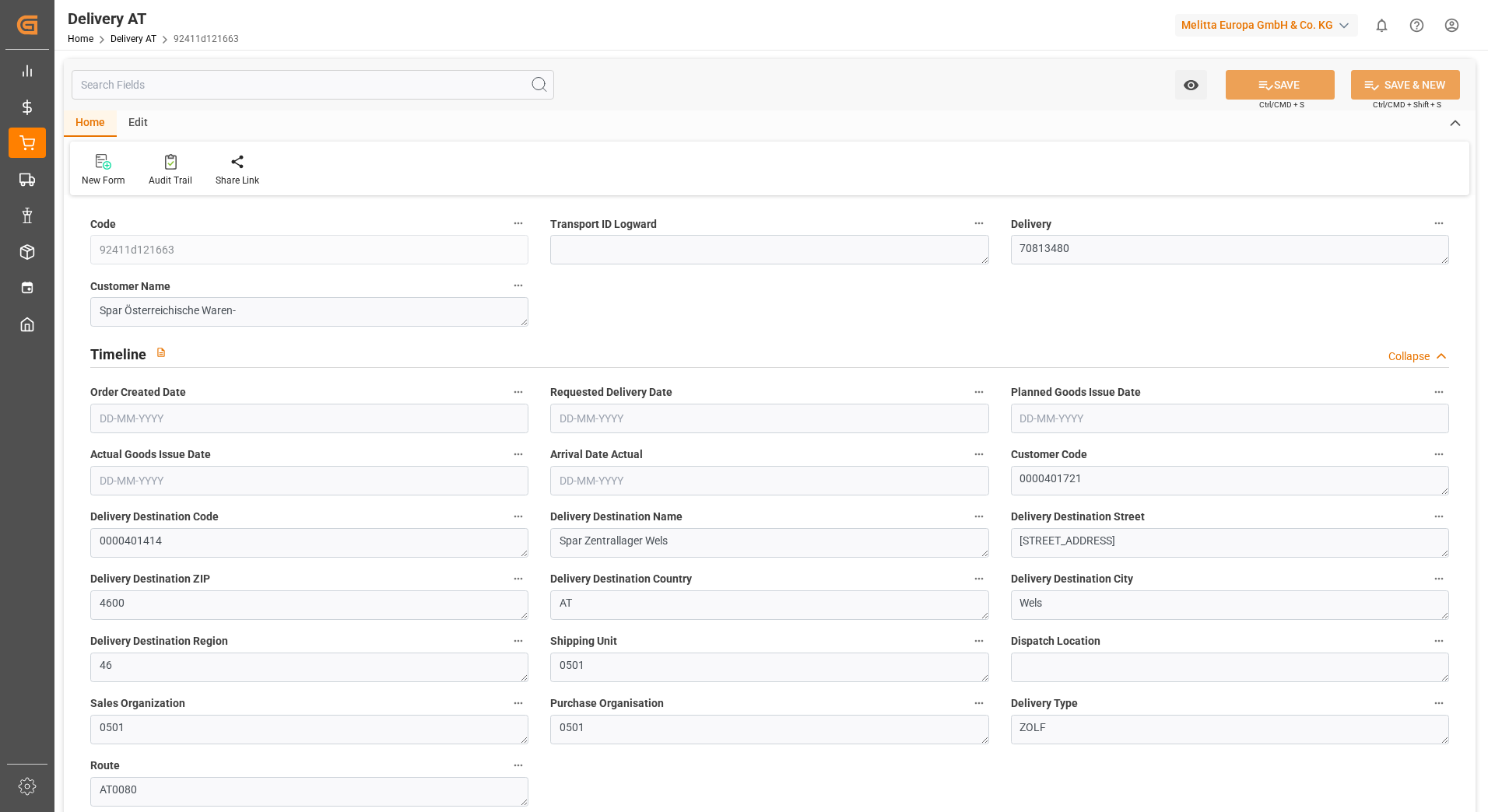
type input "[DATE]"
type input "08-09-2025 04:02"
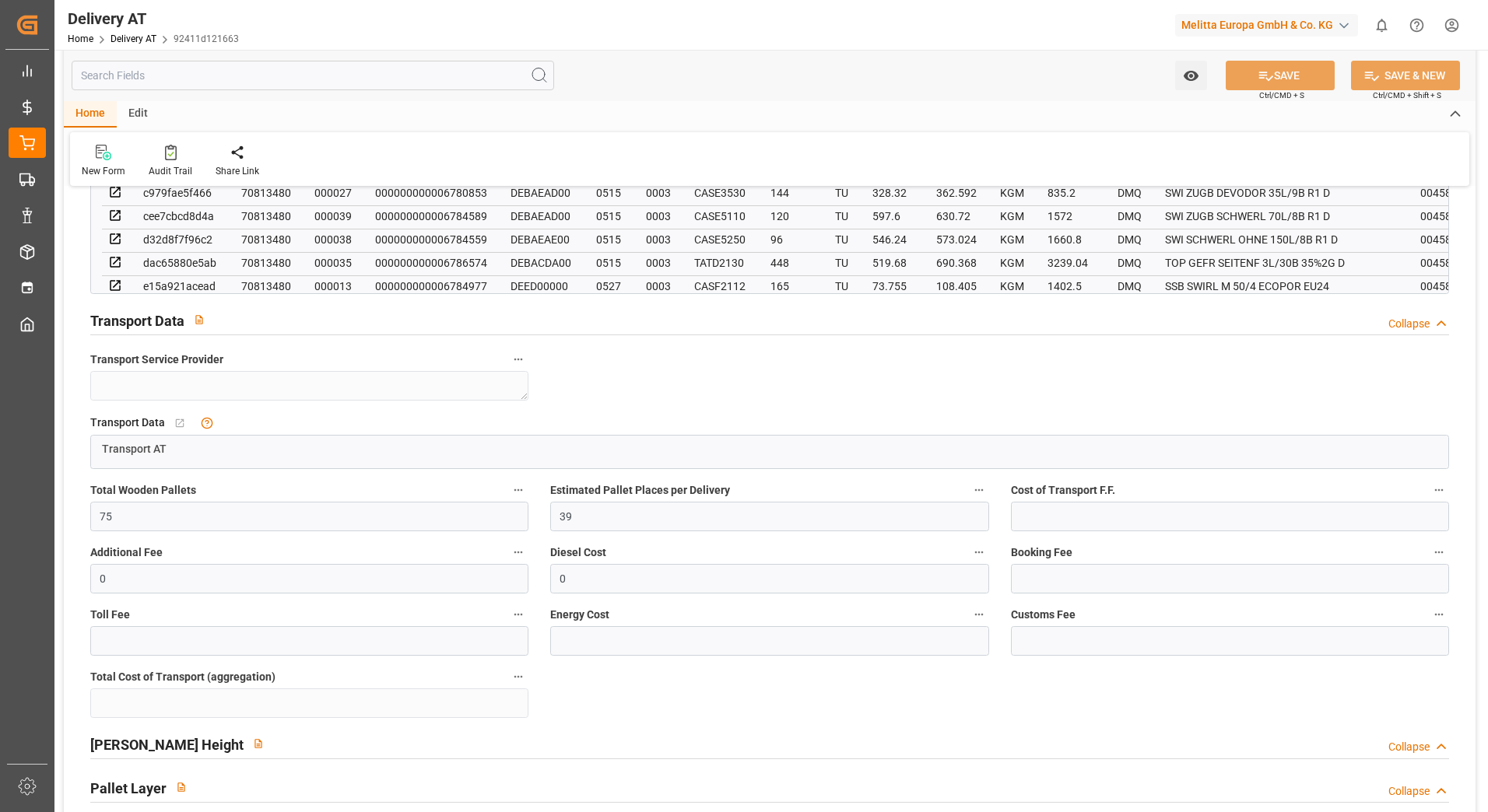
scroll to position [1323, 0]
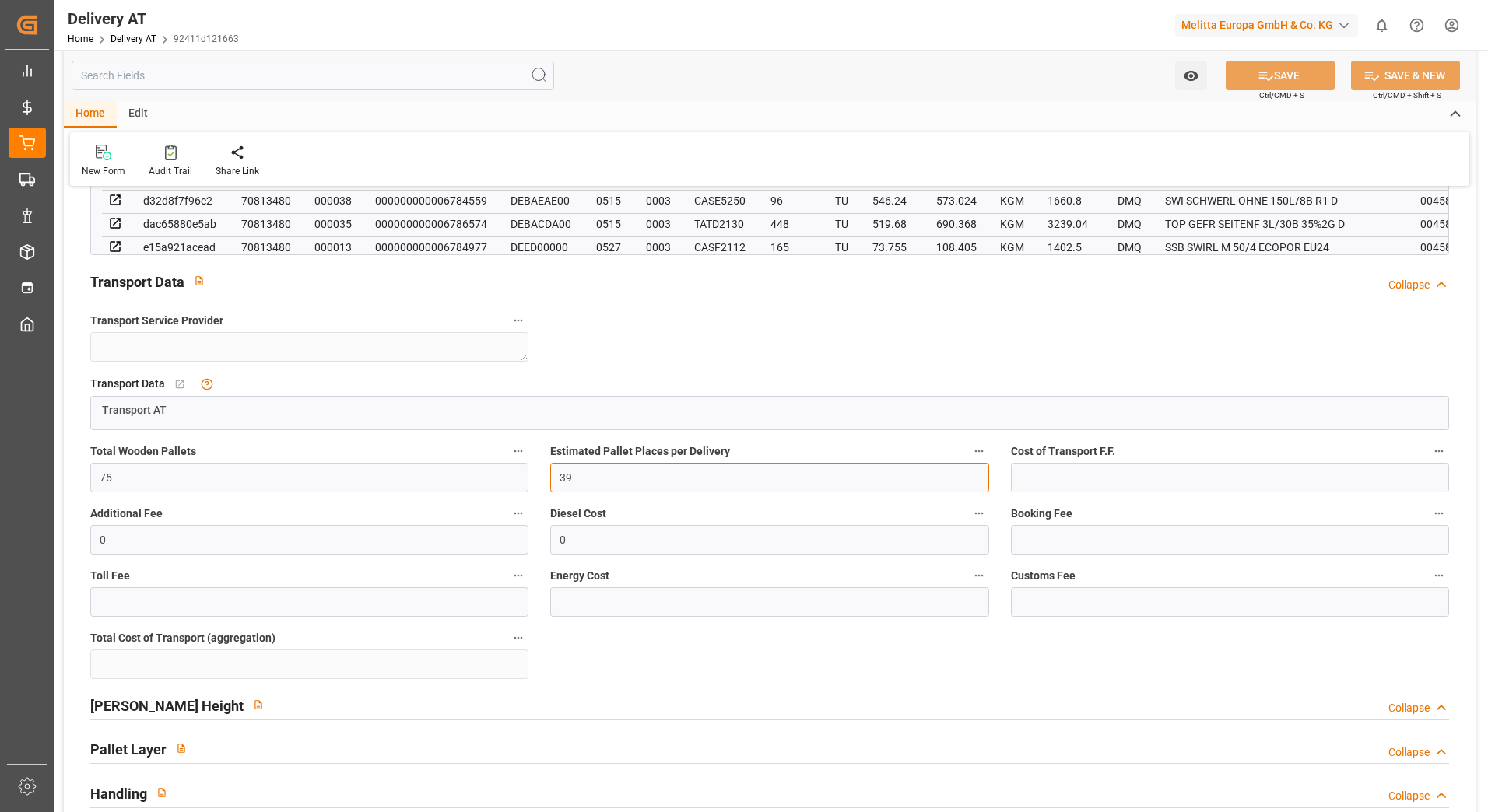
click at [595, 475] on input "39" at bounding box center [769, 478] width 438 height 30
type input "33"
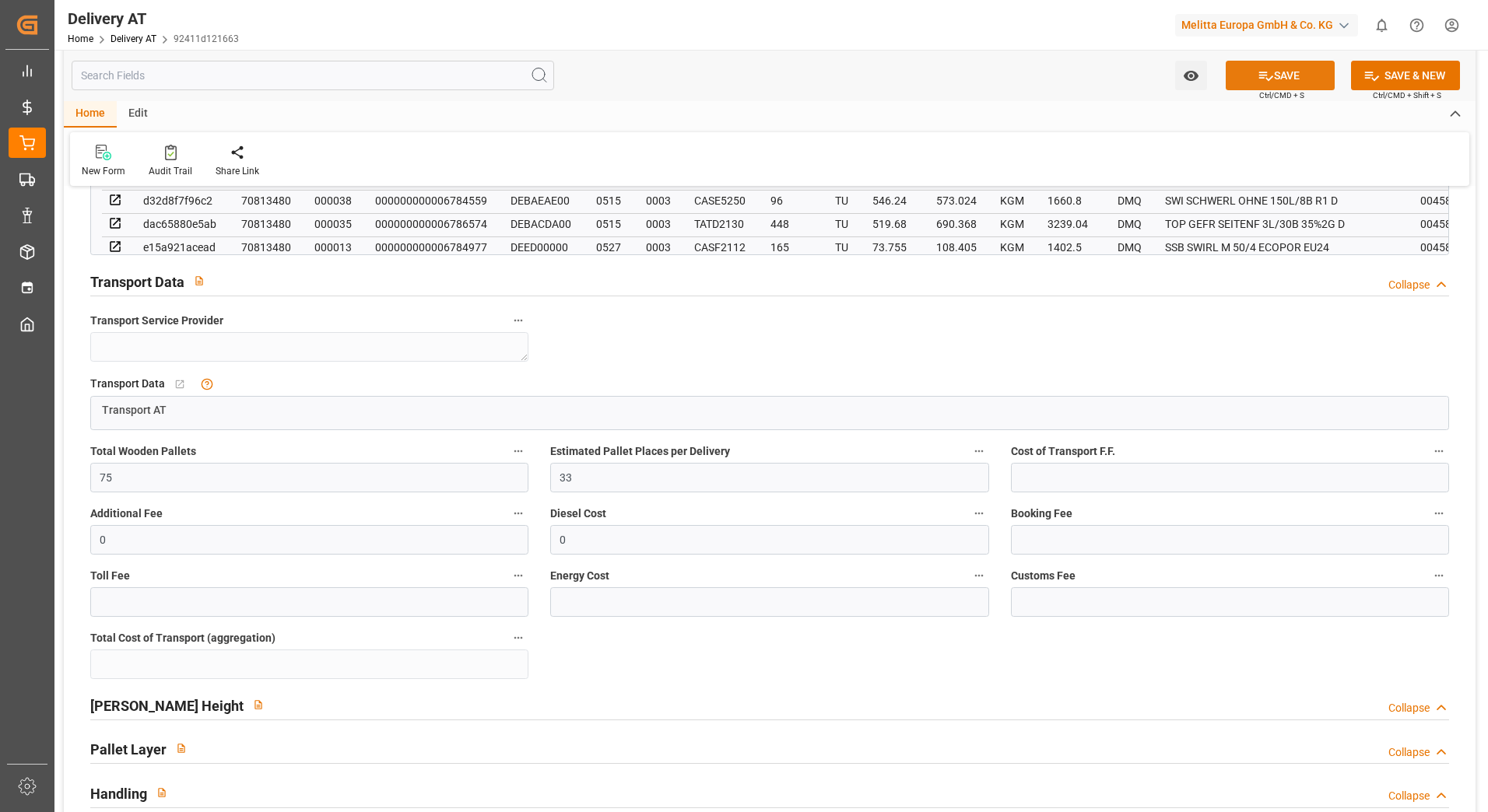
click at [1317, 76] on button "SAVE" at bounding box center [1280, 76] width 109 height 30
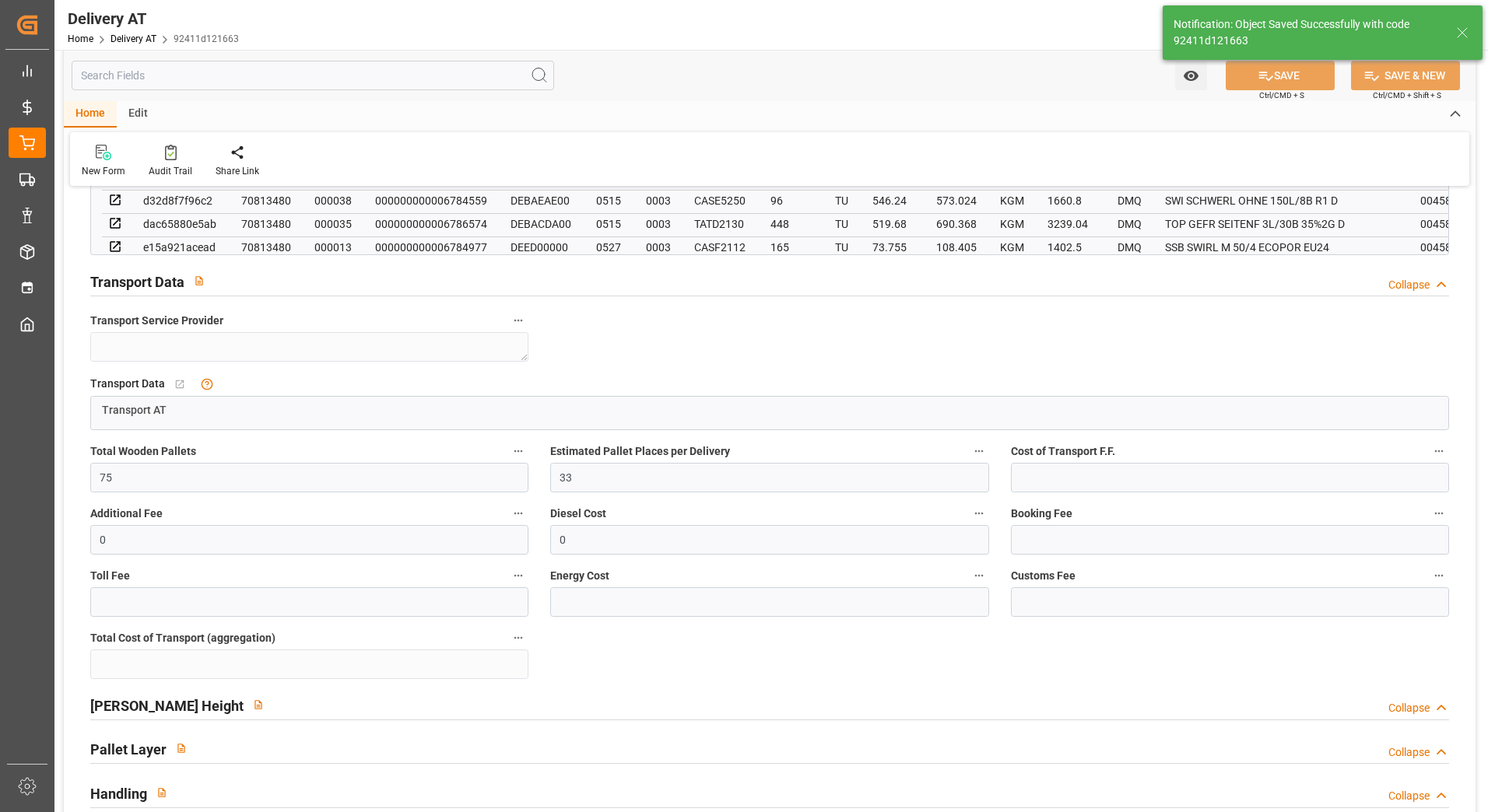
click at [131, 31] on div "Home Delivery AT 92411d121663" at bounding box center [153, 39] width 171 height 17
click at [130, 39] on link "Delivery AT" at bounding box center [133, 39] width 46 height 11
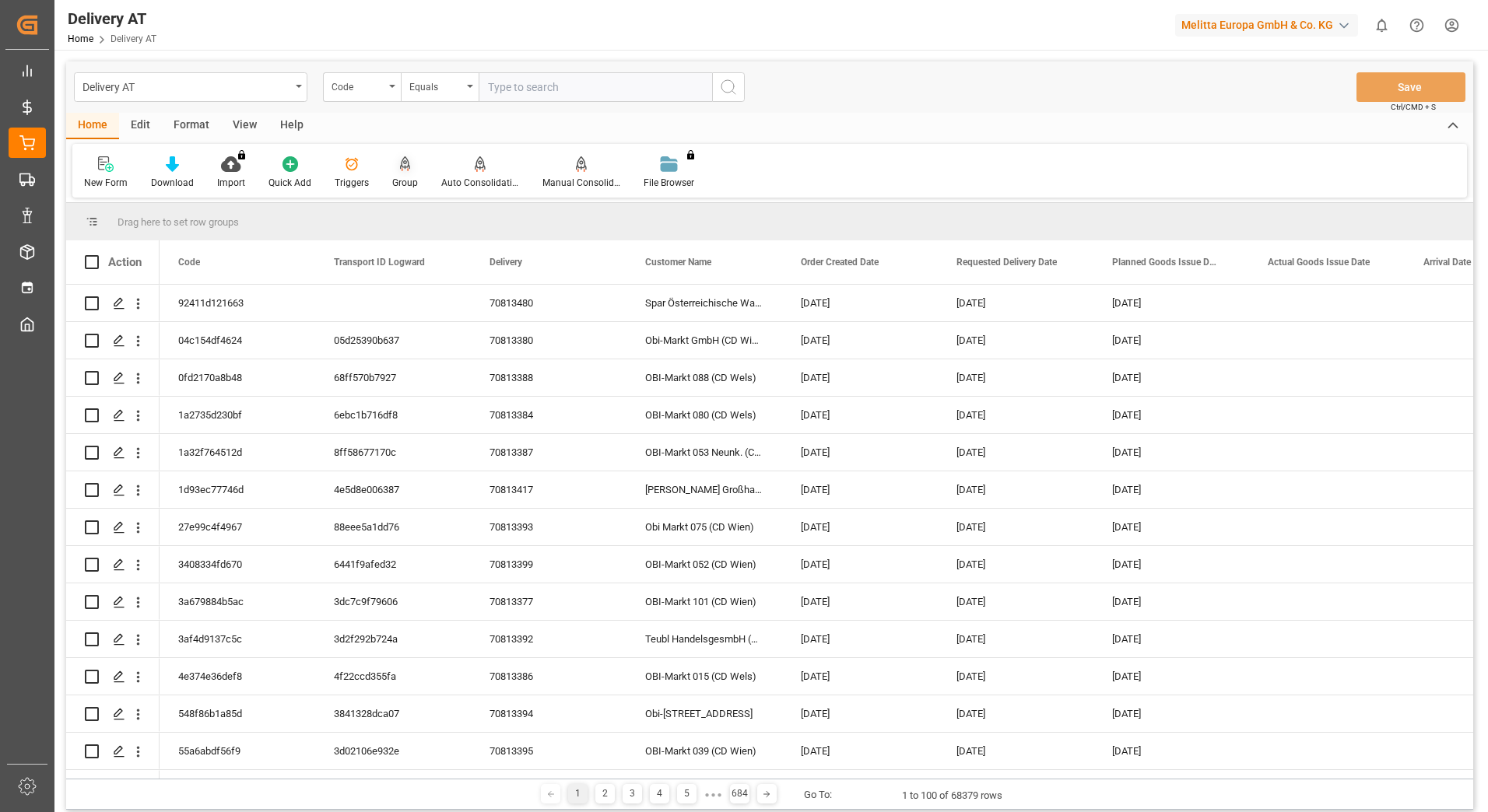
click at [405, 177] on div "Group" at bounding box center [405, 182] width 26 height 14
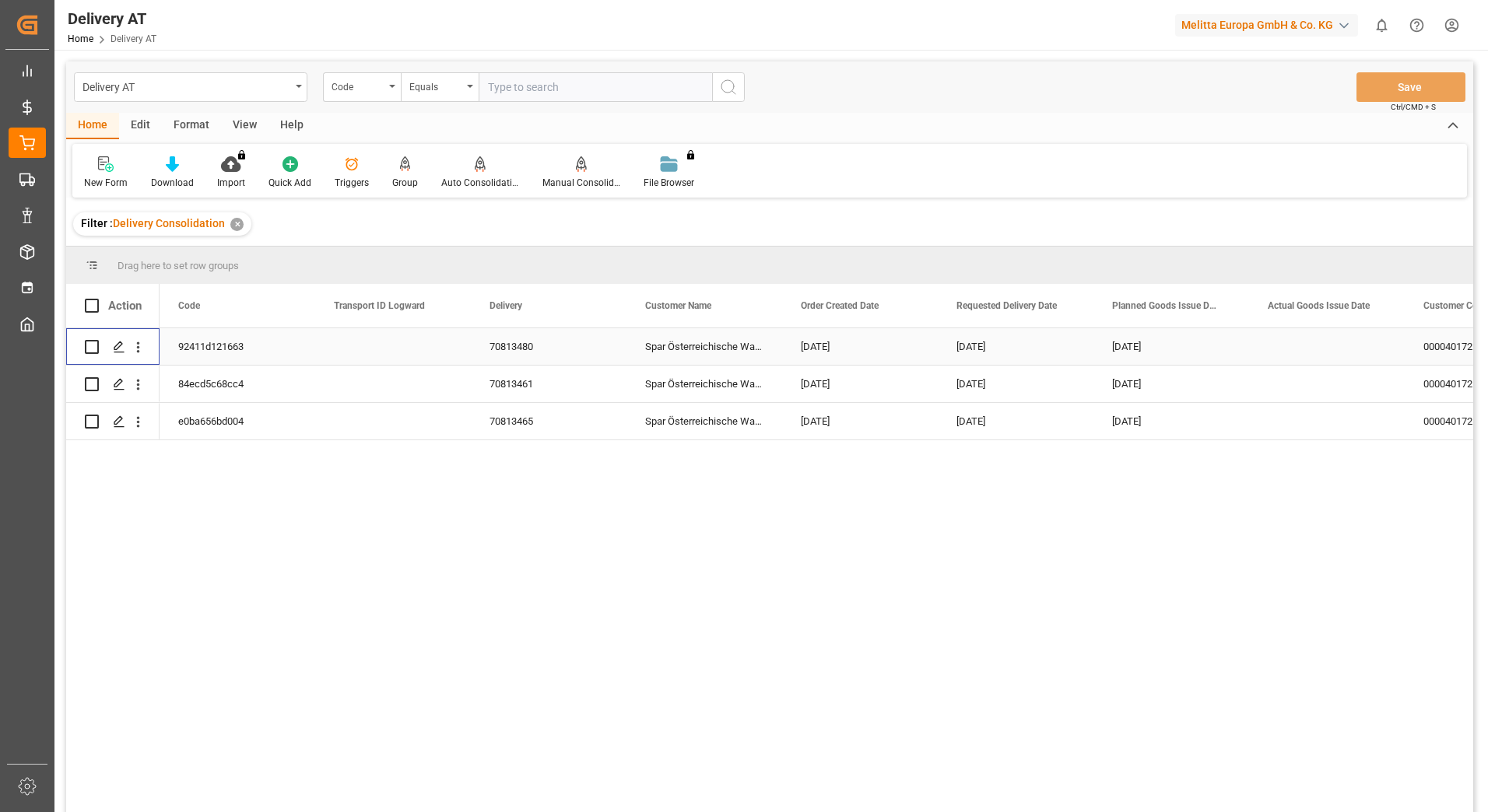
click at [93, 350] on input "Press Space to toggle row selection (unchecked)" at bounding box center [92, 347] width 14 height 14
checkbox input "true"
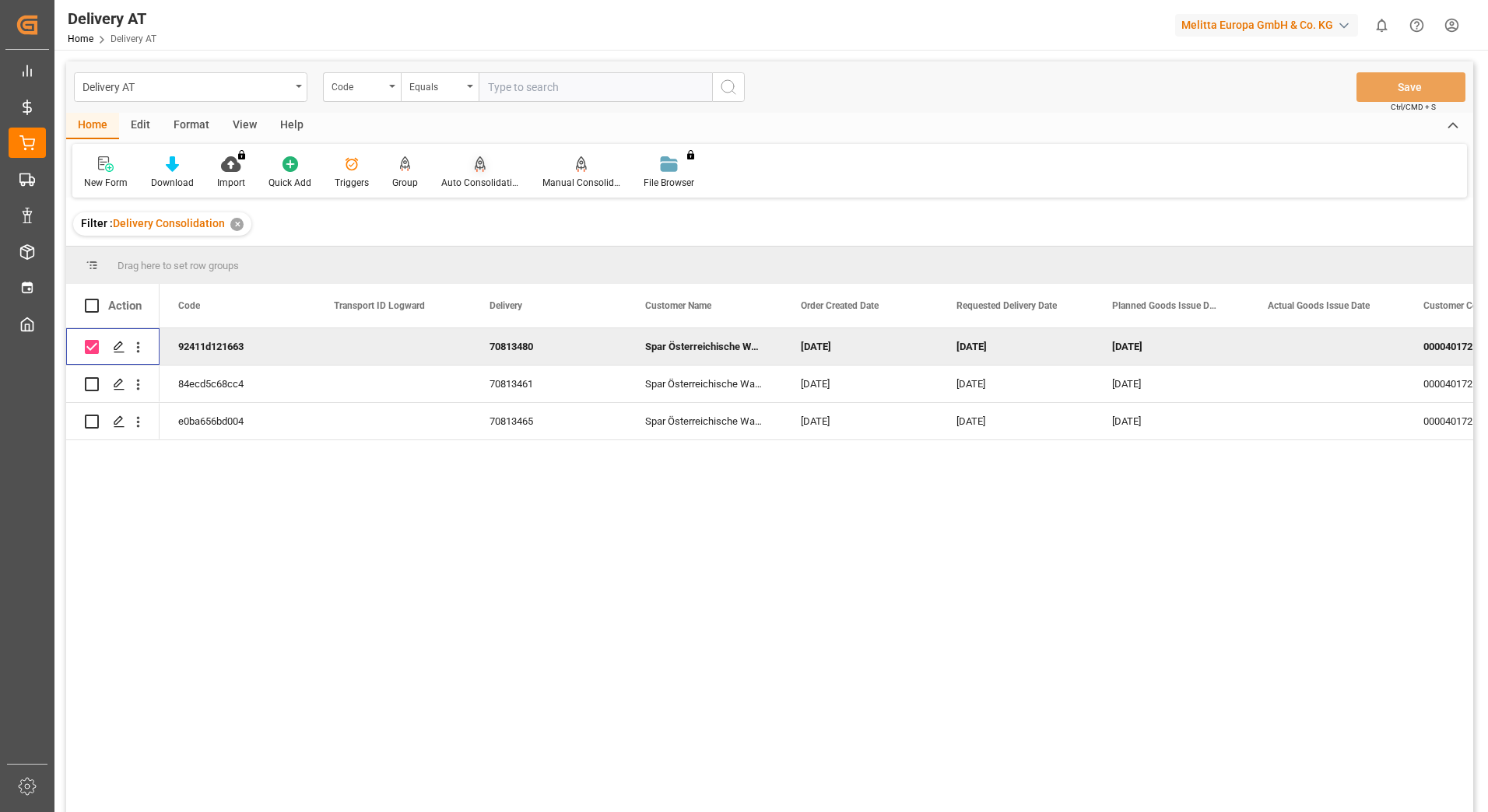
click at [477, 169] on icon at bounding box center [480, 163] width 11 height 13
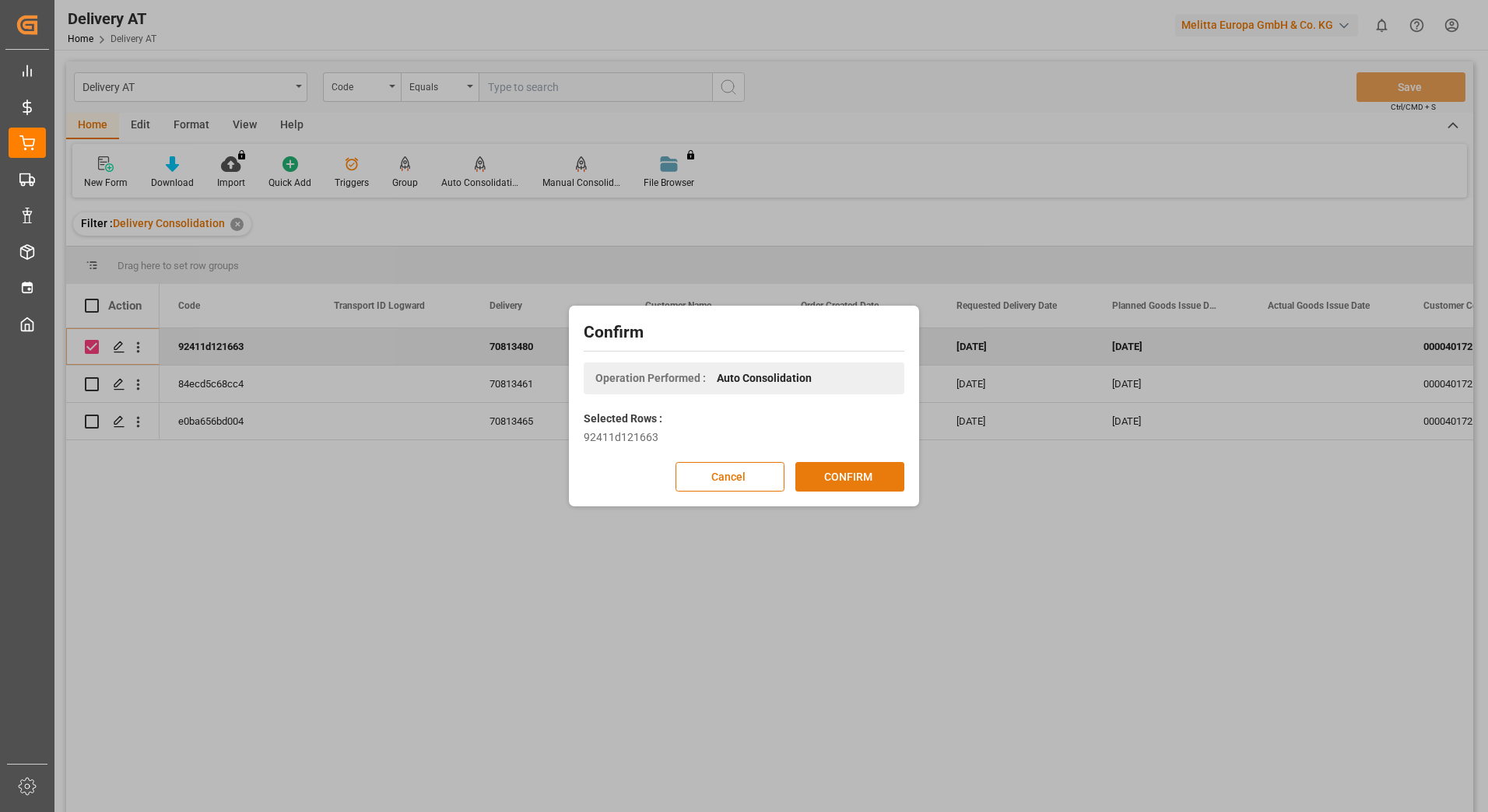
click at [842, 474] on button "CONFIRM" at bounding box center [850, 477] width 109 height 30
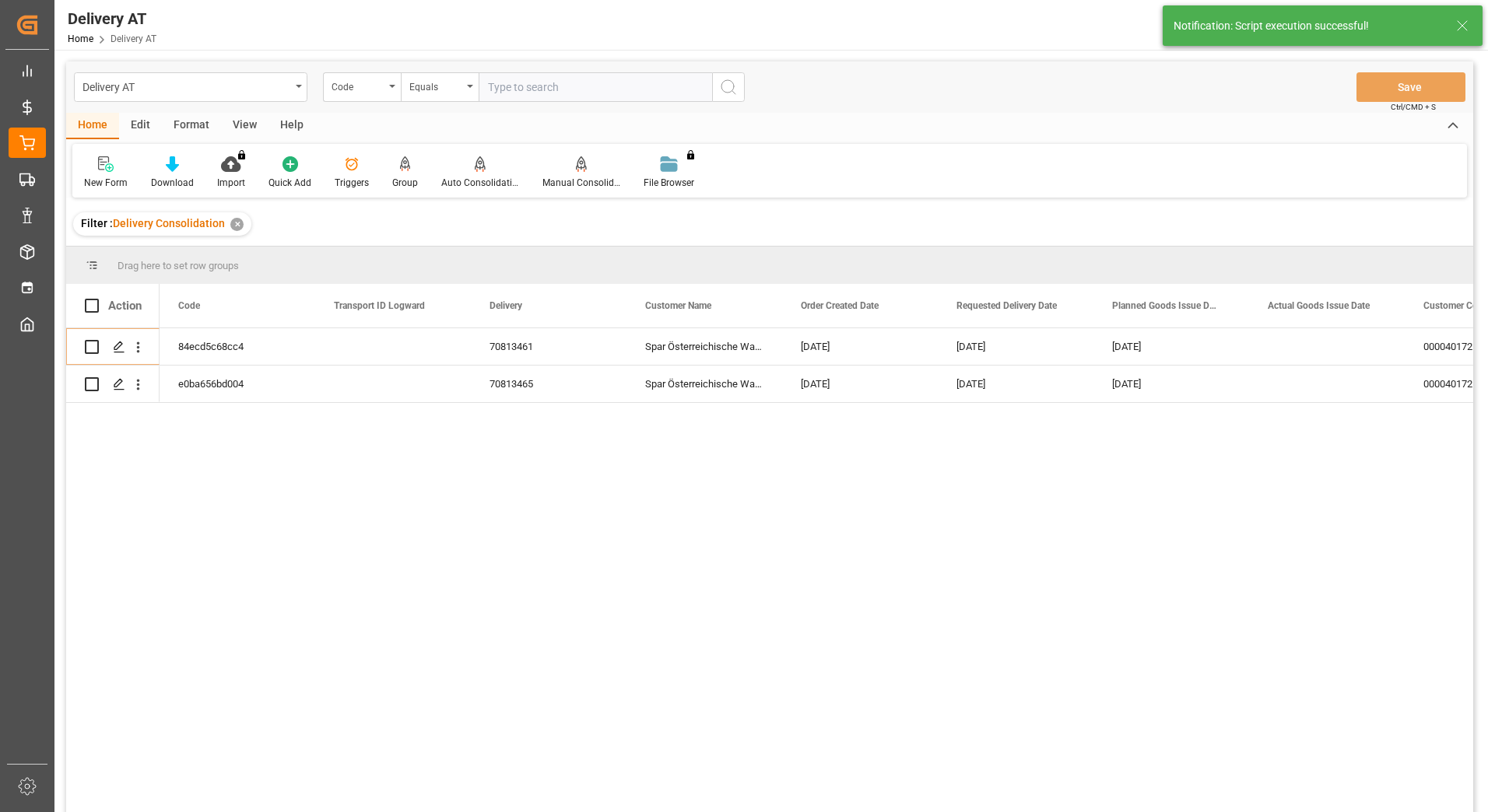
click at [244, 120] on div "View" at bounding box center [244, 126] width 47 height 27
click at [130, 170] on icon at bounding box center [123, 164] width 16 height 16
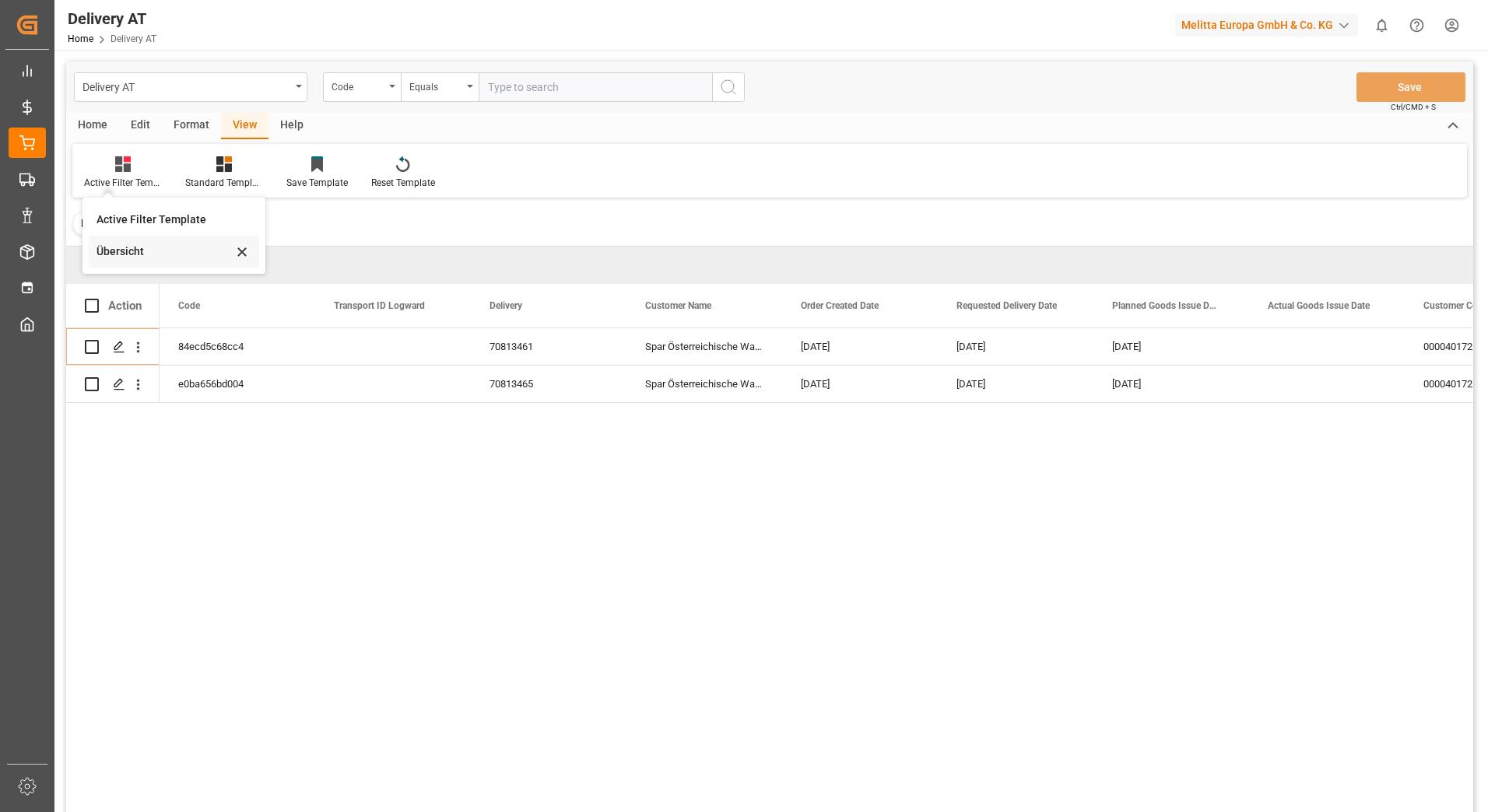
click at [129, 248] on div "Übersicht" at bounding box center [164, 252] width 136 height 17
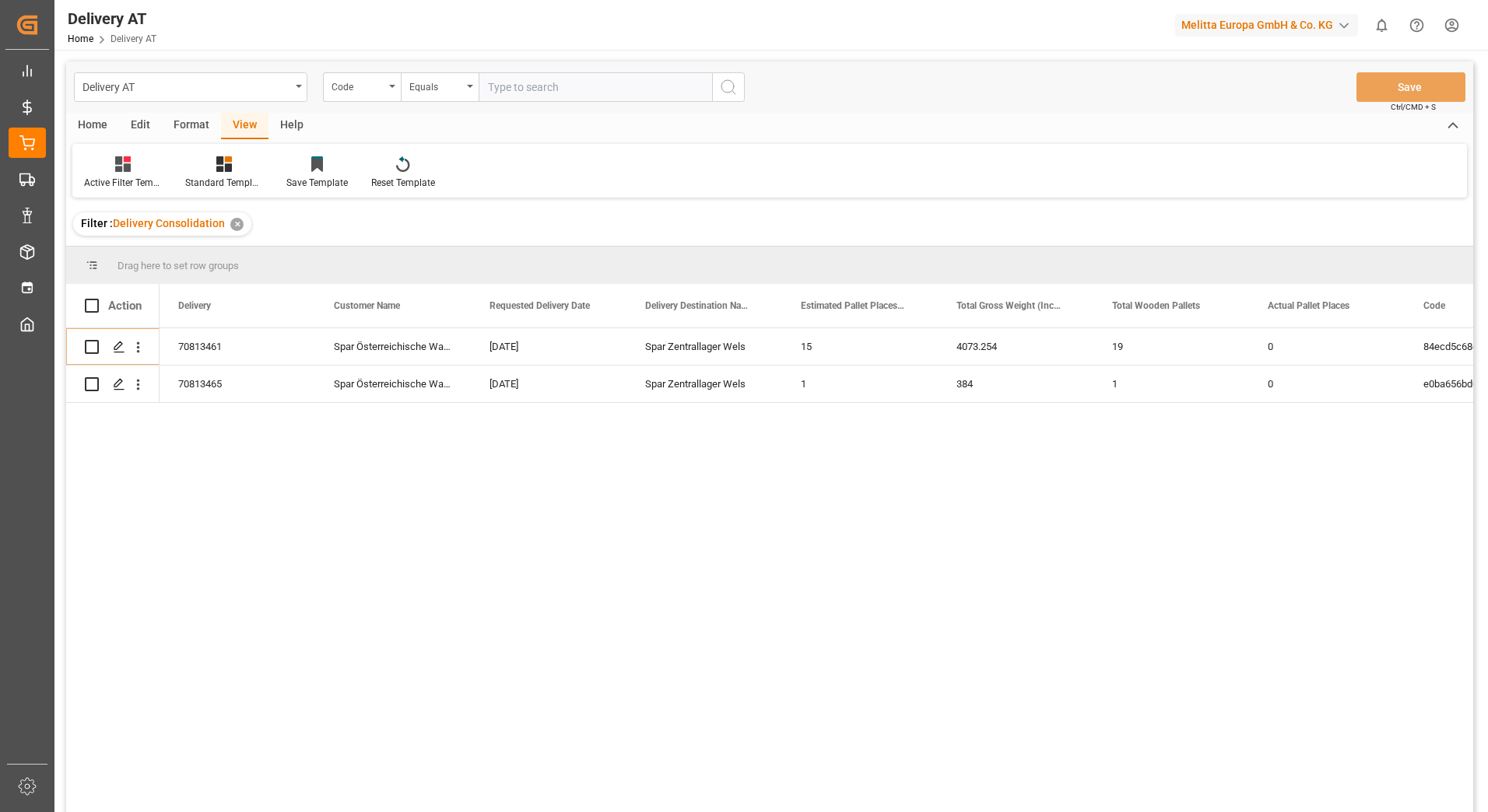
click at [693, 455] on div "84ecd5c68cc4 70813461 Spar Österreichische Waren- 12-09-2025 Spar Zentrallager …" at bounding box center [816, 575] width 1313 height 494
click at [91, 348] on input "Press Space to toggle row selection (unchecked)" at bounding box center [92, 347] width 14 height 14
checkbox input "true"
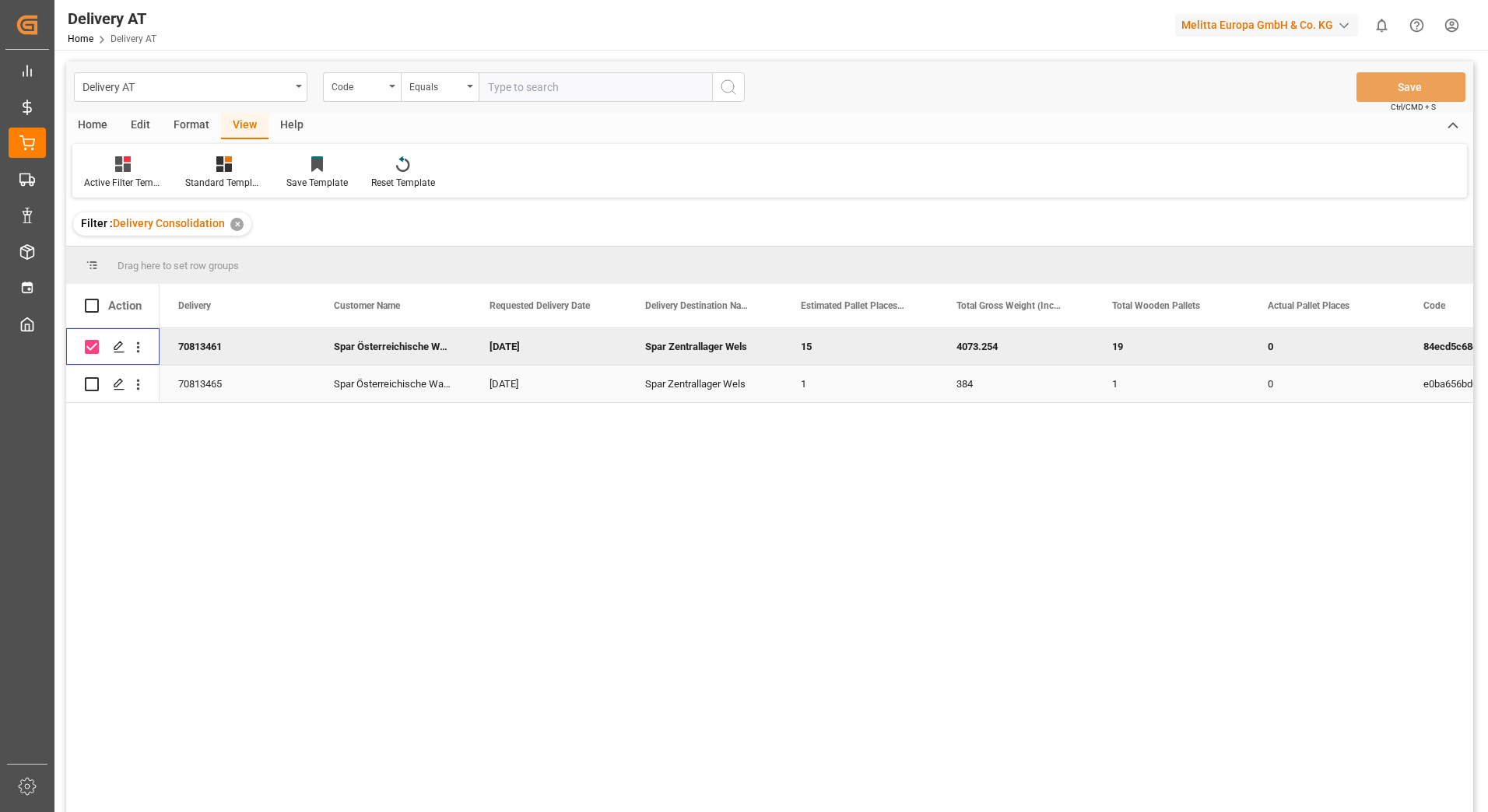
click at [92, 380] on input "Press Space to toggle row selection (unchecked)" at bounding box center [92, 384] width 14 height 14
checkbox input "true"
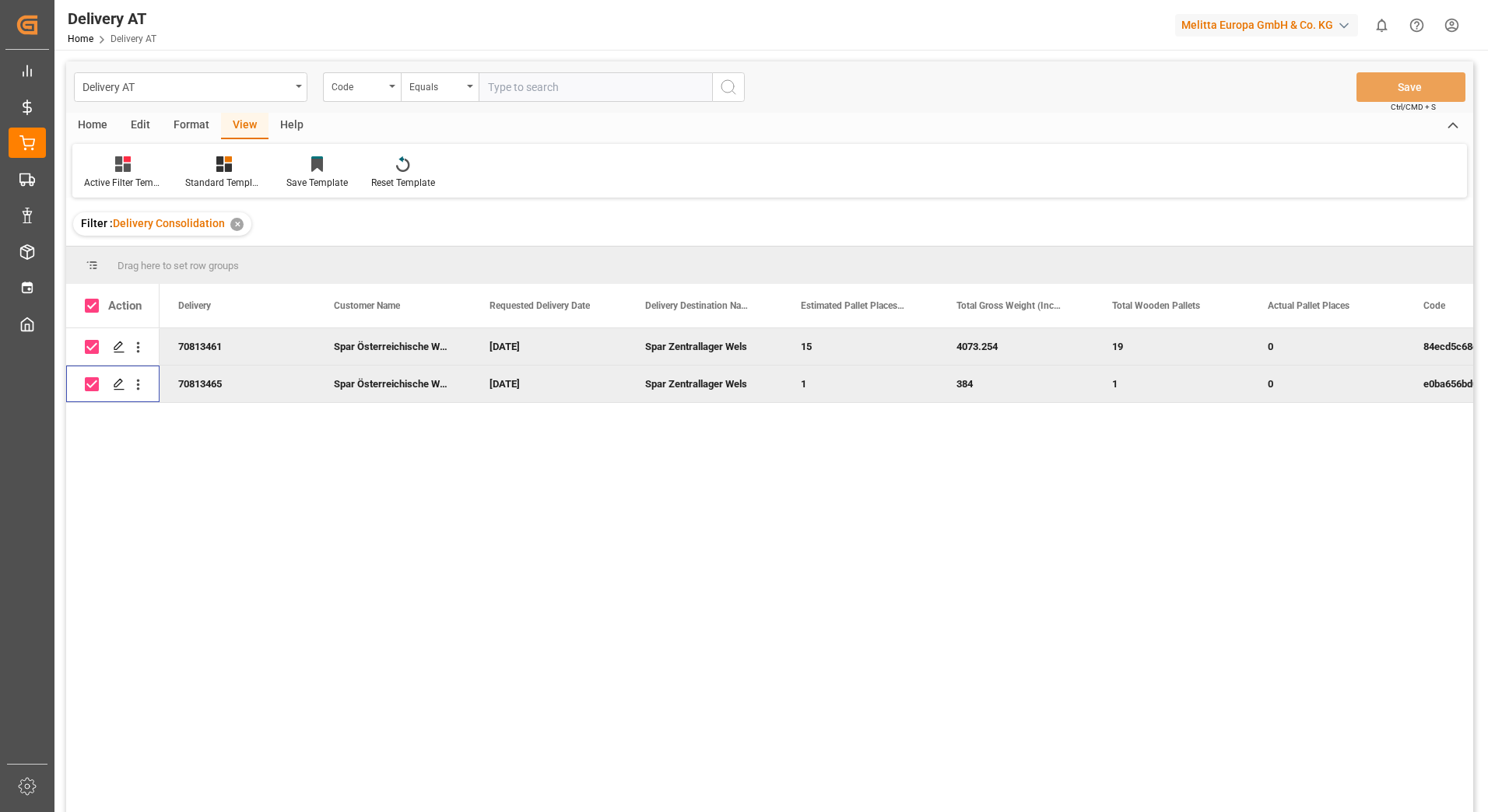
click at [116, 123] on div "Home" at bounding box center [92, 126] width 53 height 27
click at [487, 170] on div at bounding box center [480, 164] width 78 height 17
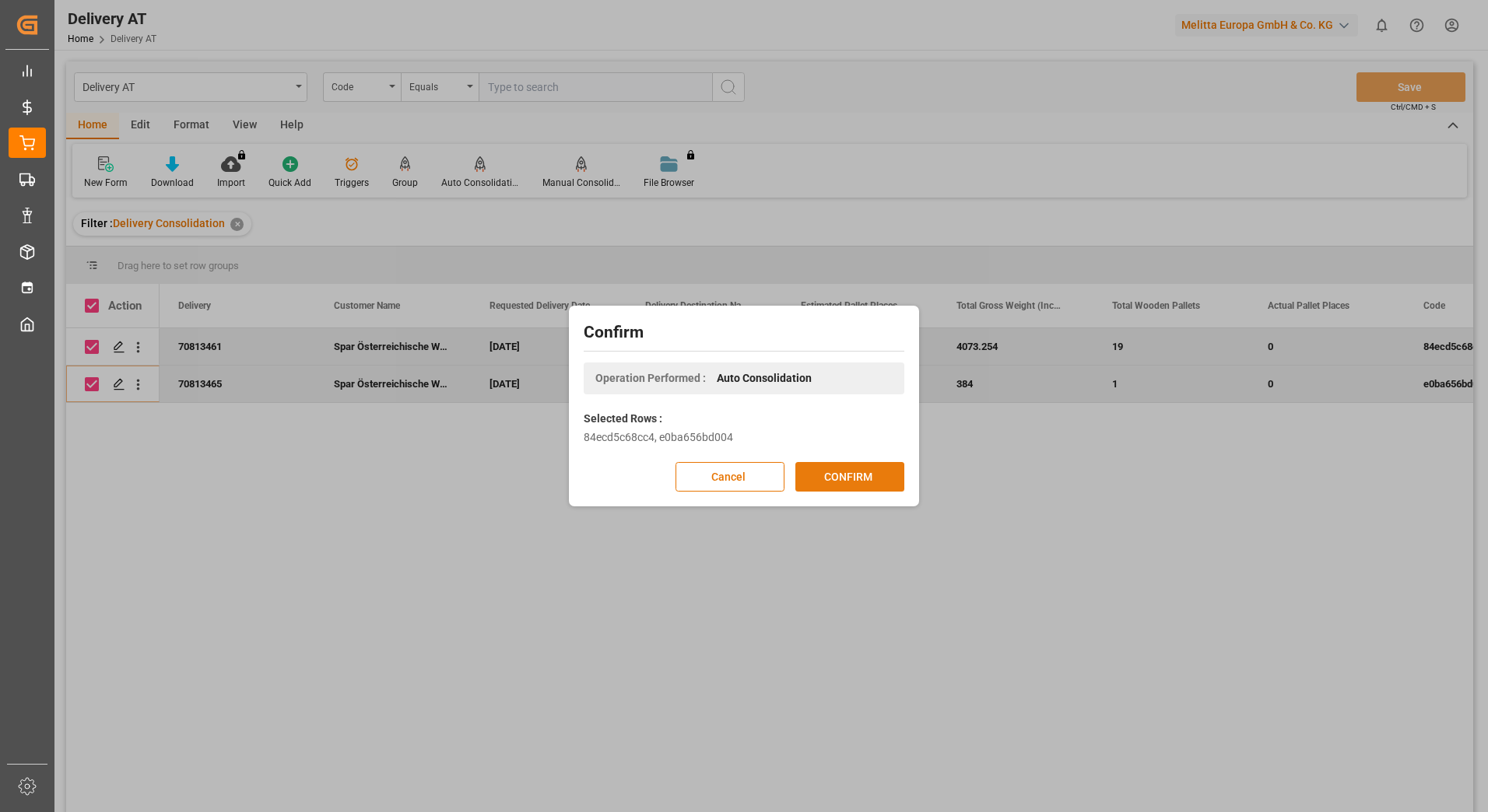
click at [830, 476] on button "CONFIRM" at bounding box center [850, 477] width 109 height 30
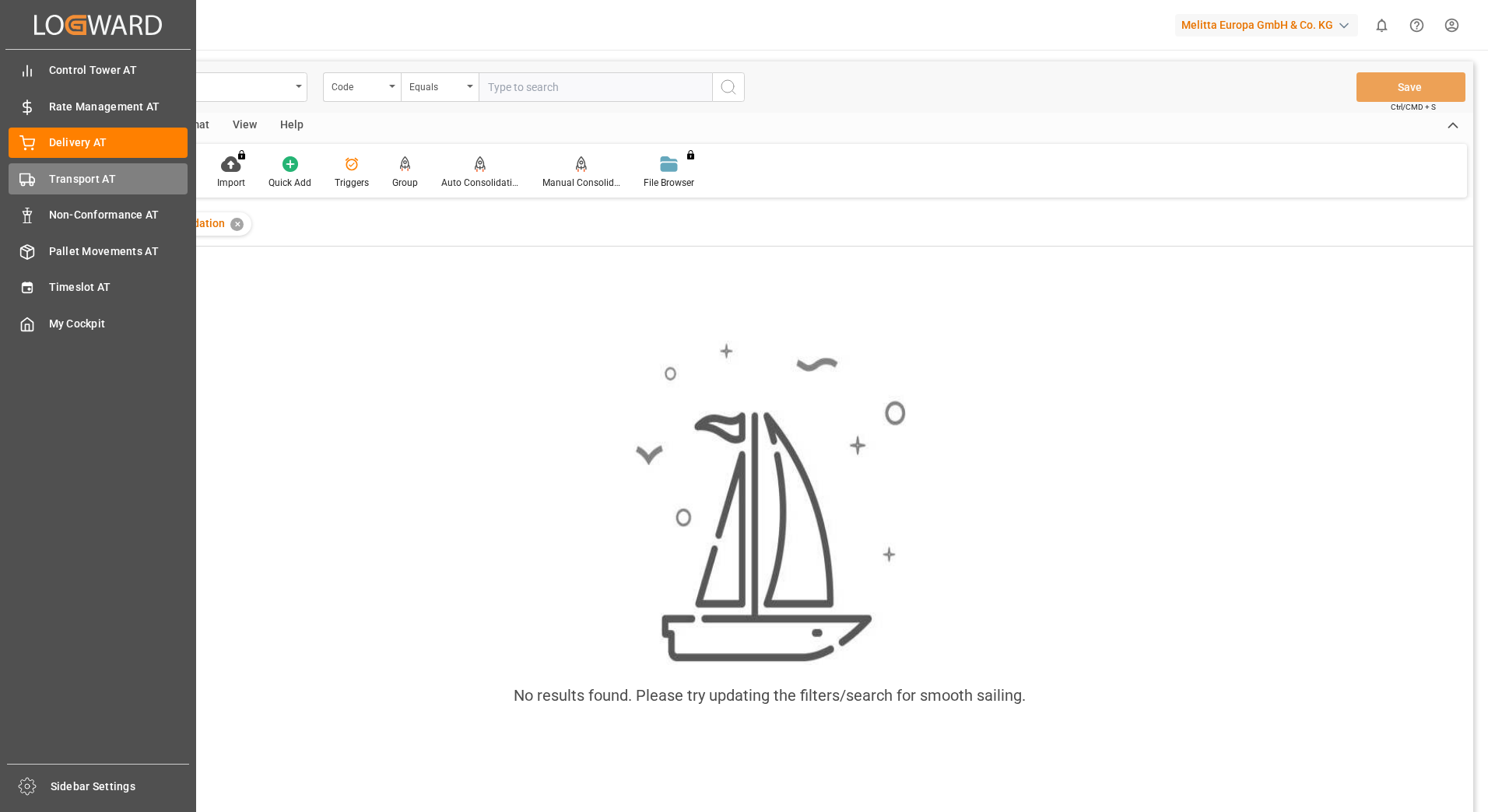
click at [34, 183] on polygon at bounding box center [31, 180] width 5 height 6
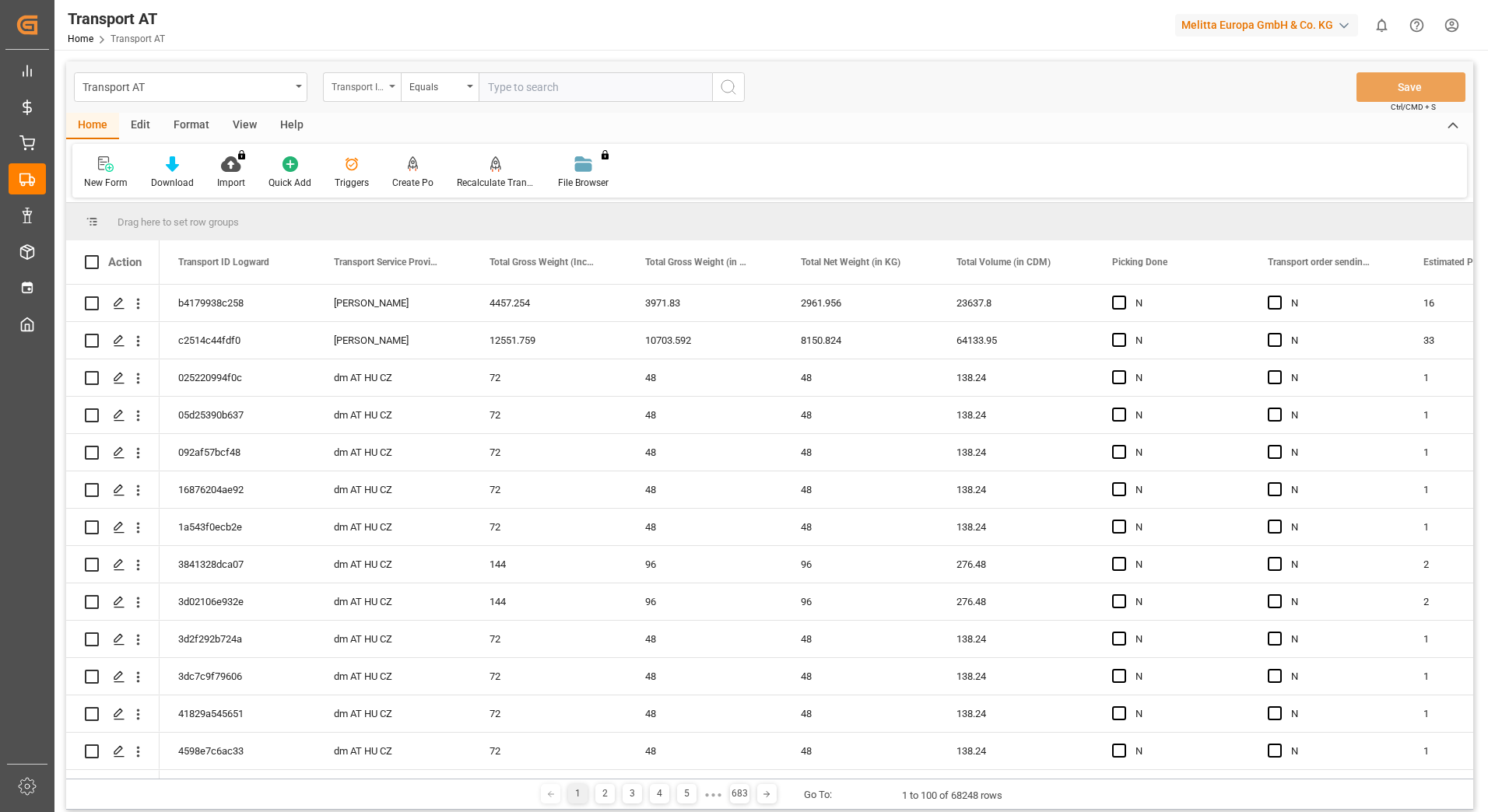
click at [374, 86] on div "Transport ID Logward" at bounding box center [357, 84] width 53 height 18
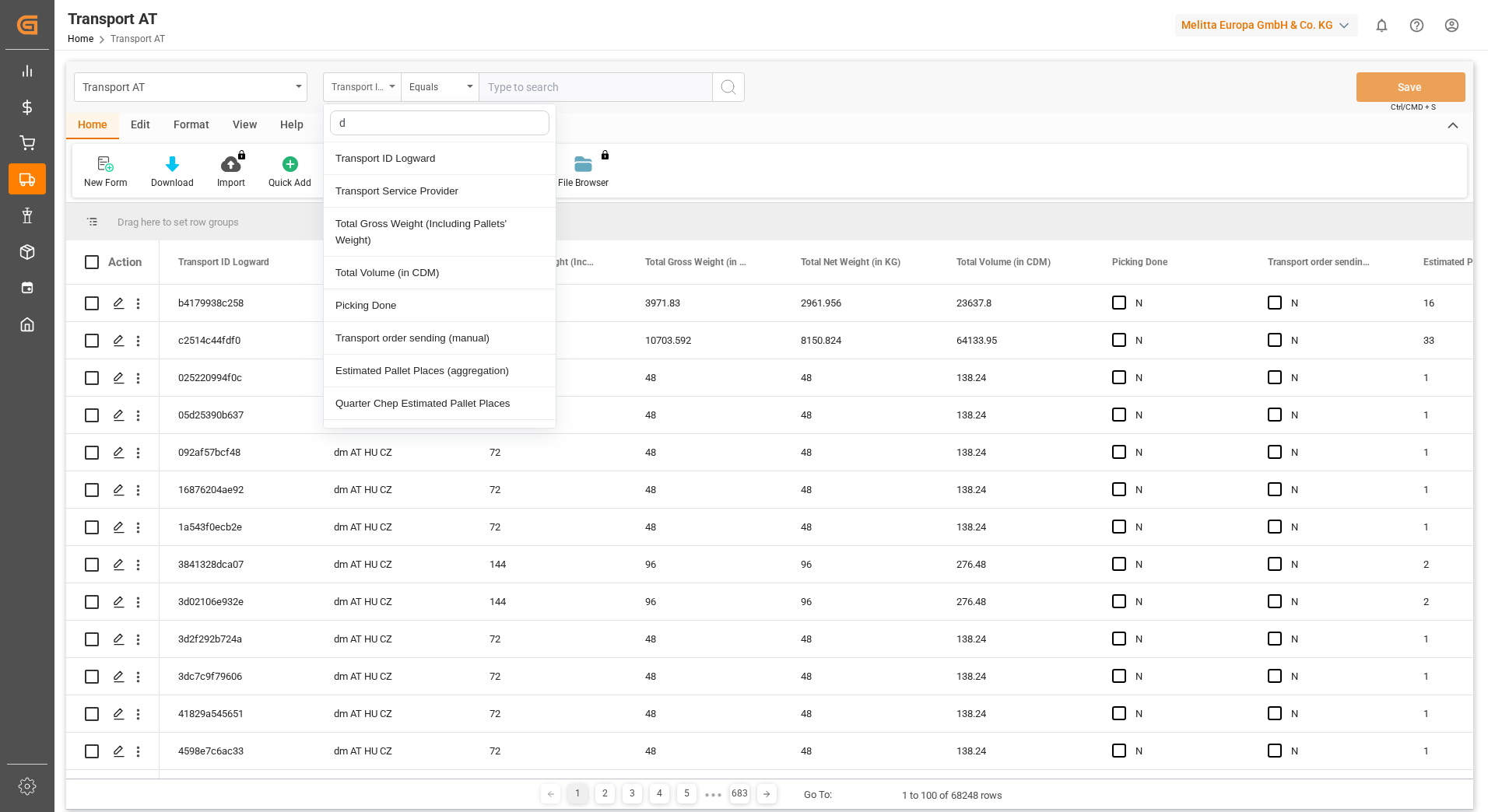
type input "do"
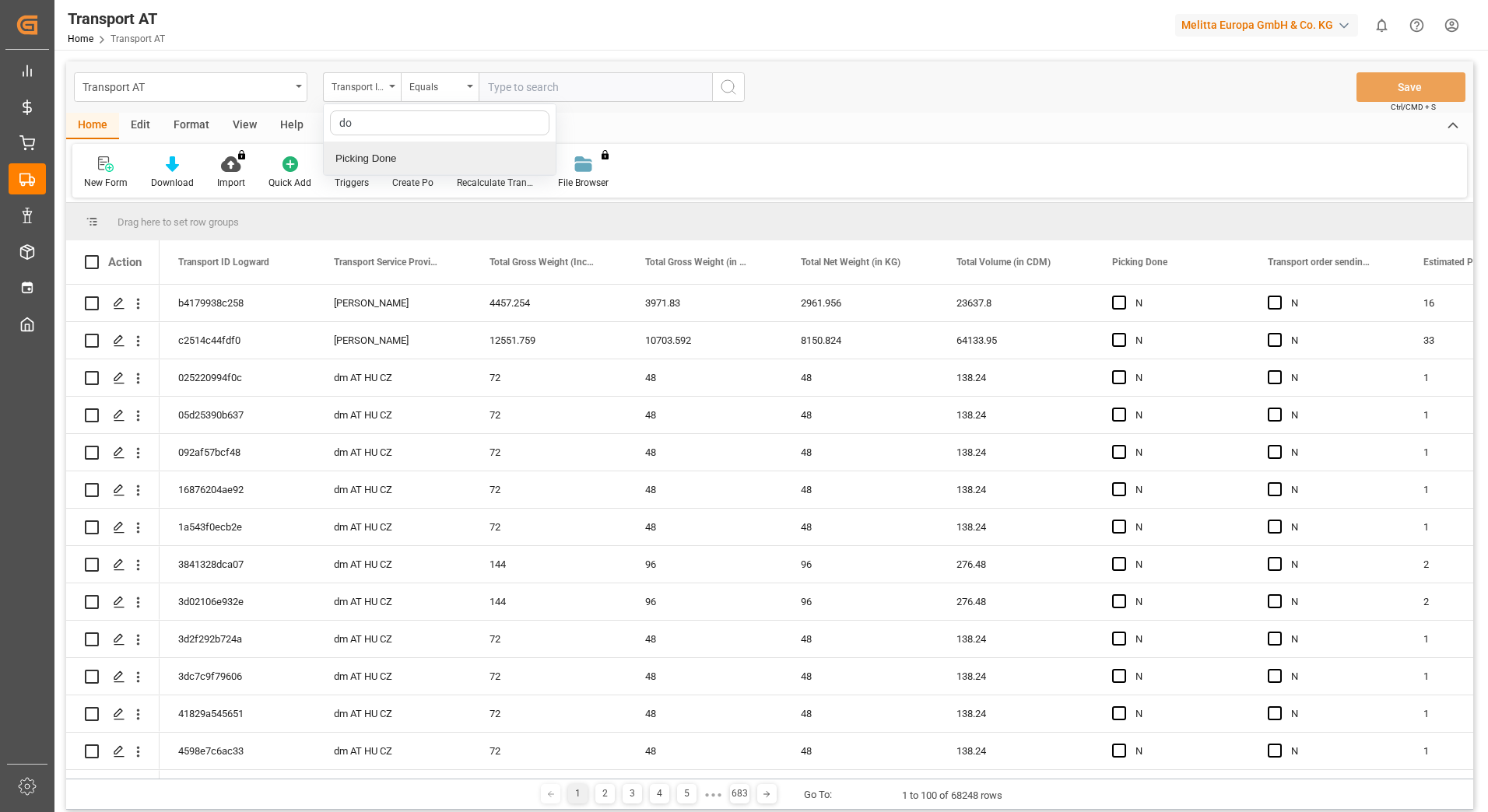
click at [403, 158] on div "Picking Done" at bounding box center [439, 158] width 232 height 32
click at [545, 79] on input "text" at bounding box center [595, 87] width 233 height 30
type input "Y"
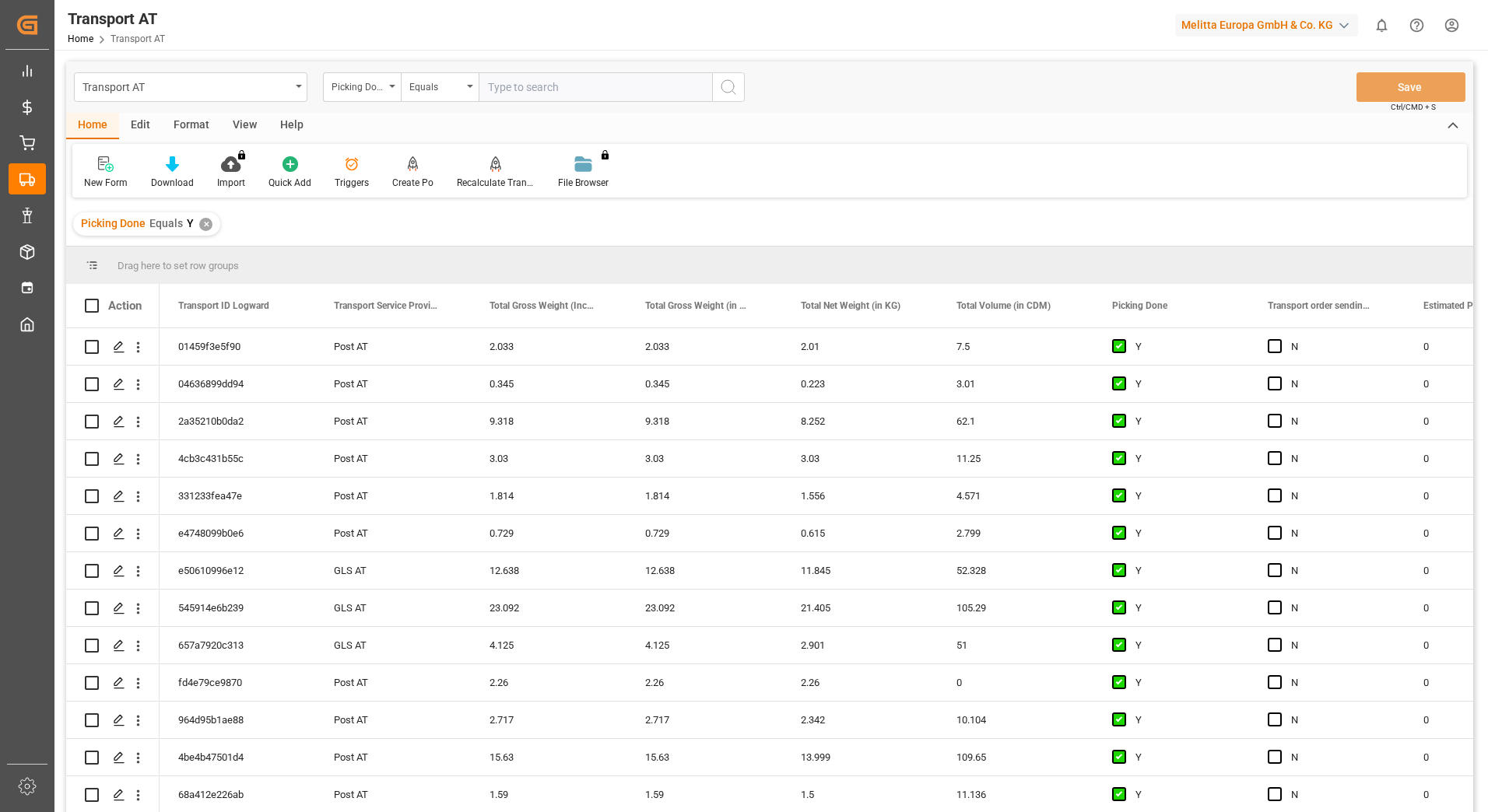
click at [390, 88] on div "Picking Done" at bounding box center [362, 87] width 78 height 30
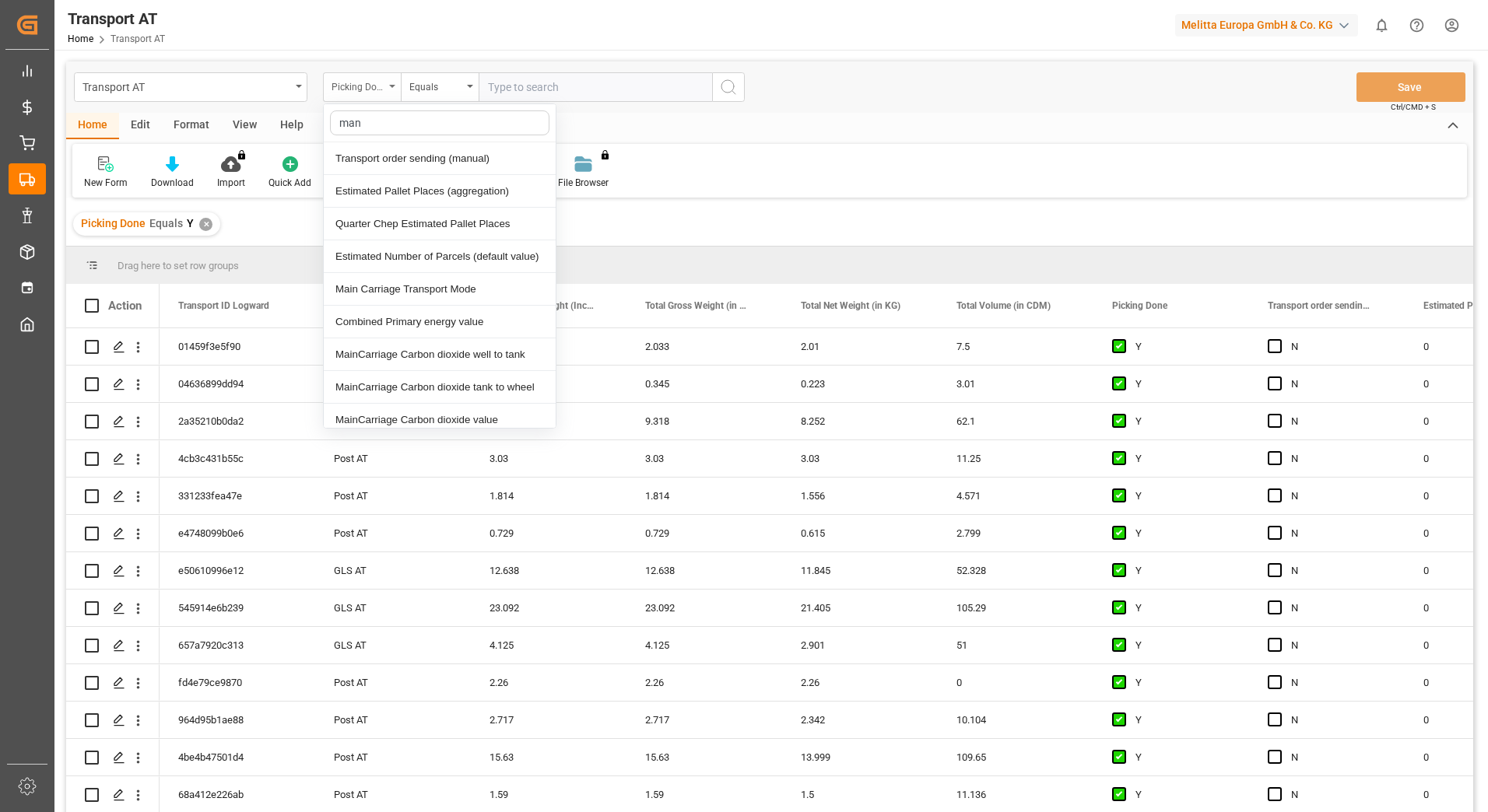
type input "manu"
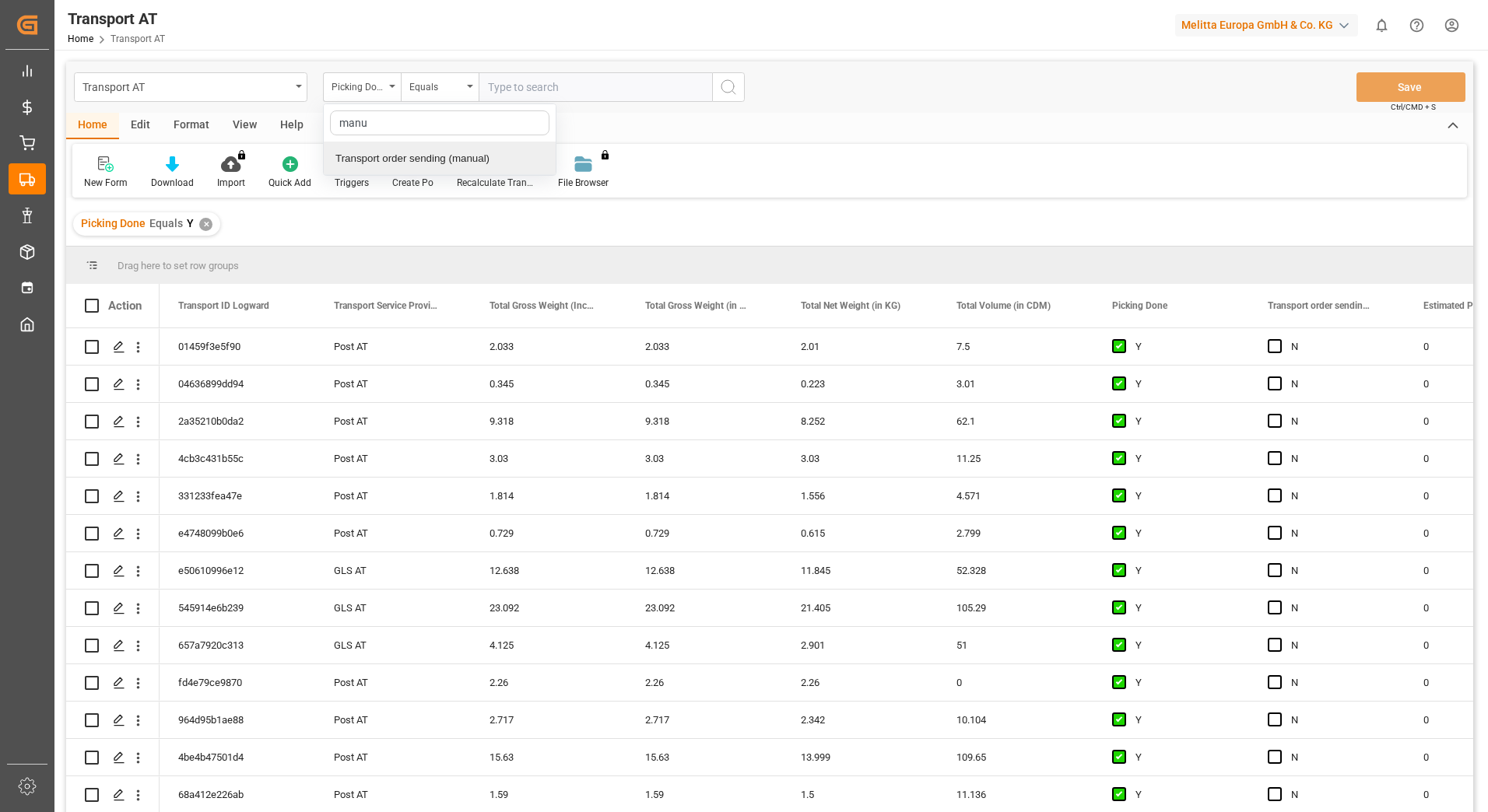
click at [415, 159] on div "Transport order sending (manual)" at bounding box center [439, 158] width 232 height 32
click at [518, 93] on input "text" at bounding box center [595, 87] width 233 height 30
type input "N"
click at [388, 87] on div "Transport order sending (manual)" at bounding box center [362, 87] width 78 height 30
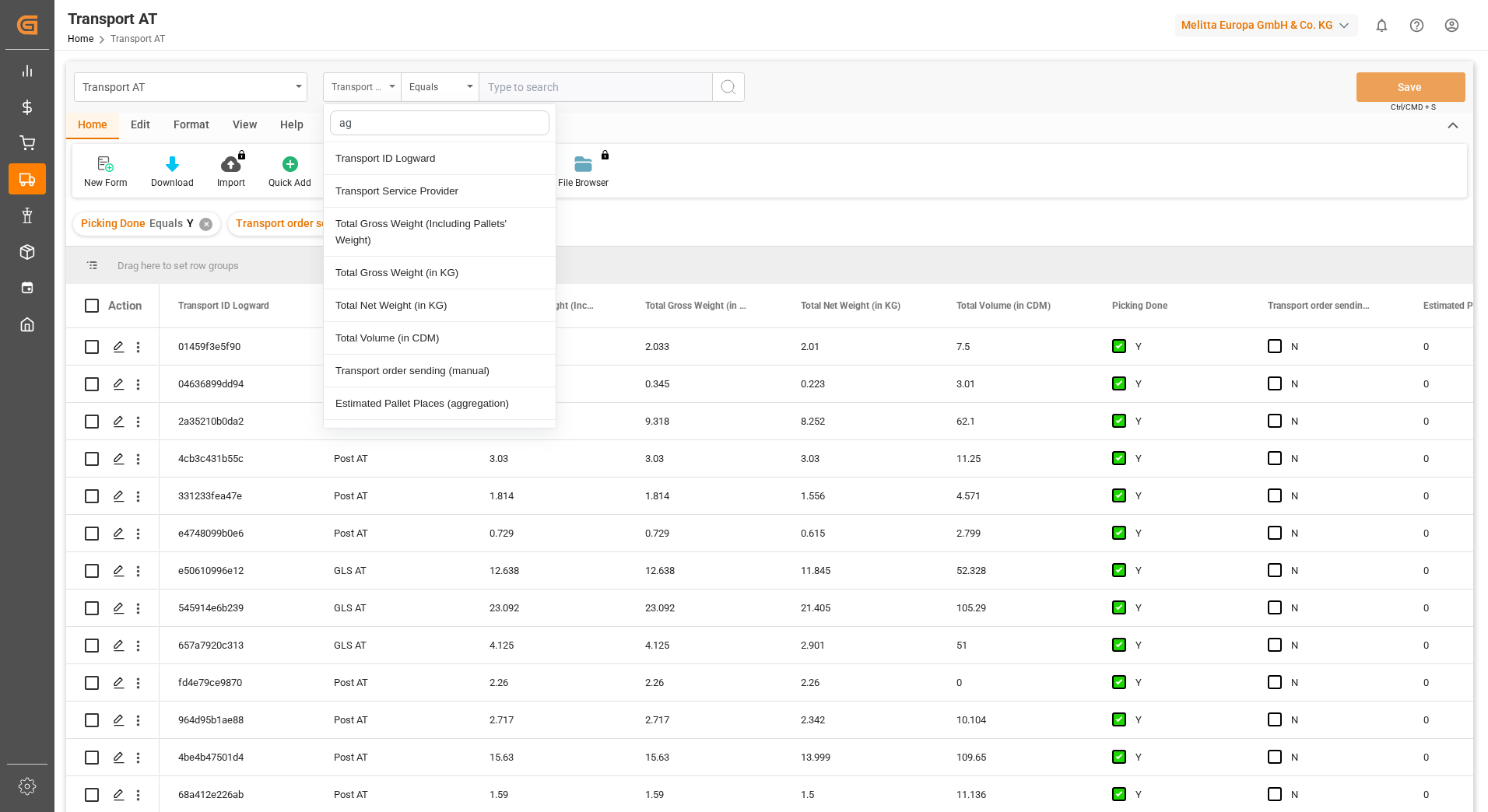
type input "agg"
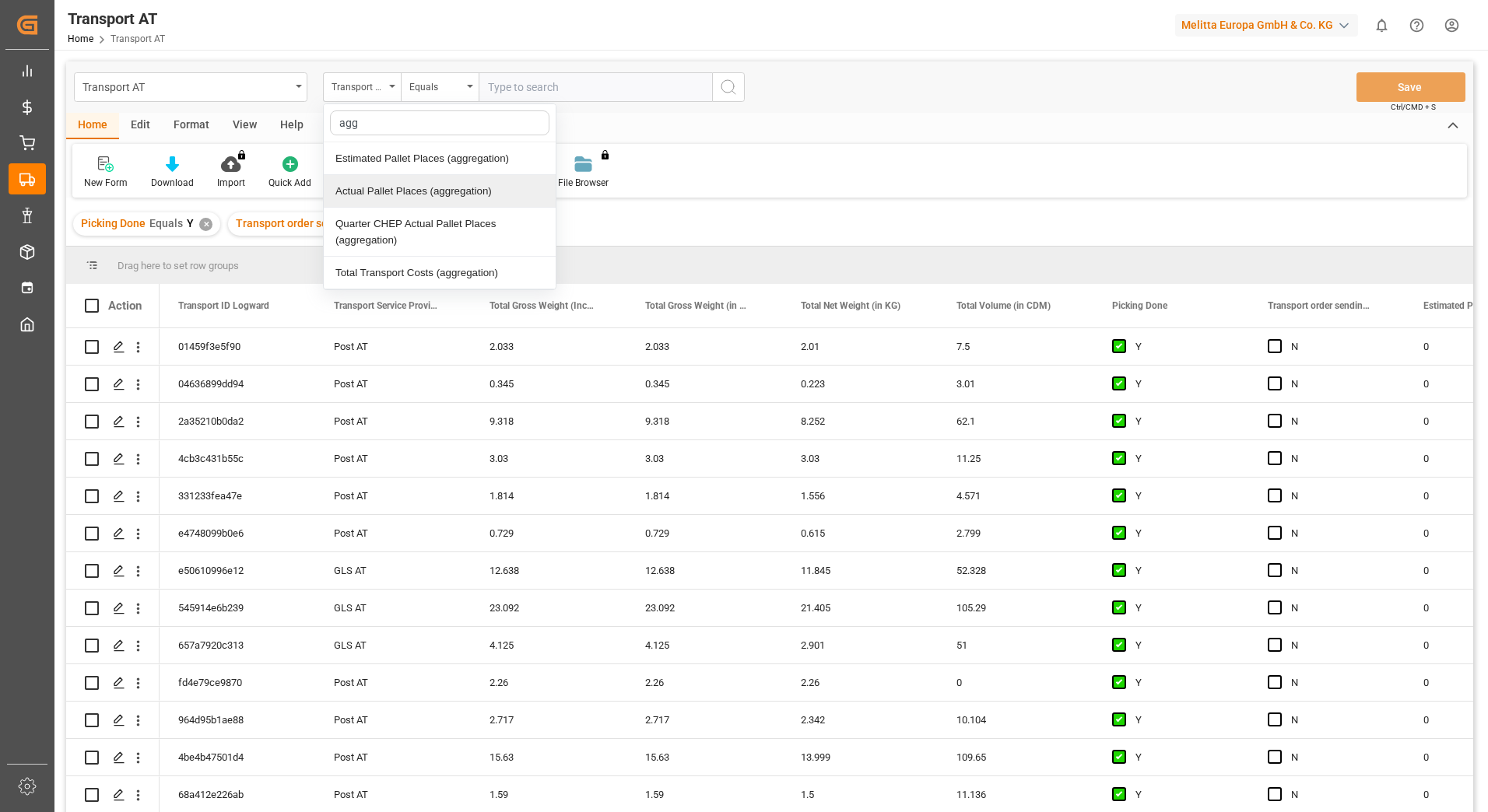
click at [414, 203] on div "Actual Pallet Places (aggregation)" at bounding box center [439, 191] width 232 height 32
click at [472, 88] on div "Equals" at bounding box center [439, 87] width 78 height 30
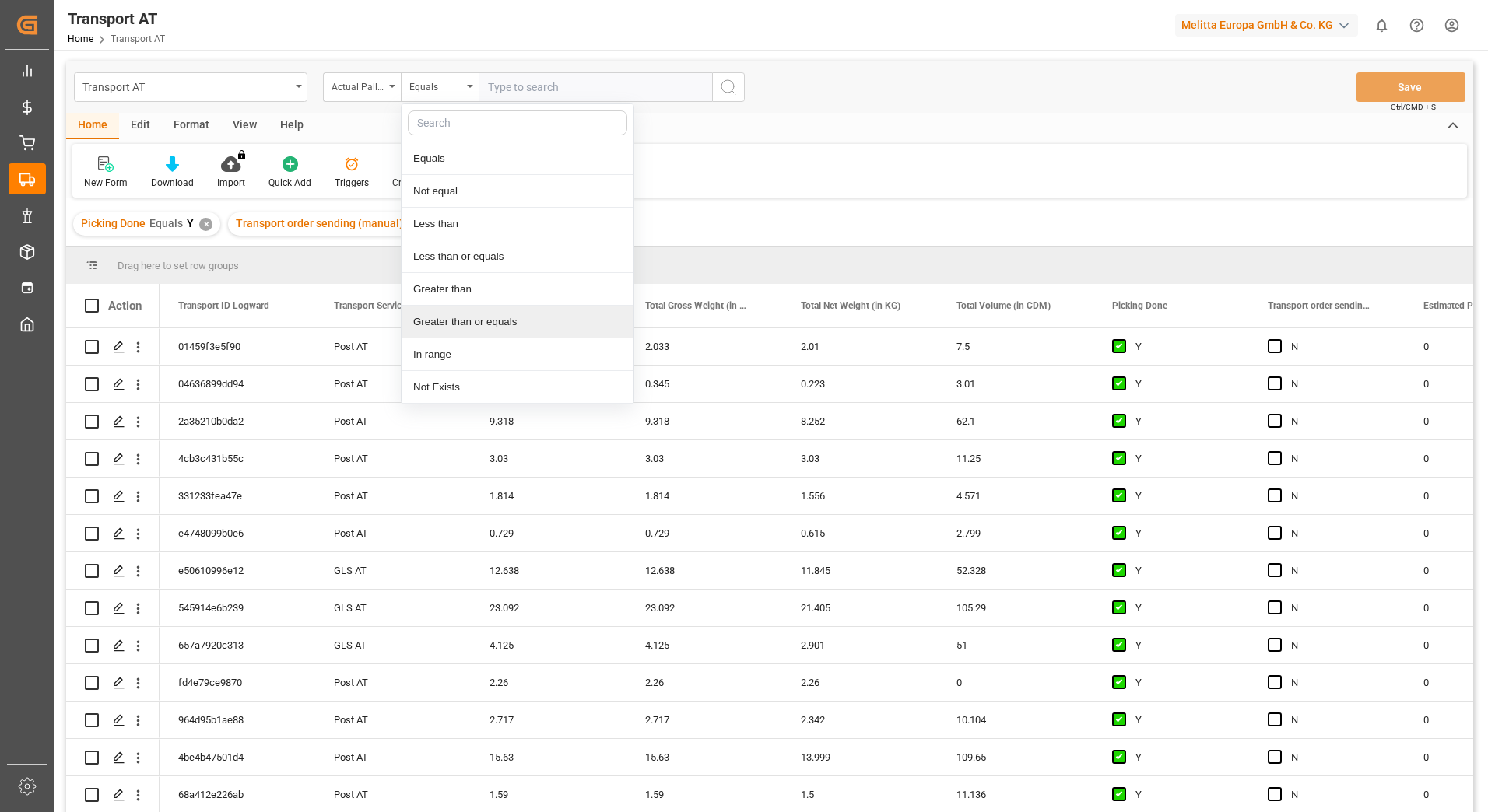
click at [475, 322] on div "Greater than or equals" at bounding box center [517, 322] width 232 height 32
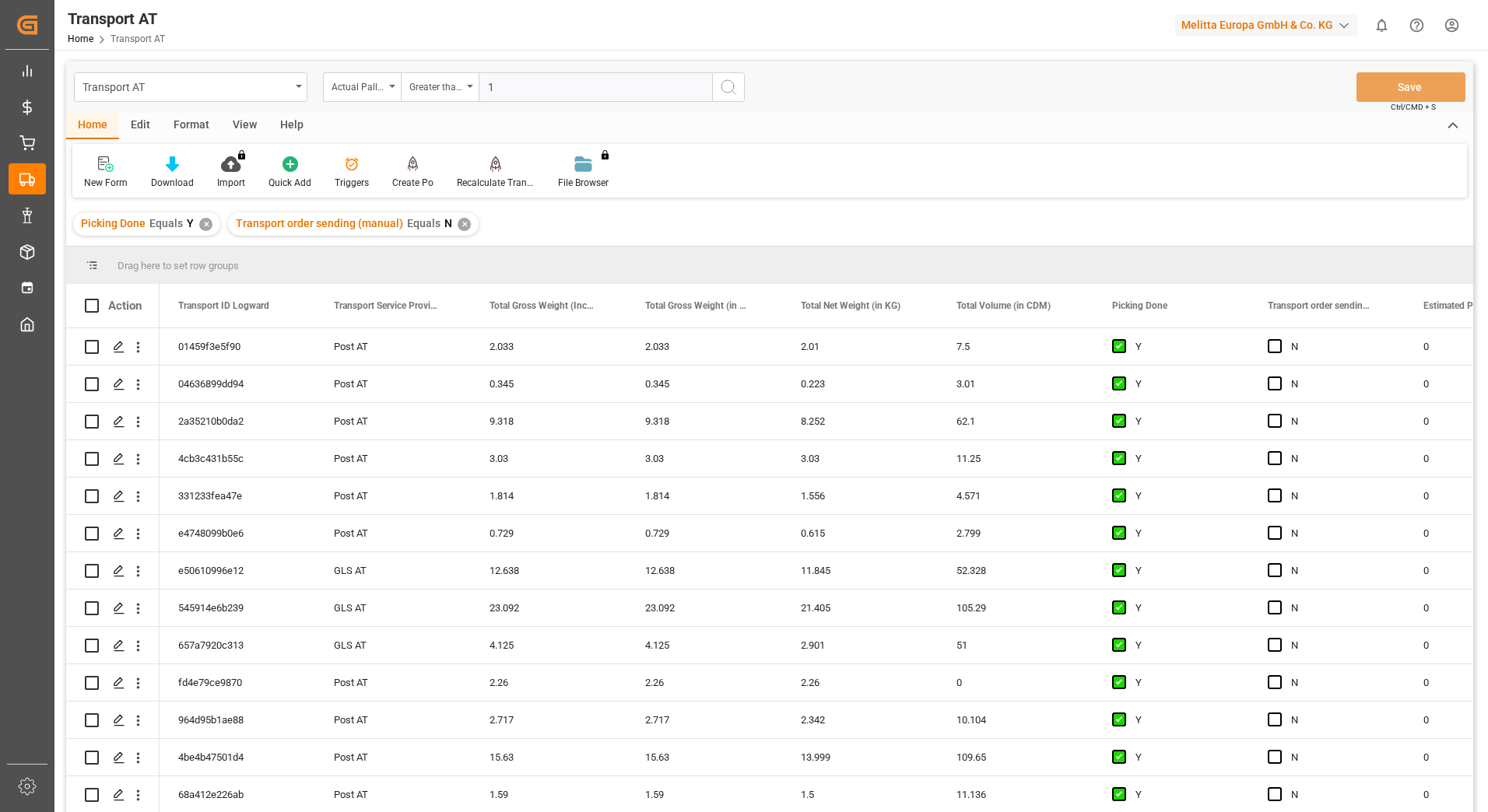
type input "1"
click at [732, 90] on icon "search button" at bounding box center [728, 87] width 18 height 18
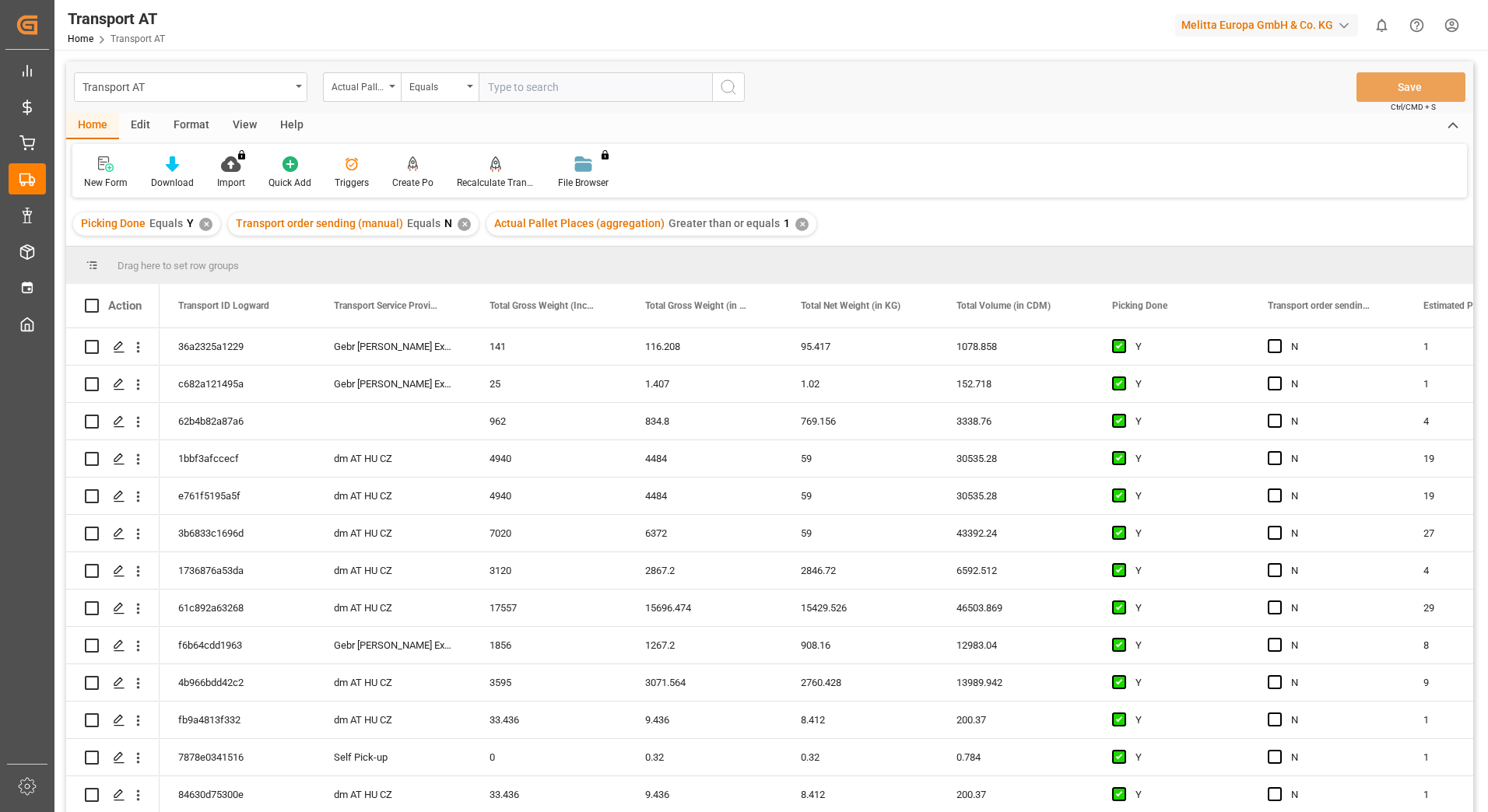
click at [237, 121] on div "View" at bounding box center [244, 126] width 47 height 27
click at [114, 168] on div at bounding box center [99, 164] width 31 height 17
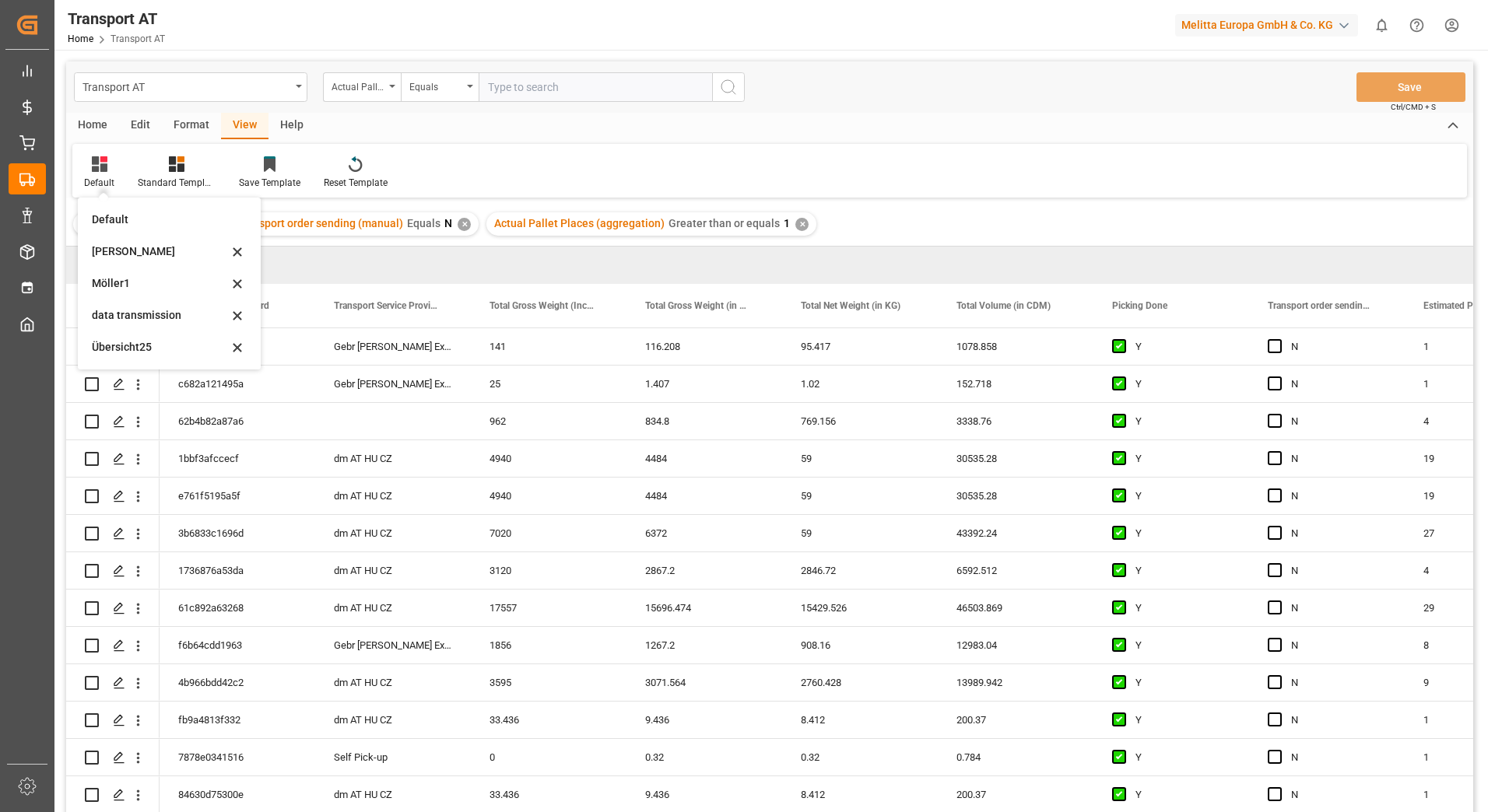
click at [115, 304] on div "data transmission" at bounding box center [169, 315] width 170 height 31
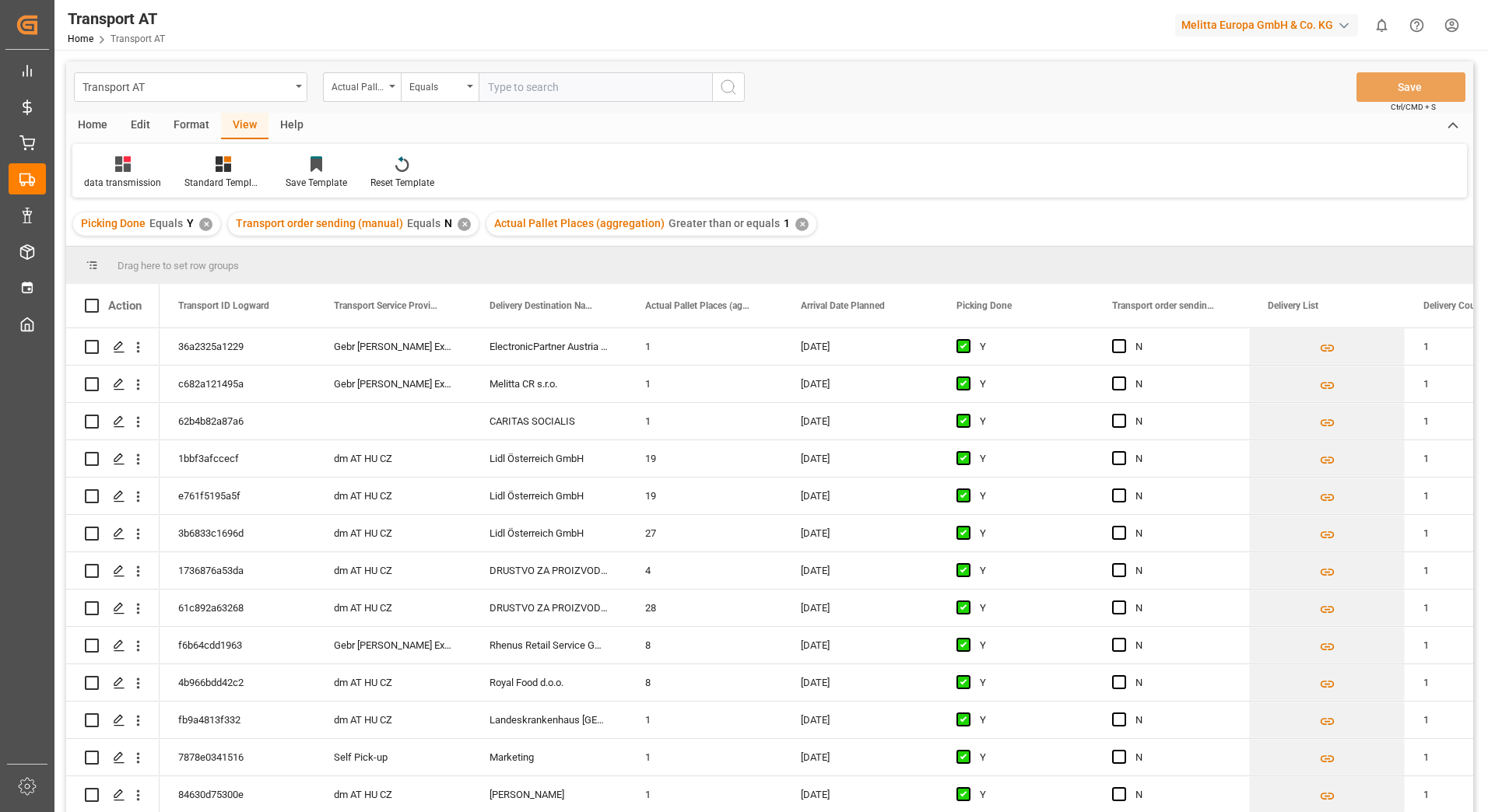
click at [151, 313] on div "Action" at bounding box center [113, 305] width 93 height 43
click at [1116, 346] on span "Press SPACE to select this row." at bounding box center [1118, 346] width 14 height 14
click at [1124, 339] on input "Press SPACE to select this row." at bounding box center [1124, 339] width 0 height 0
click at [1114, 386] on span "Press SPACE to select this row." at bounding box center [1118, 383] width 14 height 14
click at [1124, 376] on input "Press SPACE to select this row." at bounding box center [1124, 376] width 0 height 0
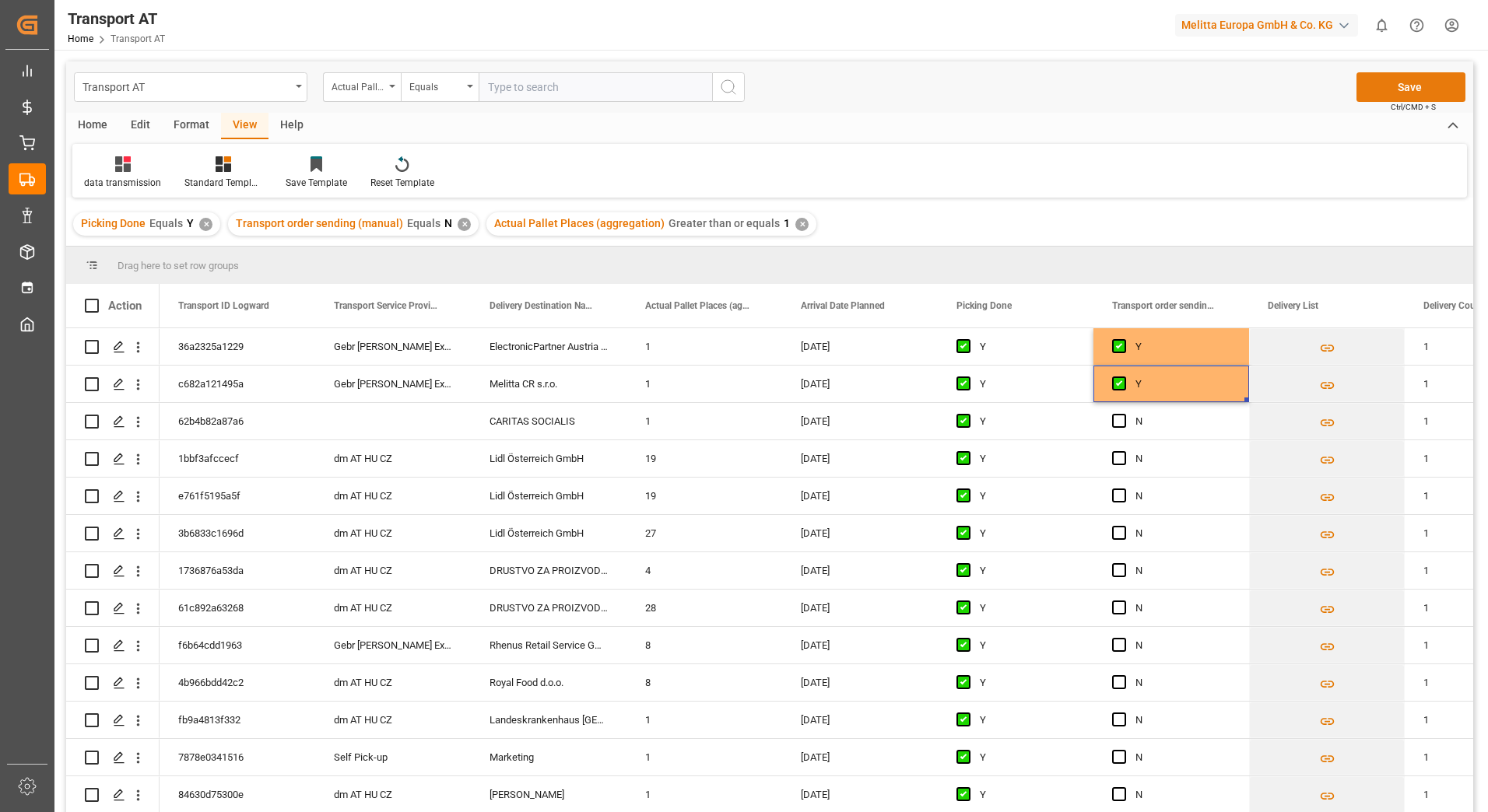
click at [1376, 89] on button "Save" at bounding box center [1410, 87] width 109 height 30
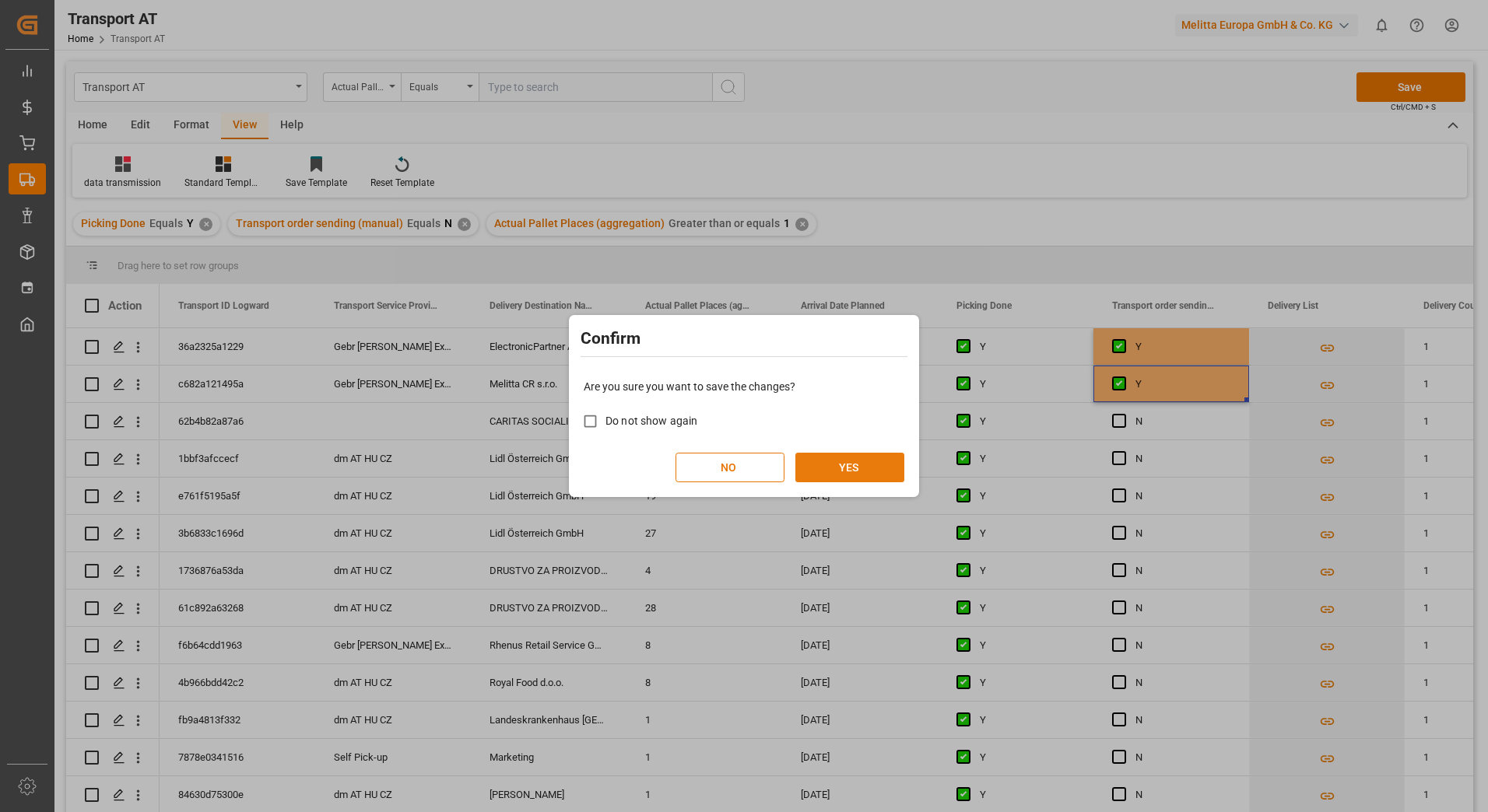
click at [836, 465] on button "YES" at bounding box center [850, 468] width 109 height 30
